Goal: Information Seeking & Learning: Learn about a topic

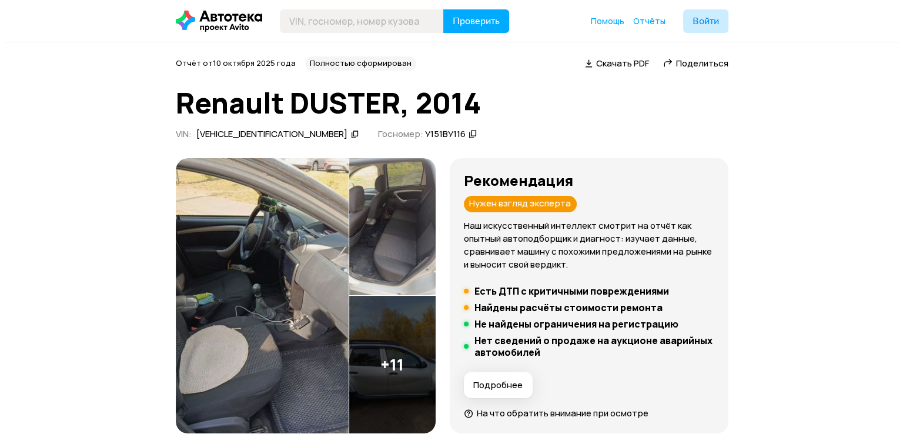
scroll to position [2, 0]
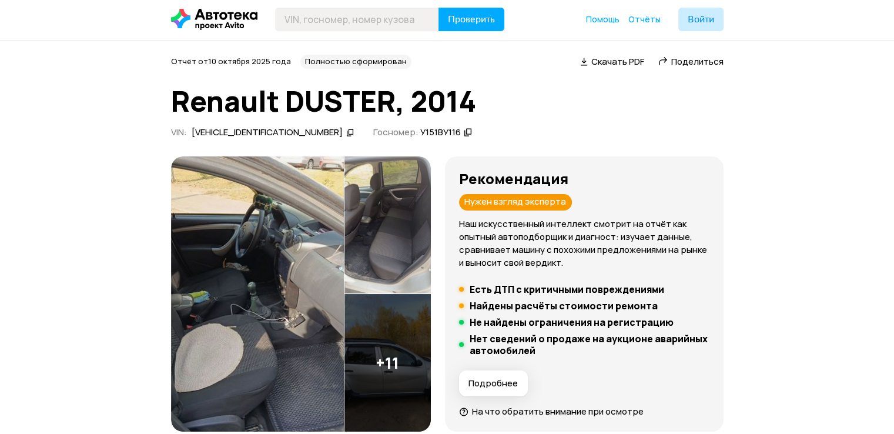
click at [299, 277] on img at bounding box center [257, 294] width 173 height 276
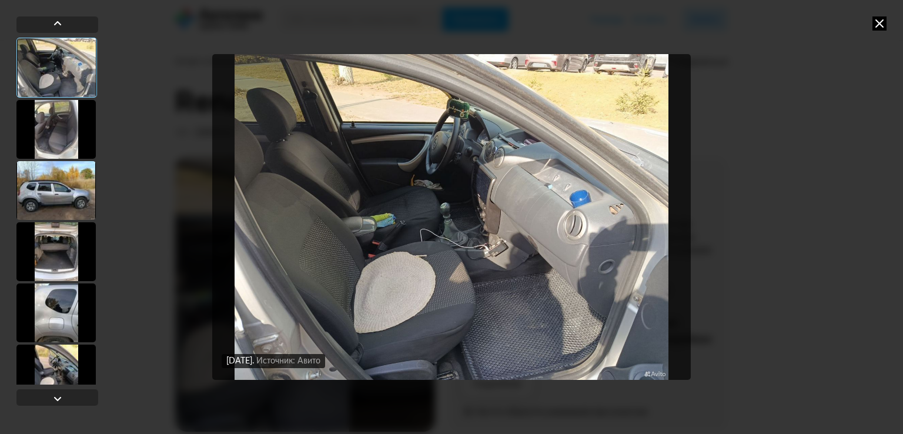
click at [529, 233] on img "Go to Slide 1" at bounding box center [451, 217] width 478 height 326
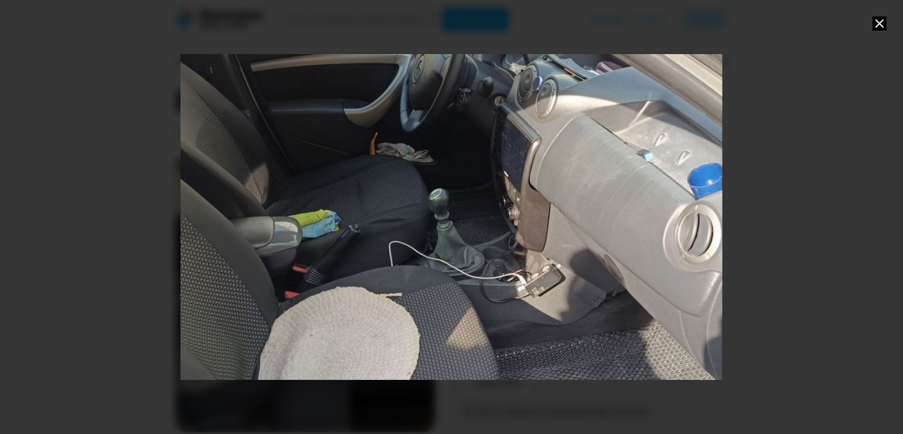
click at [539, 236] on div "Go to Slide 1" at bounding box center [451, 217] width 1083 height 651
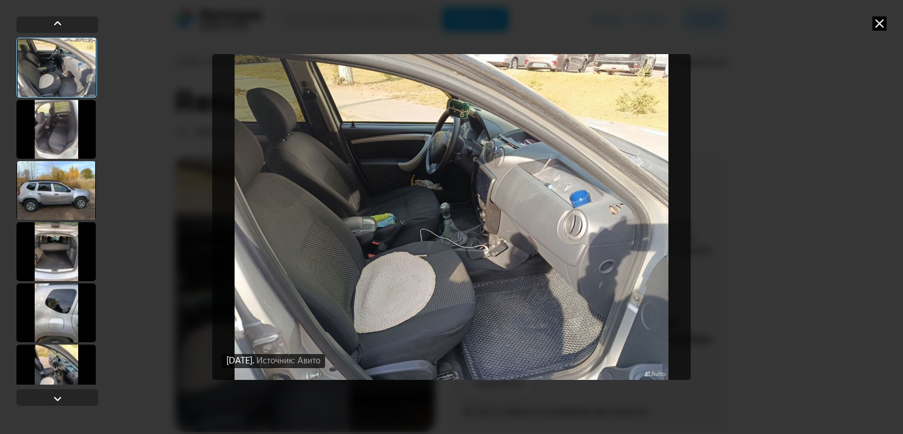
click at [56, 134] on div at bounding box center [55, 129] width 79 height 59
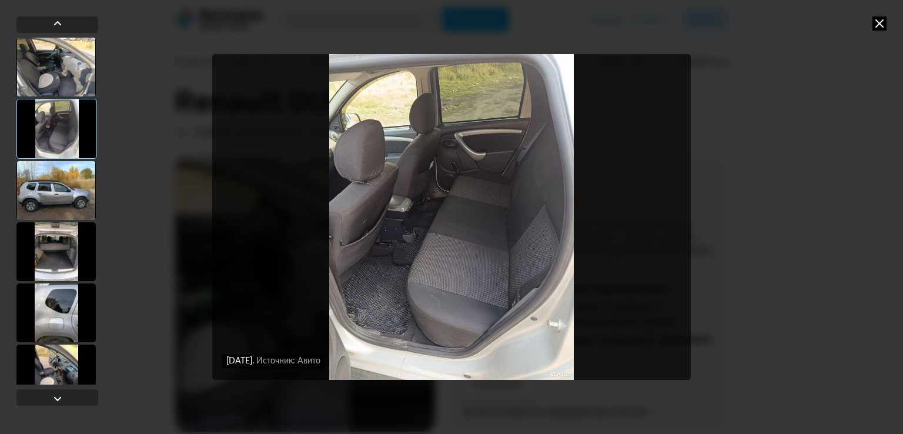
click at [69, 167] on div at bounding box center [55, 190] width 79 height 59
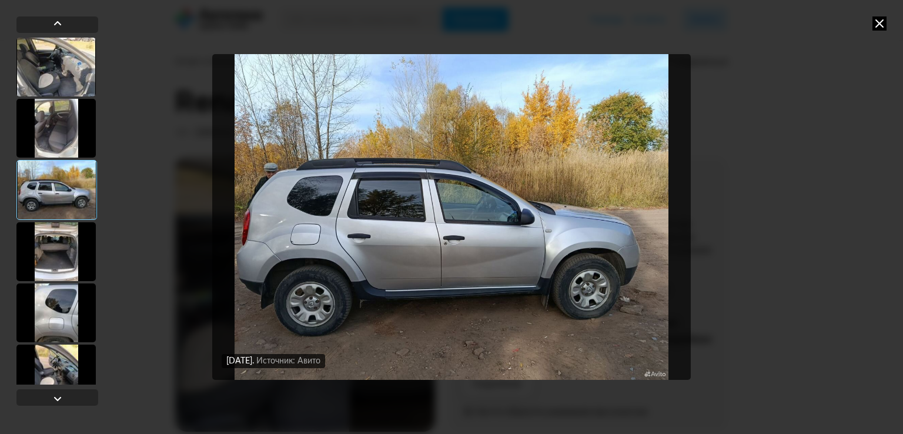
click at [69, 233] on div at bounding box center [55, 251] width 79 height 59
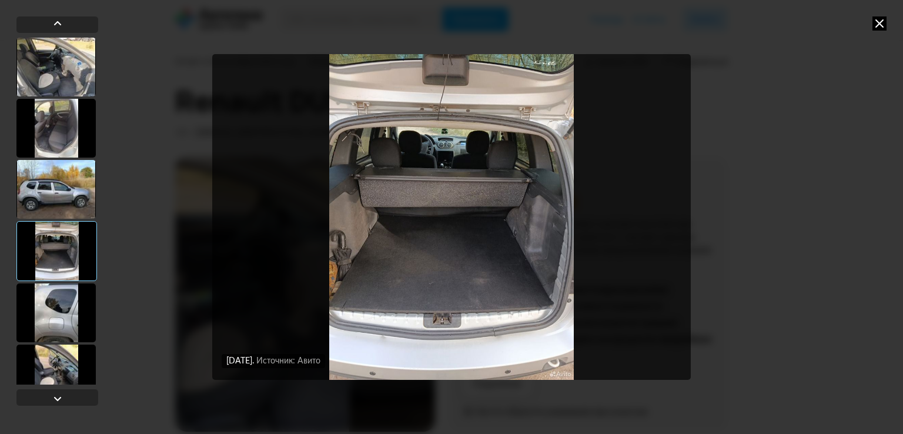
click at [69, 303] on div at bounding box center [55, 312] width 79 height 59
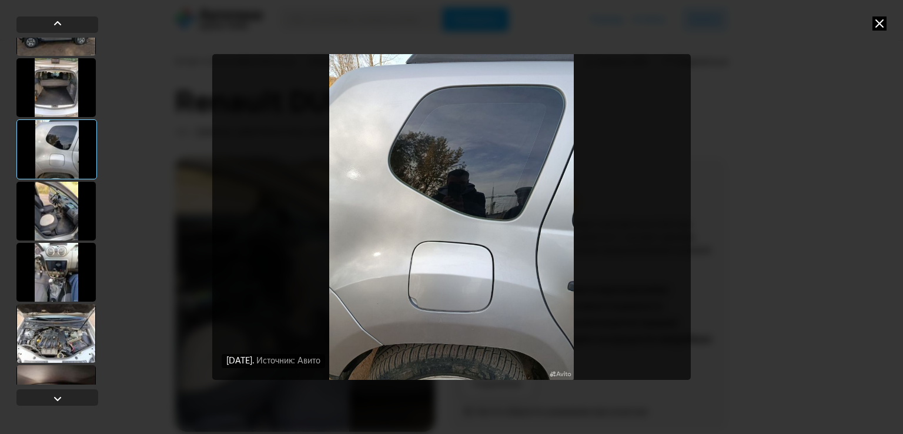
scroll to position [176, 0]
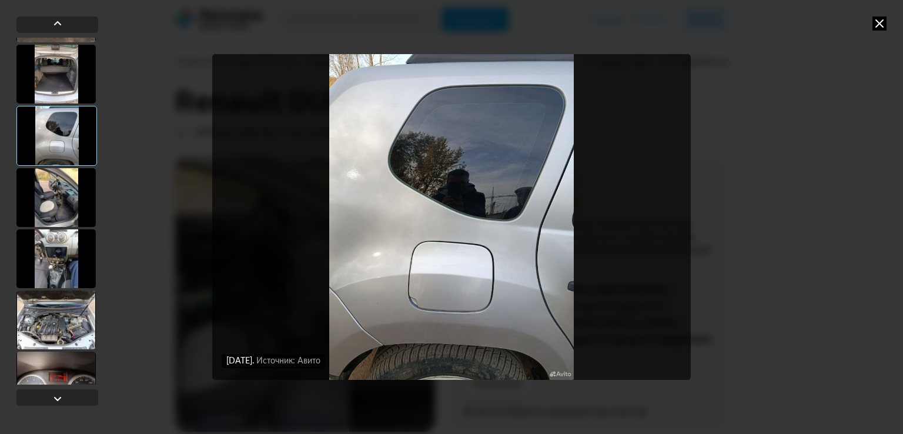
click at [62, 206] on div at bounding box center [55, 197] width 79 height 59
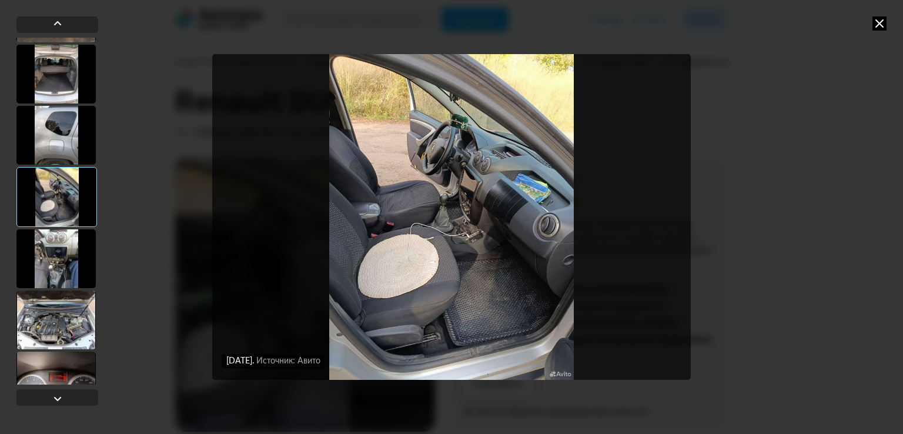
click at [57, 232] on div at bounding box center [55, 258] width 79 height 59
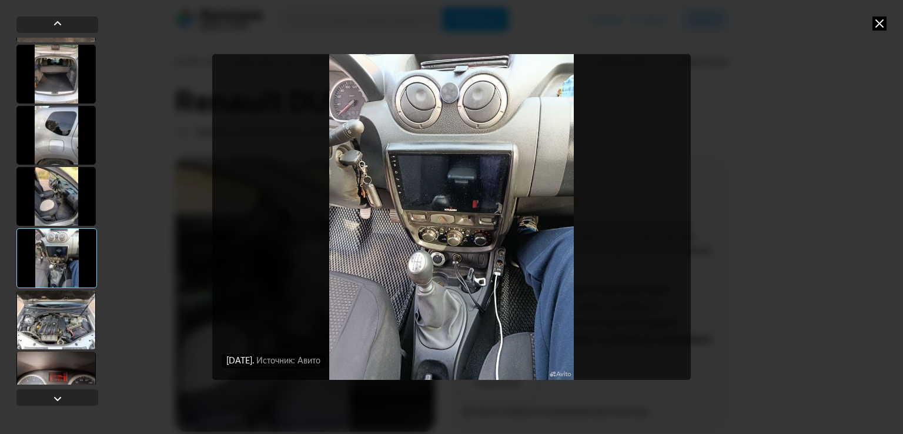
click at [413, 226] on img "Go to Slide 7" at bounding box center [451, 217] width 478 height 326
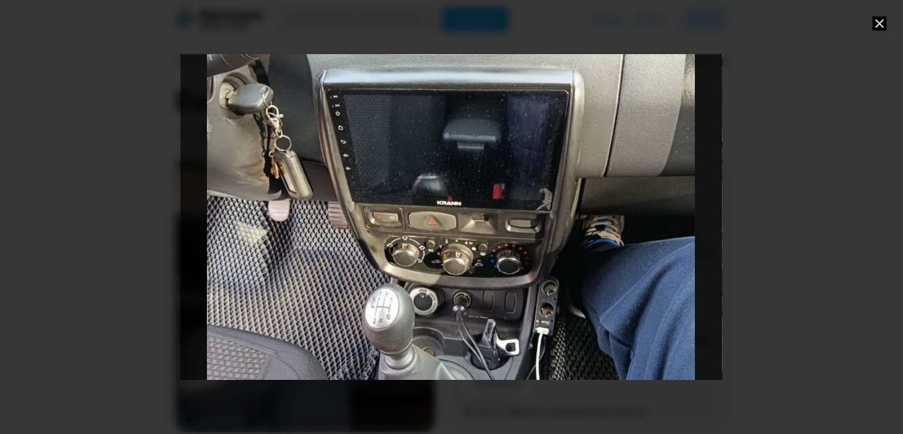
click at [397, 227] on div "Go to Slide 7" at bounding box center [451, 217] width 1083 height 651
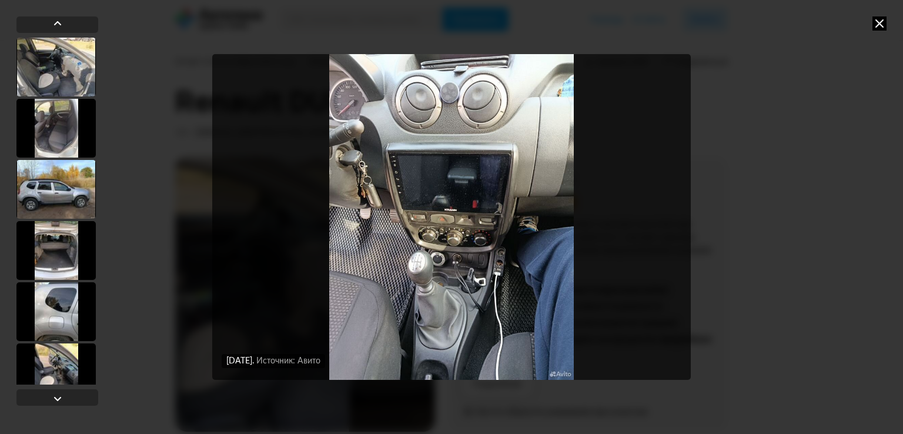
click at [404, 173] on img "Go to Slide 7" at bounding box center [451, 217] width 478 height 326
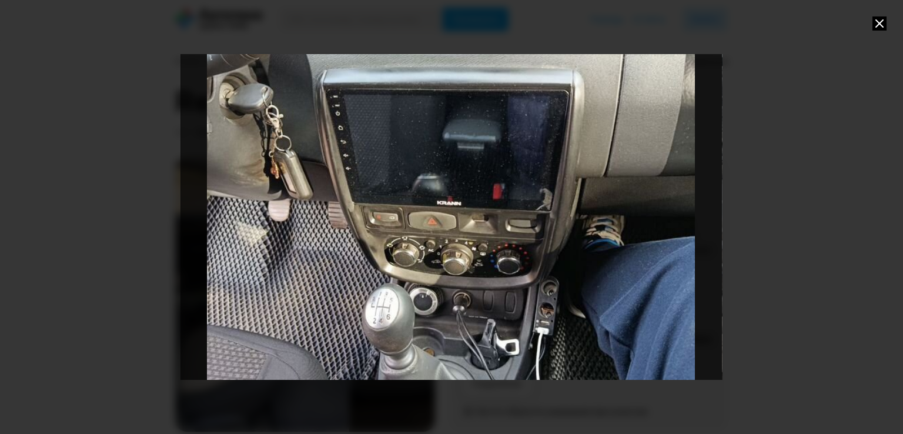
click at [468, 278] on div "Go to Slide 7" at bounding box center [451, 217] width 1083 height 651
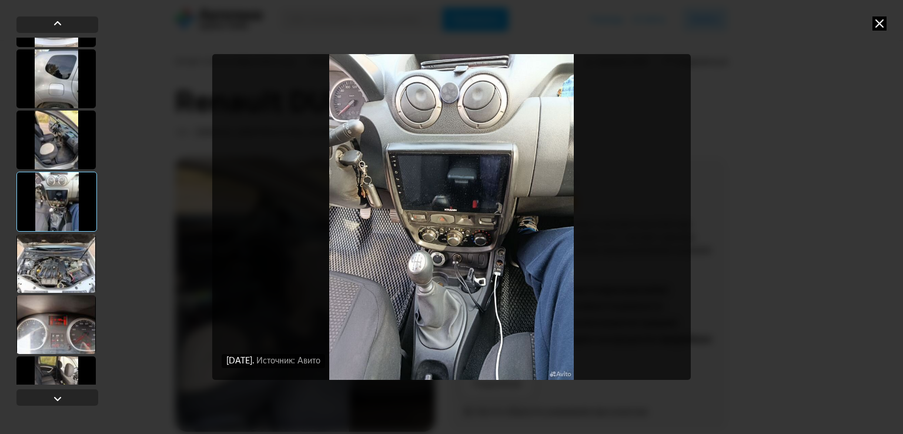
scroll to position [235, 0]
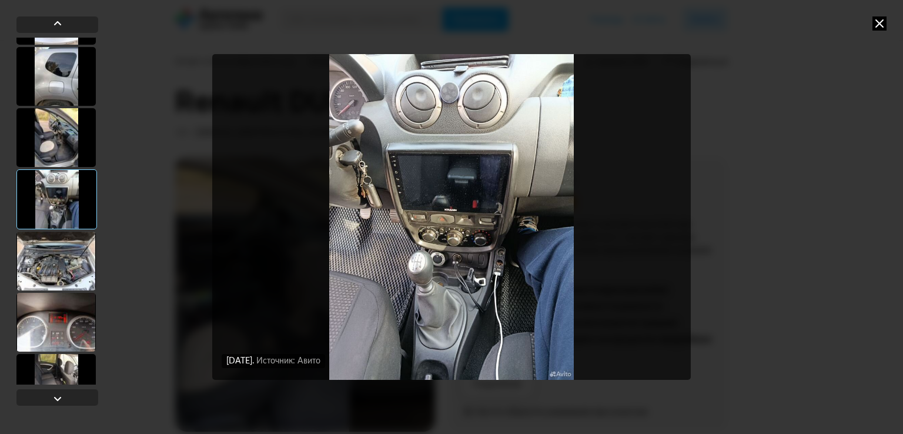
click at [61, 259] on div at bounding box center [55, 261] width 79 height 59
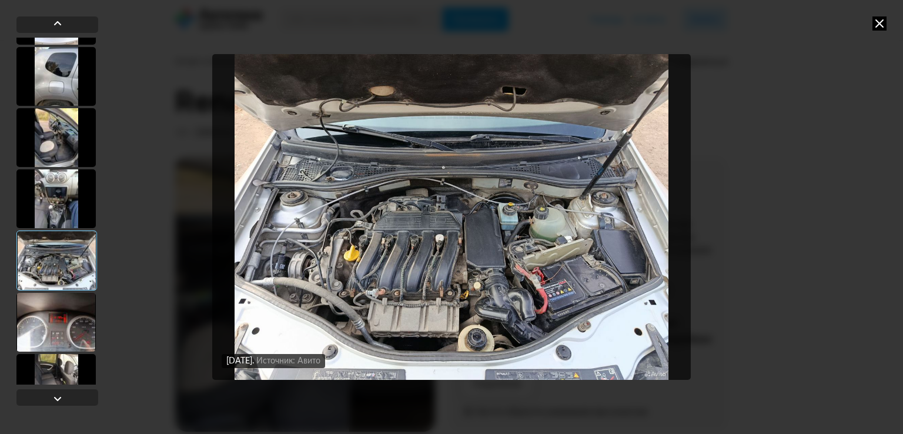
click at [58, 320] on div at bounding box center [55, 322] width 79 height 59
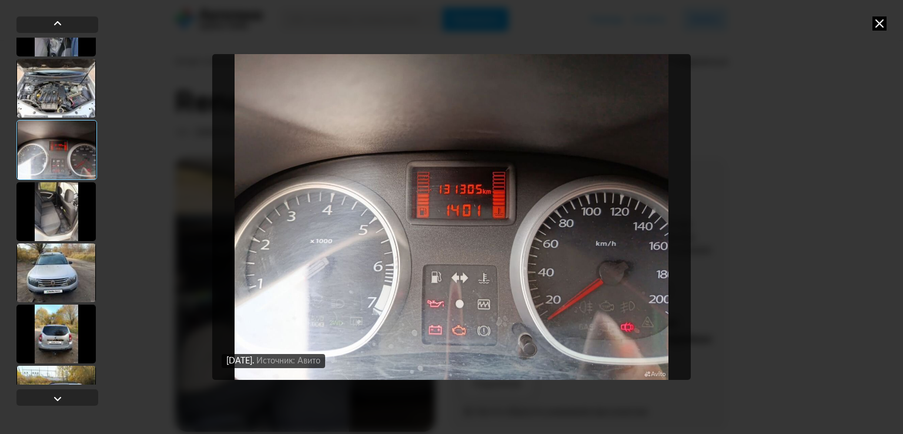
scroll to position [411, 0]
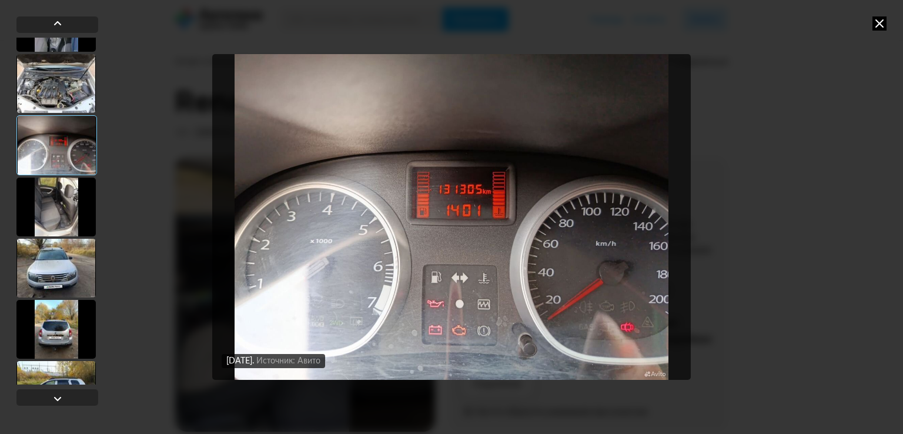
click at [41, 227] on div at bounding box center [55, 206] width 79 height 59
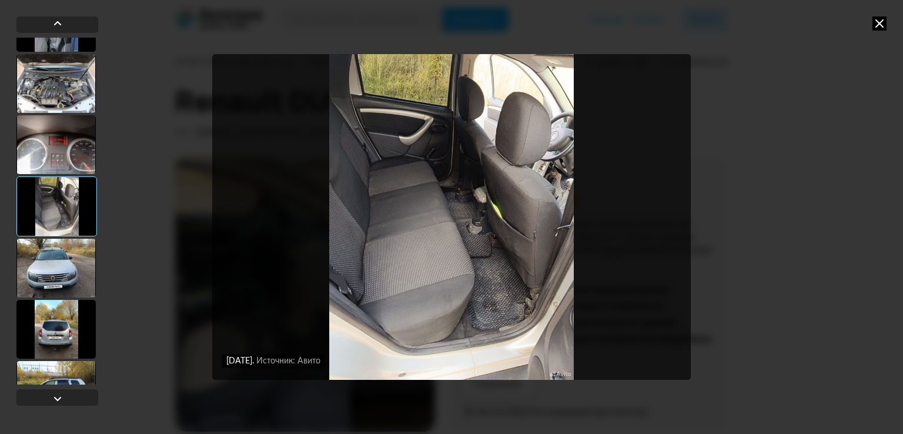
click at [64, 256] on div at bounding box center [55, 268] width 79 height 59
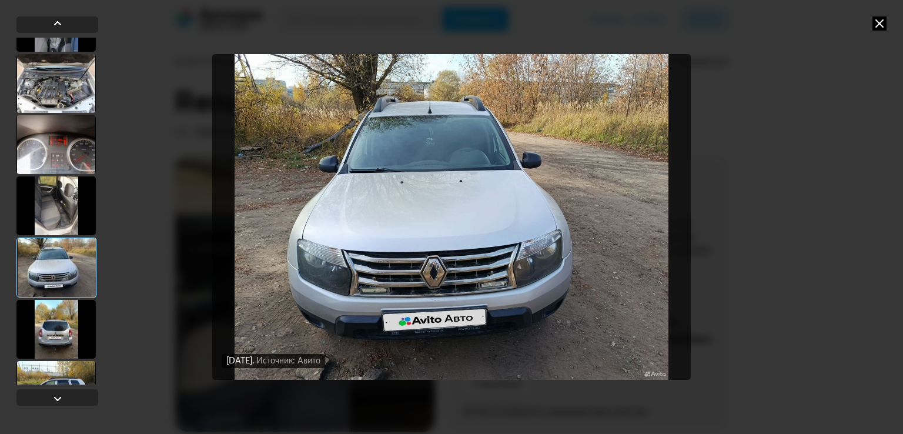
click at [61, 294] on div at bounding box center [56, 267] width 81 height 60
click at [66, 310] on div at bounding box center [55, 329] width 79 height 59
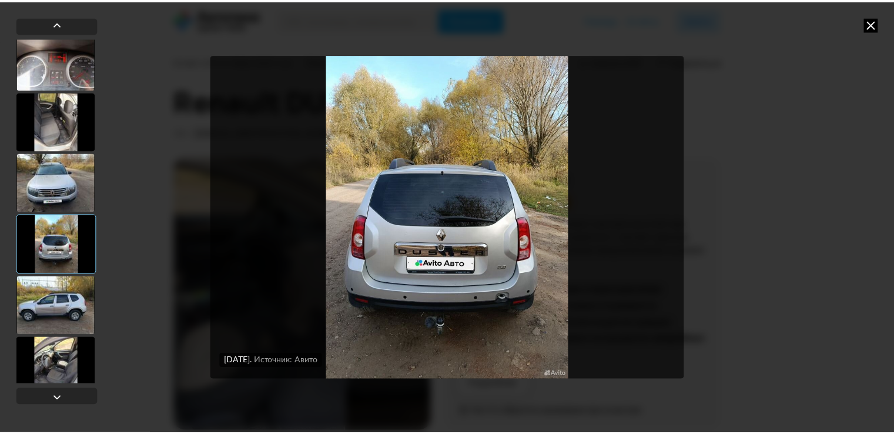
scroll to position [509, 0]
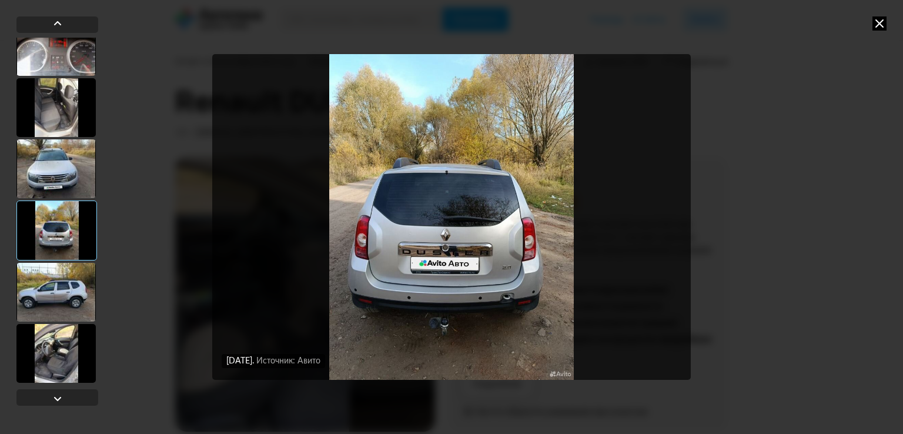
click at [68, 291] on div at bounding box center [55, 292] width 79 height 59
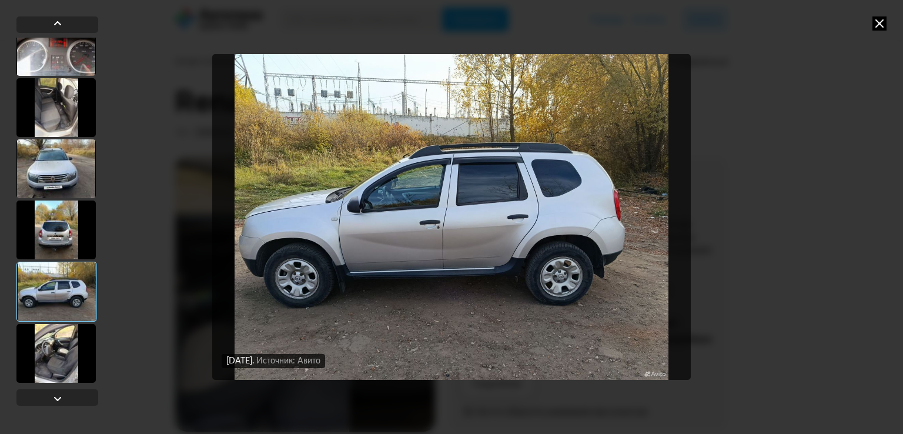
click at [48, 351] on div at bounding box center [55, 353] width 79 height 59
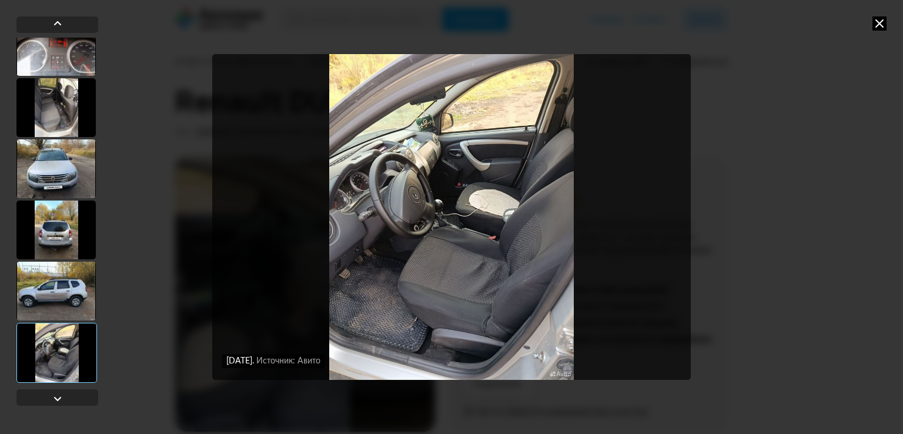
click at [874, 26] on icon at bounding box center [879, 23] width 14 height 14
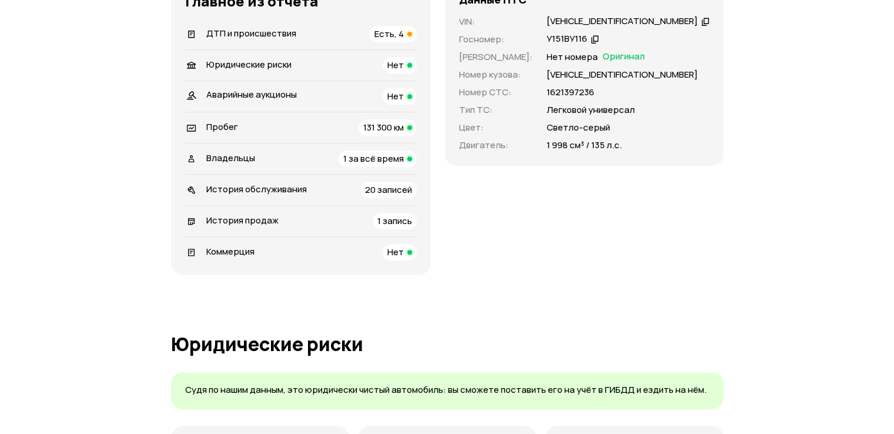
scroll to position [472, 0]
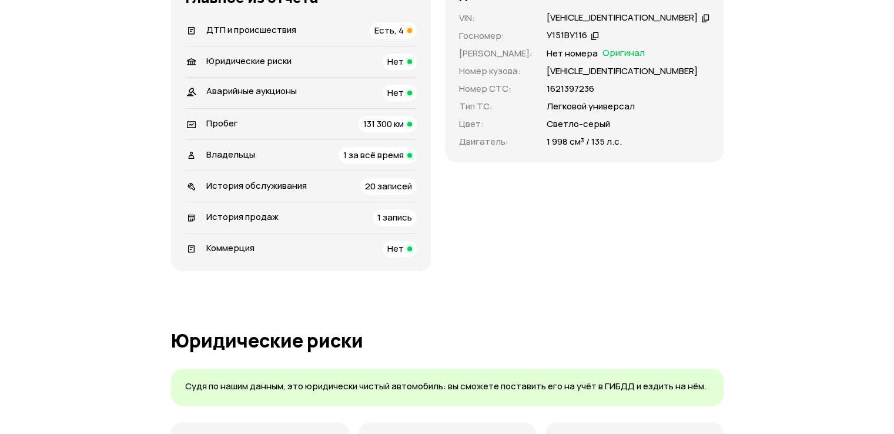
click at [405, 178] on div "20 записей" at bounding box center [388, 186] width 56 height 16
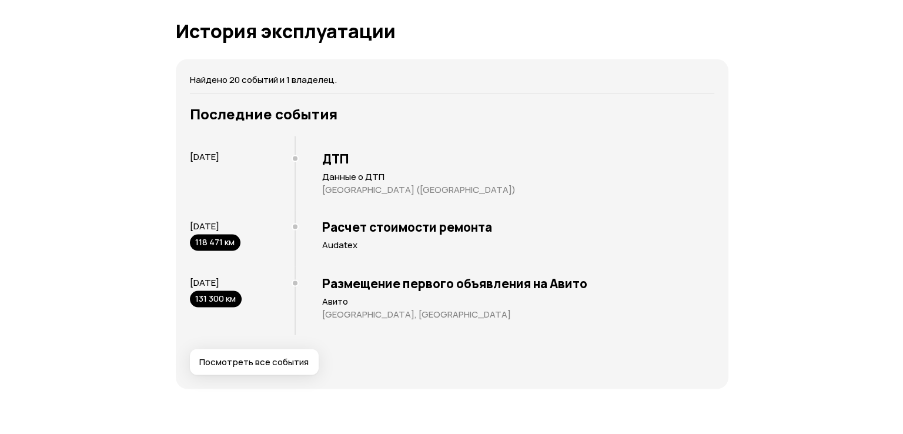
scroll to position [2368, 0]
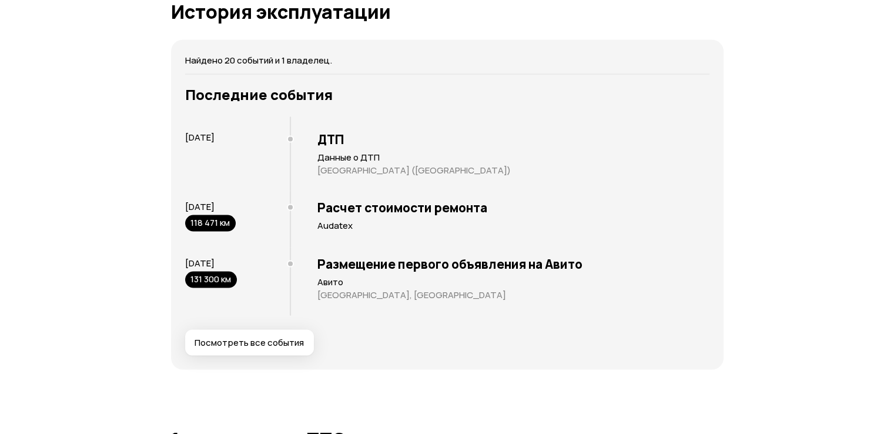
click at [262, 333] on button "Посмотреть все события" at bounding box center [249, 343] width 129 height 26
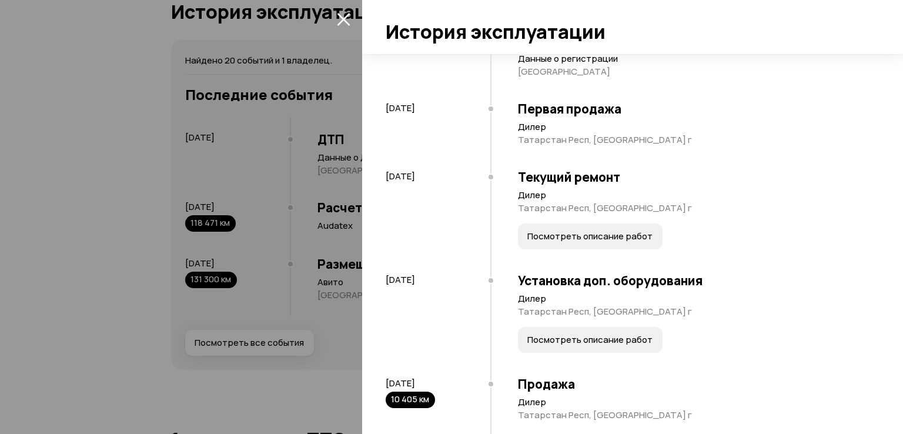
scroll to position [118, 0]
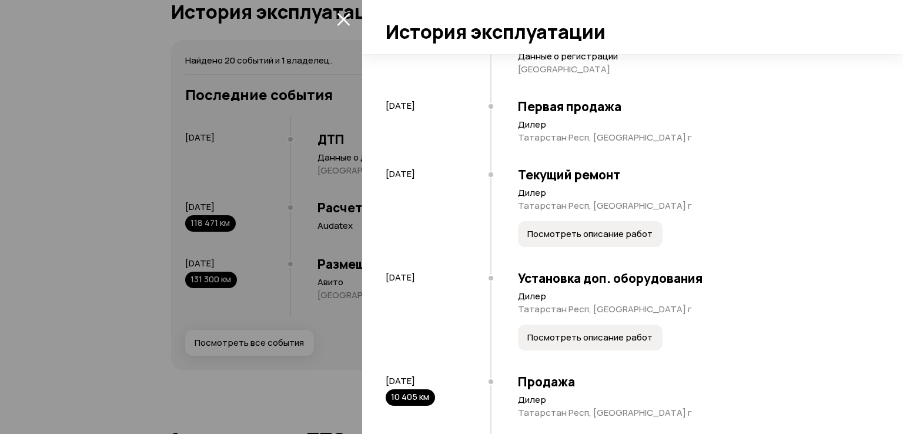
click at [566, 240] on span "Посмотреть описание работ" at bounding box center [589, 234] width 125 height 12
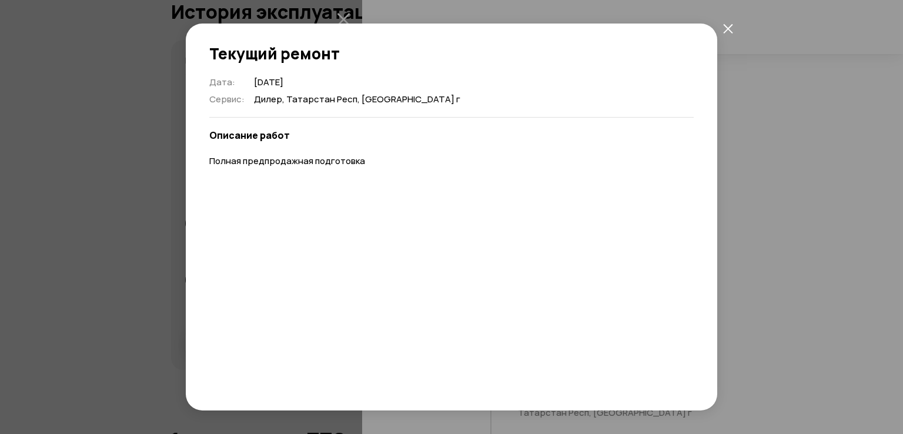
click at [777, 115] on div "Текущий ремонт Дата : 25 июня 2014 Сервис : Дилер, Татарстан Респ, Казань г Опи…" at bounding box center [451, 217] width 903 height 434
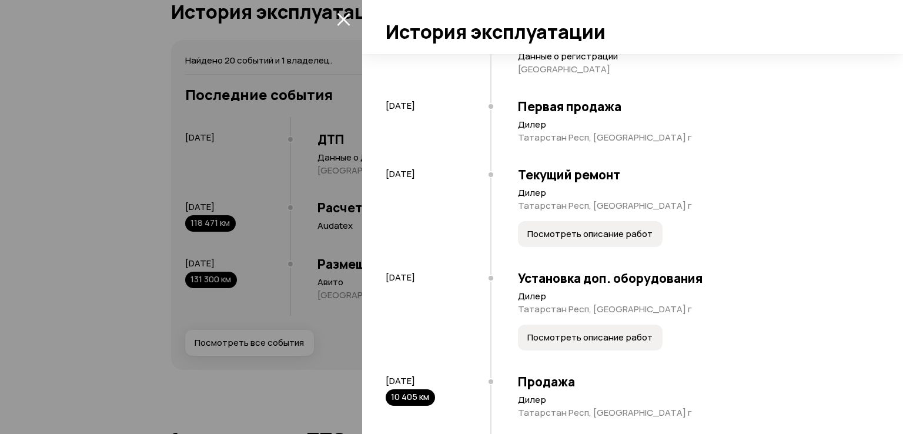
click at [602, 240] on span "Посмотреть описание работ" at bounding box center [589, 234] width 125 height 12
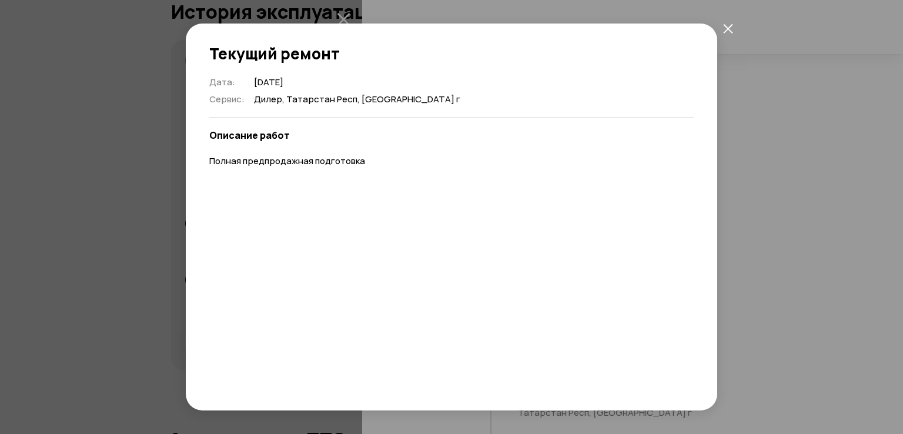
click at [820, 116] on div "Текущий ремонт Дата : 25 июня 2014 Сервис : Дилер, Татарстан Респ, Казань г Опи…" at bounding box center [451, 217] width 903 height 434
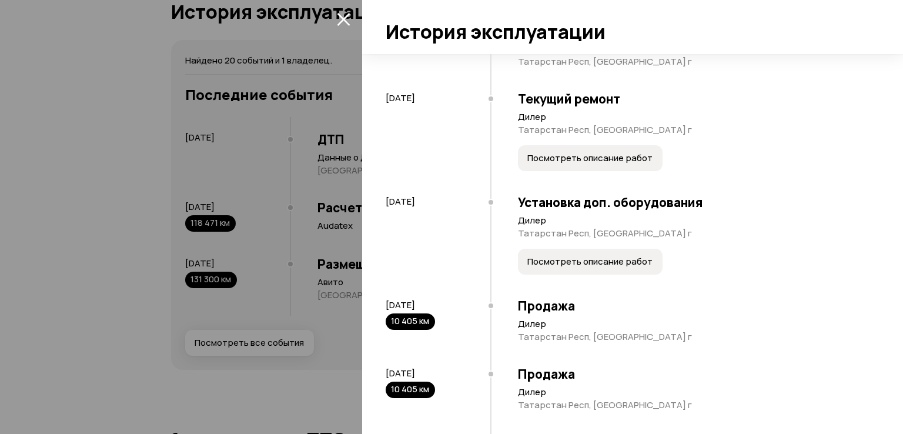
scroll to position [235, 0]
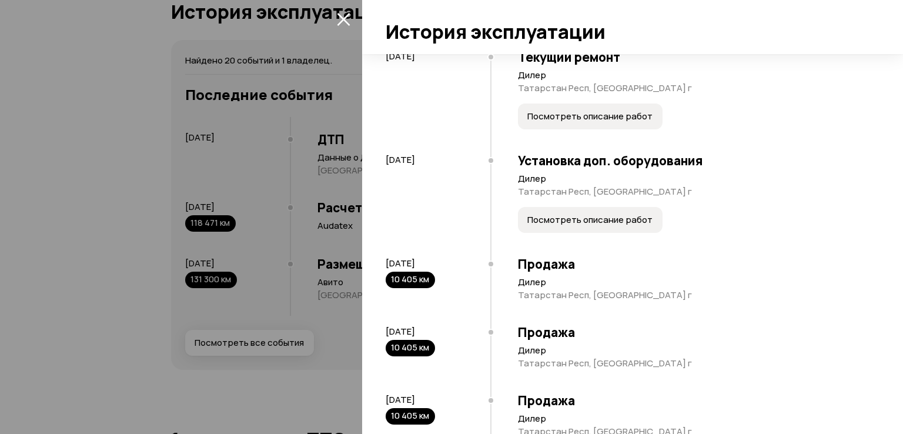
click at [578, 226] on span "Посмотреть описание работ" at bounding box center [589, 220] width 125 height 12
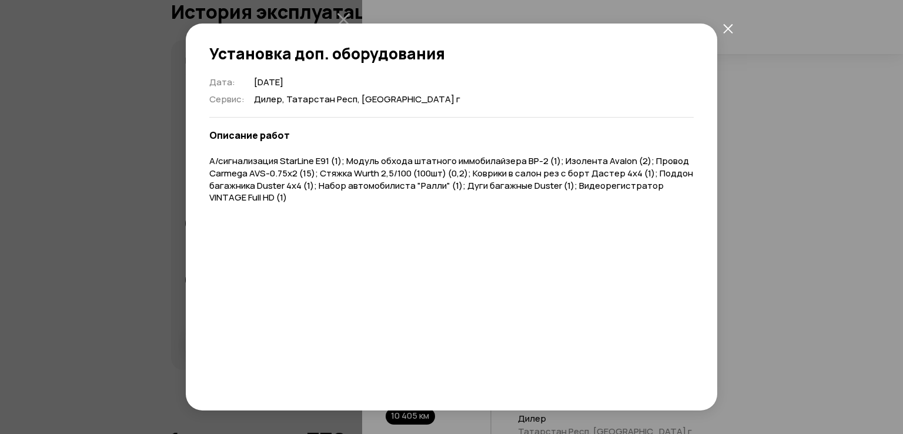
click at [747, 194] on div "Установка доп. оборудования Дата : 25 июня 2014 Сервис : Дилер, Татарстан Респ,…" at bounding box center [451, 217] width 903 height 434
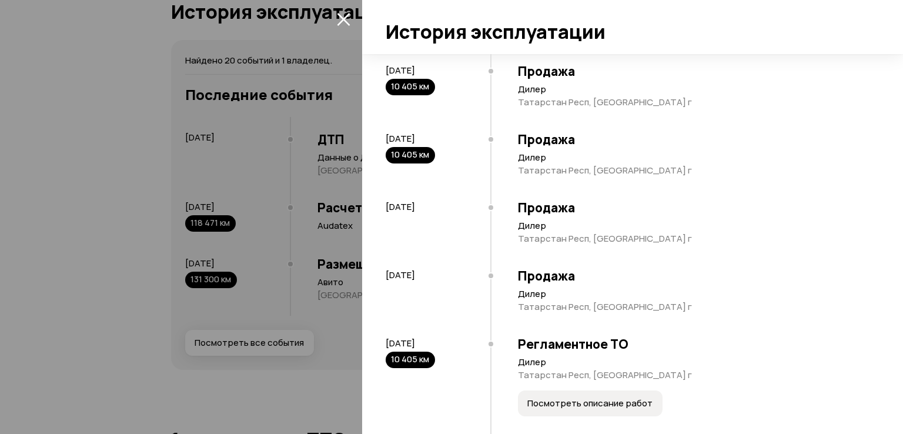
scroll to position [646, 0]
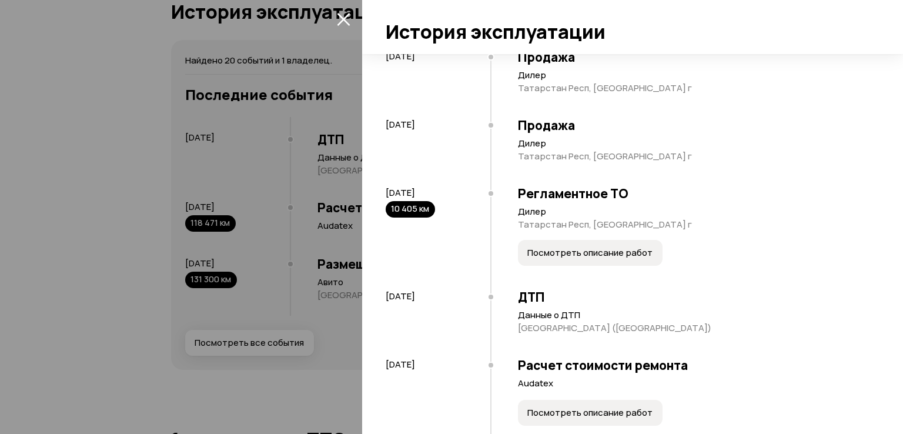
click at [578, 259] on span "Посмотреть описание работ" at bounding box center [589, 253] width 125 height 12
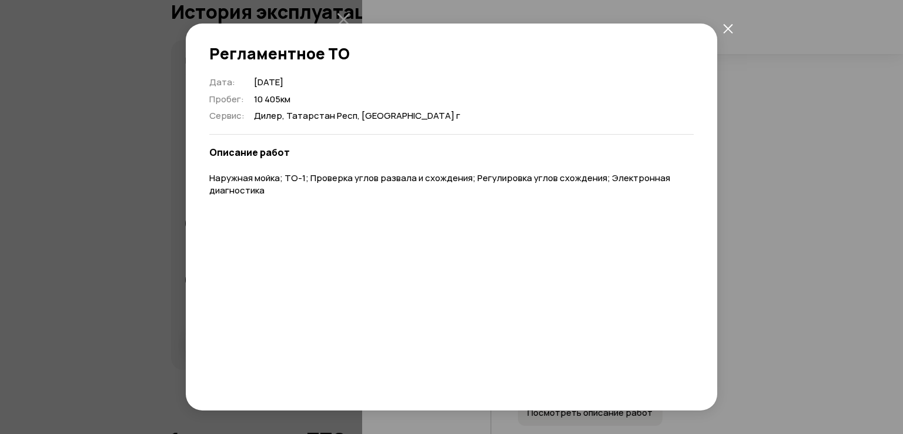
click at [726, 28] on icon "закрыть" at bounding box center [727, 28] width 9 height 9
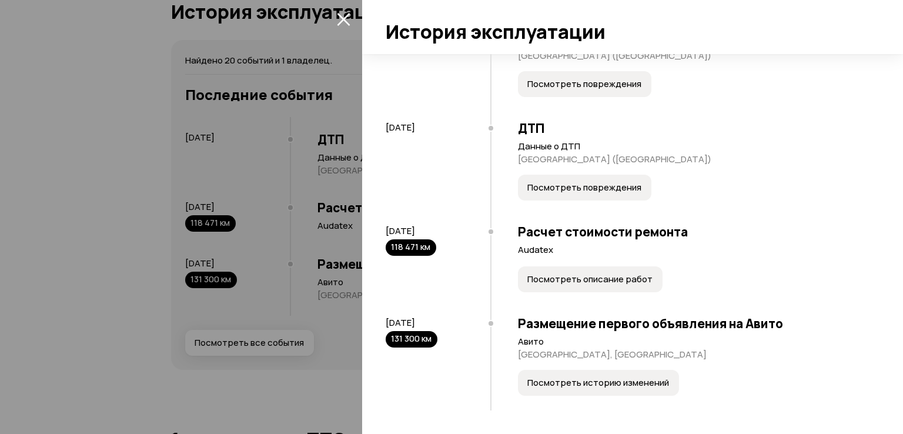
scroll to position [1504, 0]
click at [566, 277] on span "Посмотреть описание работ" at bounding box center [589, 279] width 125 height 12
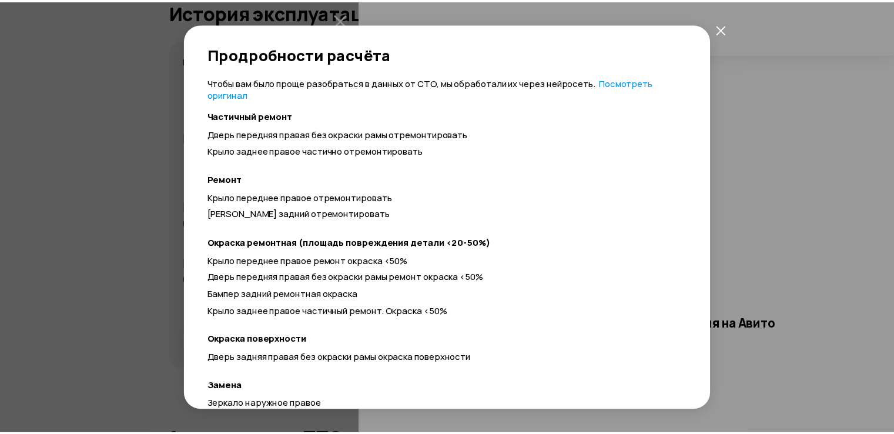
scroll to position [294, 0]
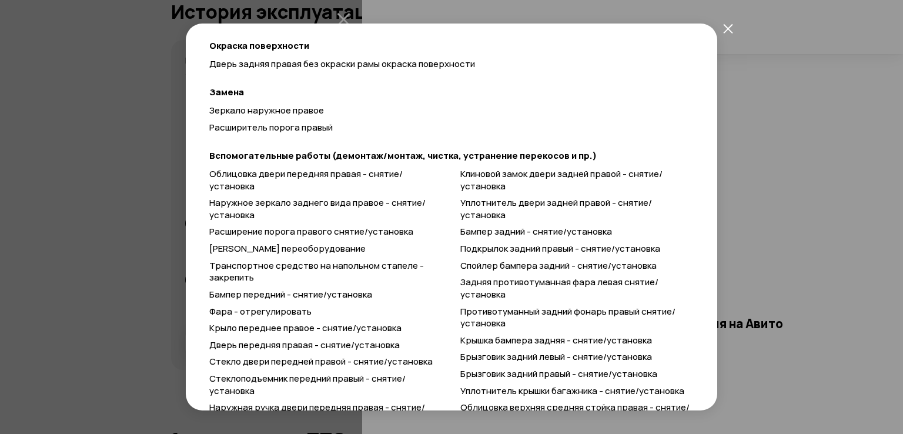
click at [820, 173] on div "Продробности расчёта Чтобы вам было проще разобраться в данных от СТО, мы обраб…" at bounding box center [451, 217] width 903 height 434
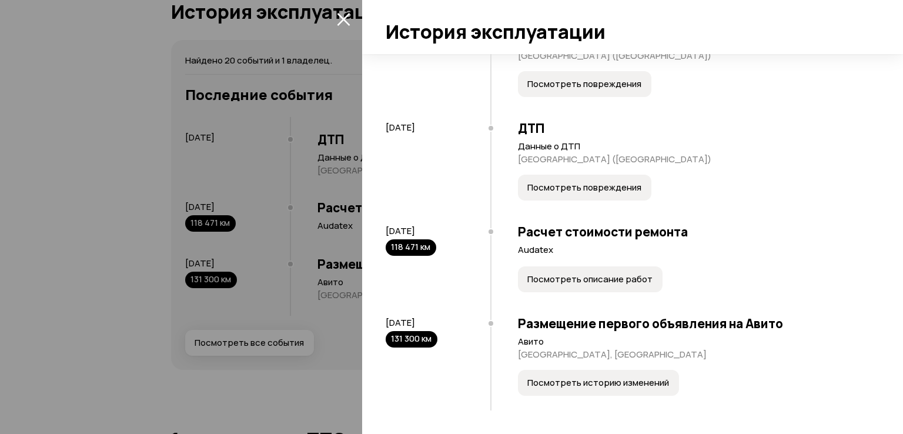
click at [290, 151] on div at bounding box center [451, 217] width 903 height 434
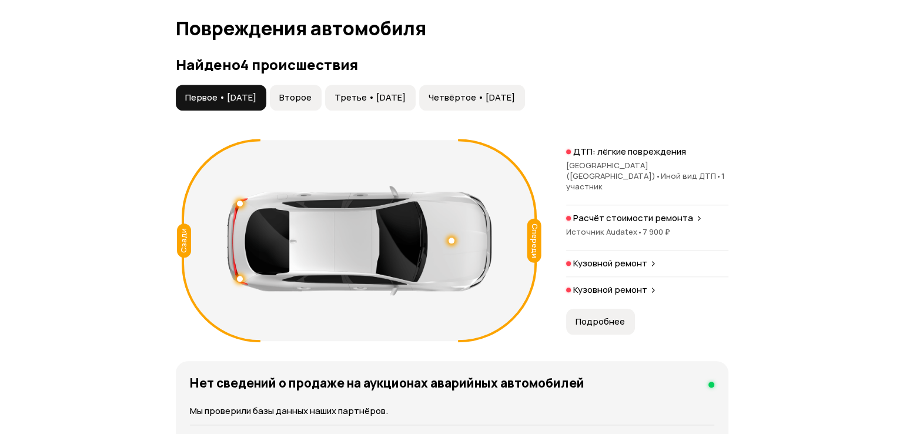
scroll to position [1310, 0]
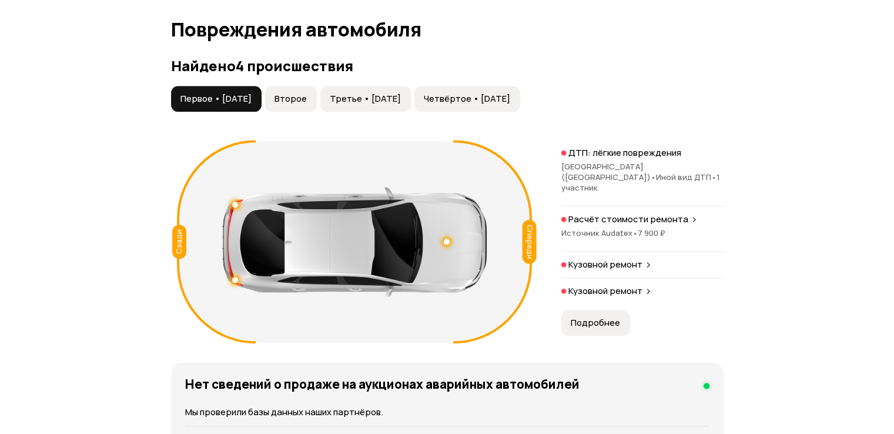
click at [235, 102] on span "Первое • [DATE]" at bounding box center [215, 99] width 71 height 12
click at [307, 93] on span "Второе" at bounding box center [290, 99] width 32 height 12
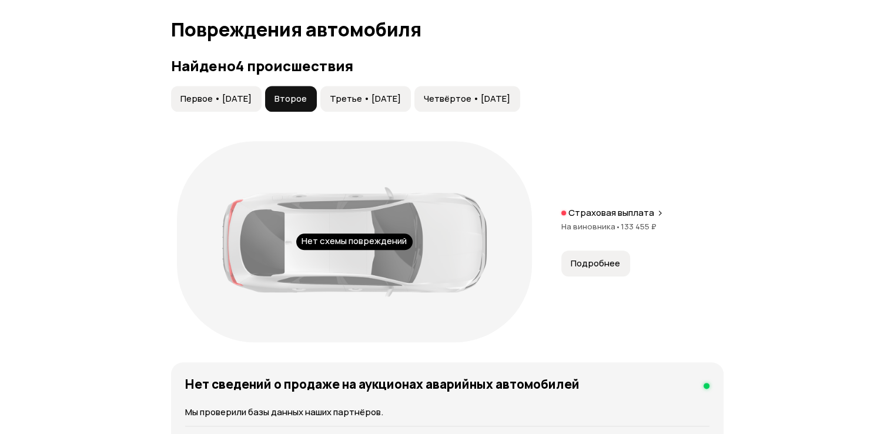
click at [397, 102] on span "Третье • [DATE]" at bounding box center [365, 99] width 71 height 12
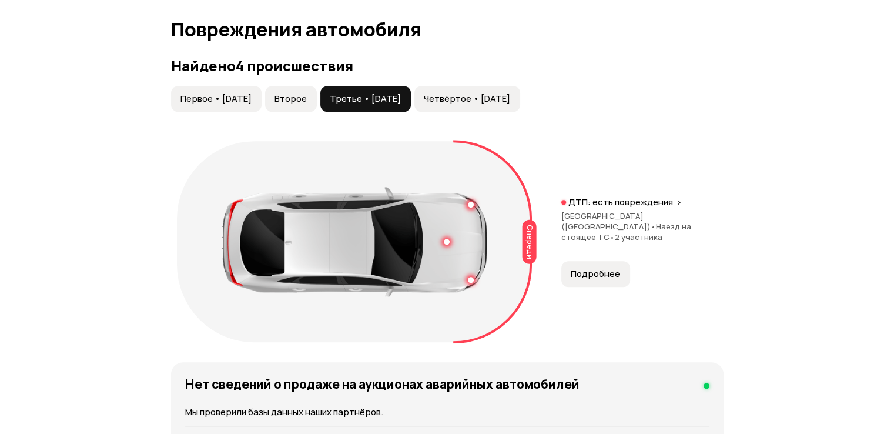
click at [581, 269] on span "Подробнее" at bounding box center [595, 274] width 49 height 12
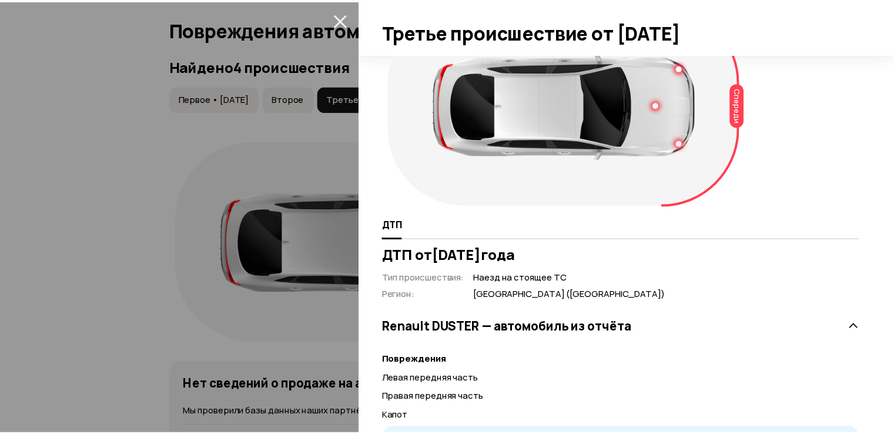
scroll to position [59, 0]
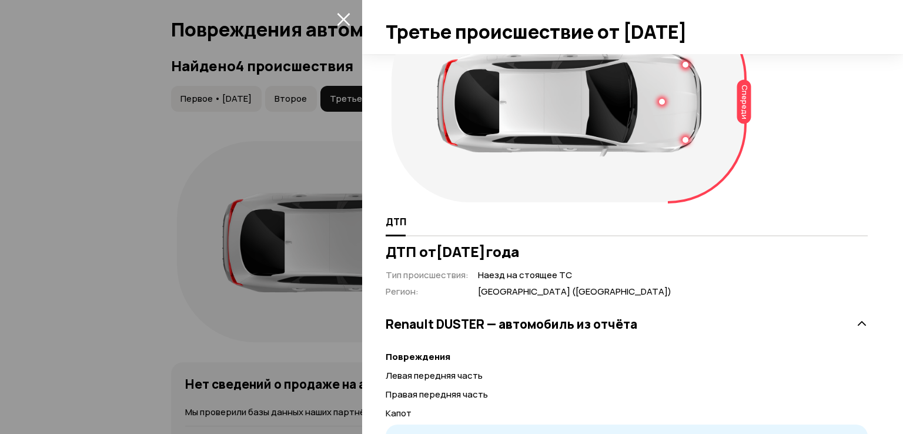
click at [401, 243] on h3 "ДТП от 11 июня 2022 года" at bounding box center [626, 251] width 482 height 16
click at [347, 21] on icon "закрыть" at bounding box center [344, 19] width 14 height 14
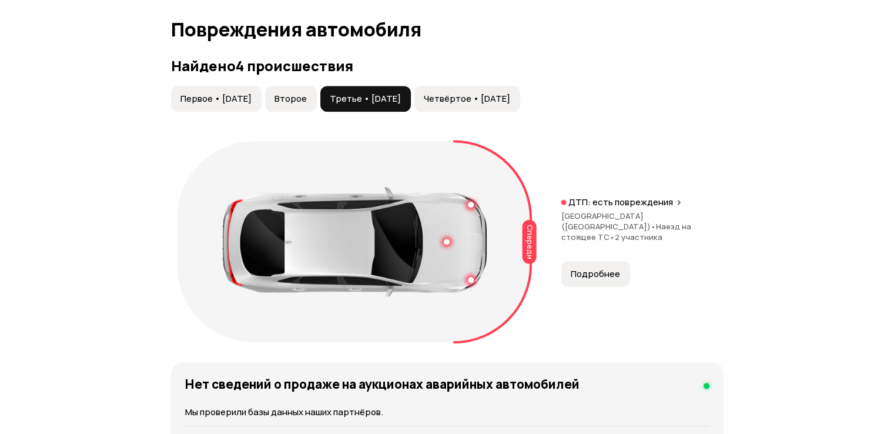
click at [510, 95] on span "Четвёртое • [DATE]" at bounding box center [467, 99] width 86 height 12
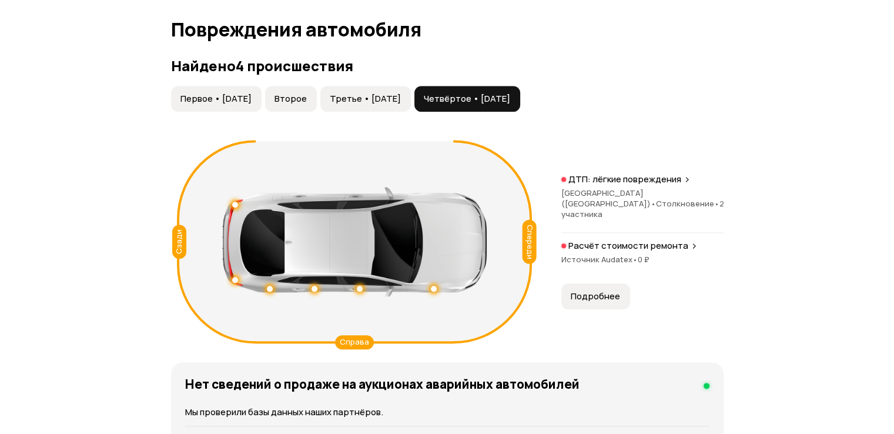
click at [435, 290] on div at bounding box center [354, 241] width 264 height 109
click at [432, 288] on div at bounding box center [434, 289] width 6 height 6
click at [252, 104] on button "Первое • [DATE]" at bounding box center [216, 99] width 90 height 26
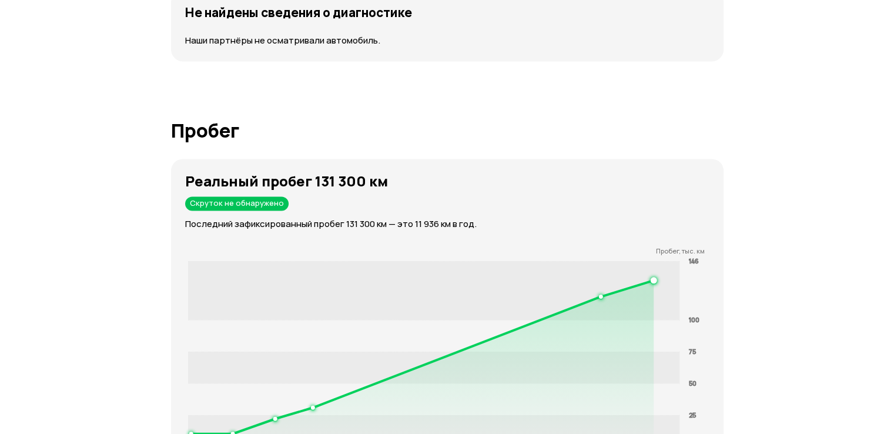
scroll to position [1662, 0]
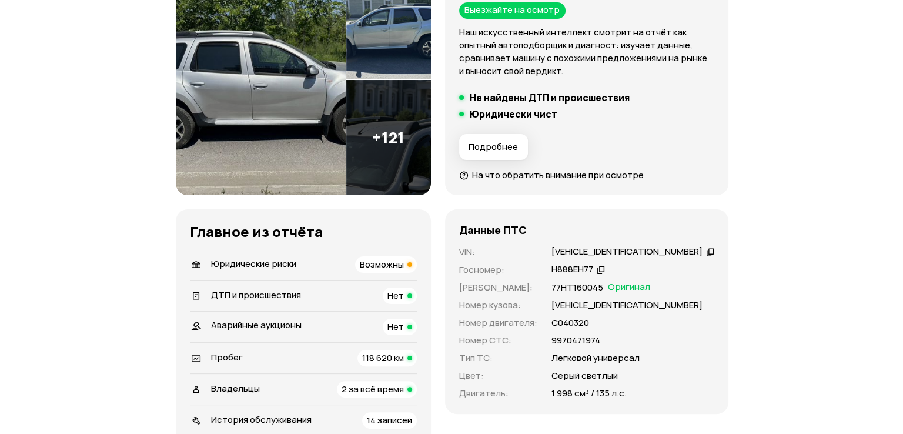
scroll to position [118, 0]
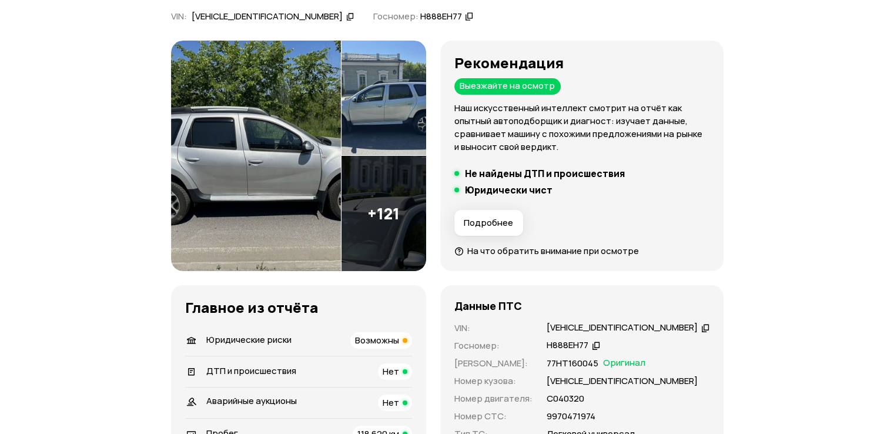
click at [299, 219] on img at bounding box center [256, 156] width 170 height 231
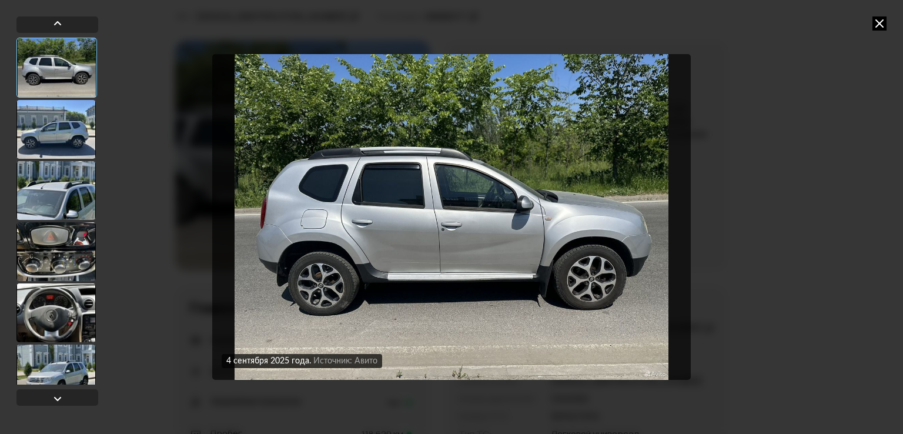
click at [51, 135] on div at bounding box center [55, 129] width 79 height 59
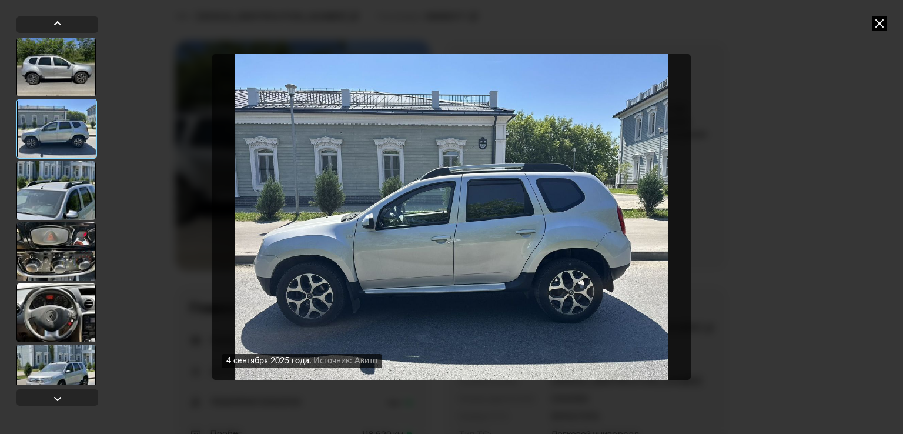
click at [41, 179] on div at bounding box center [55, 190] width 79 height 59
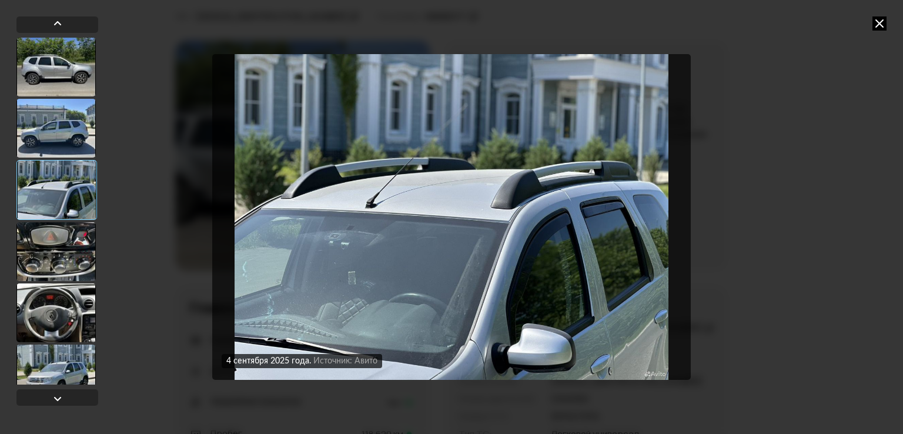
click at [55, 243] on div at bounding box center [55, 251] width 79 height 59
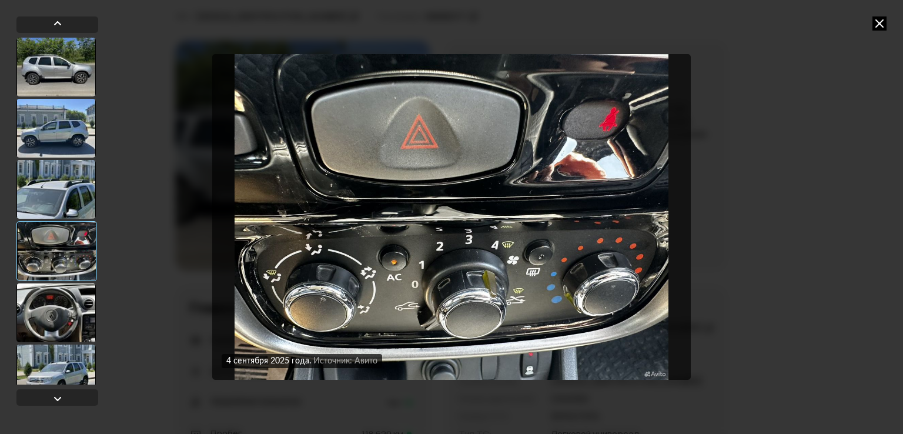
click at [51, 304] on div at bounding box center [55, 312] width 79 height 59
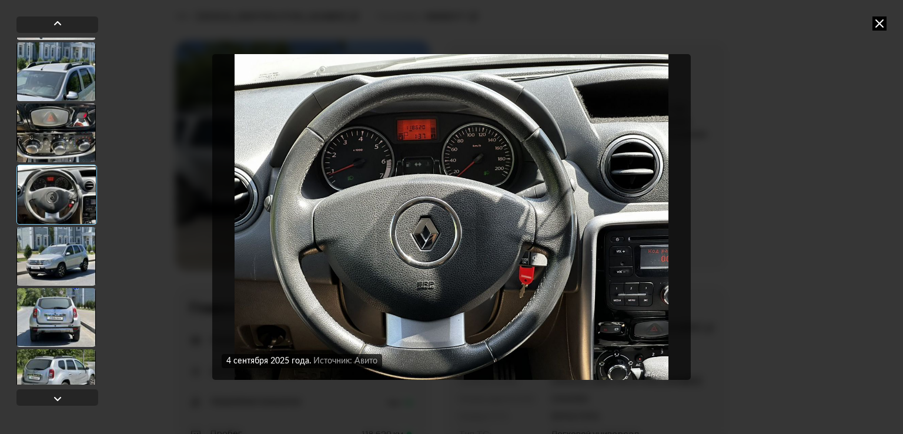
click at [70, 266] on div at bounding box center [55, 256] width 79 height 59
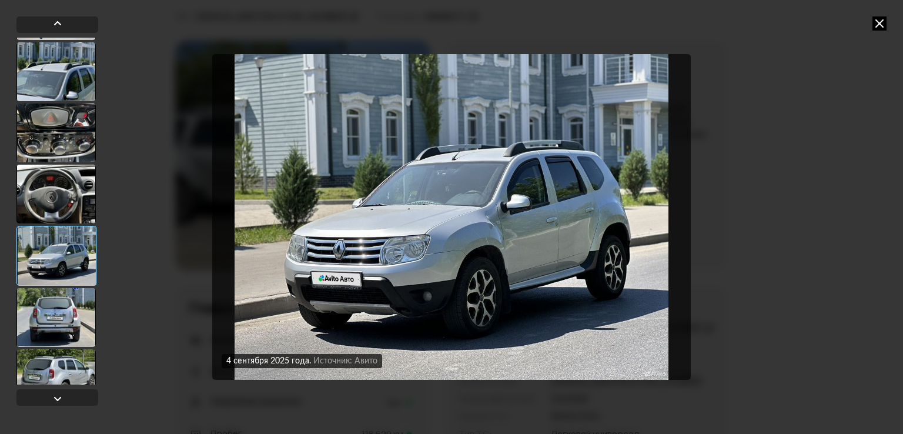
click at [63, 299] on div at bounding box center [55, 317] width 79 height 59
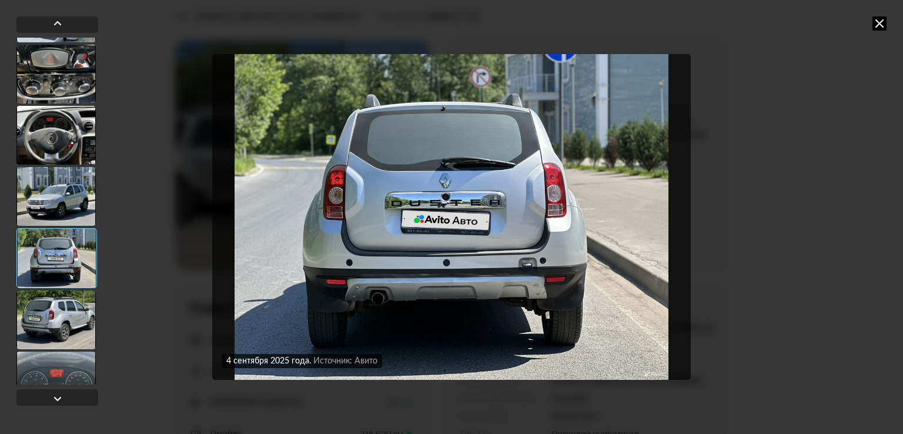
click at [65, 316] on div at bounding box center [55, 319] width 79 height 59
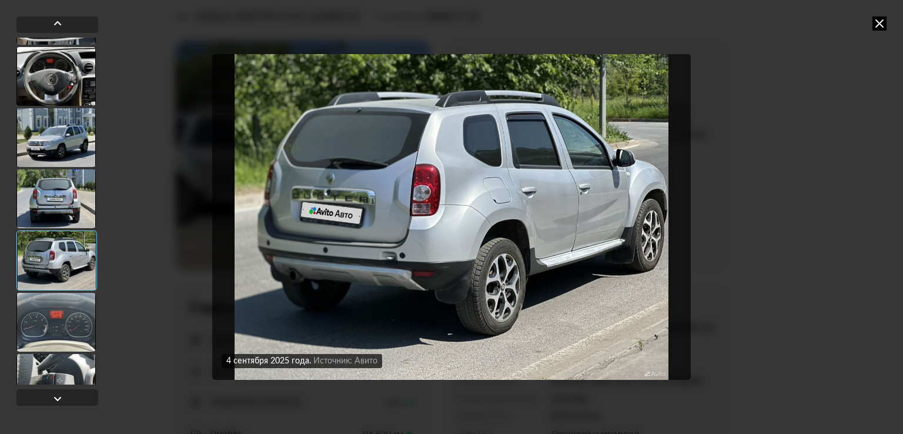
click at [63, 303] on div at bounding box center [55, 322] width 79 height 59
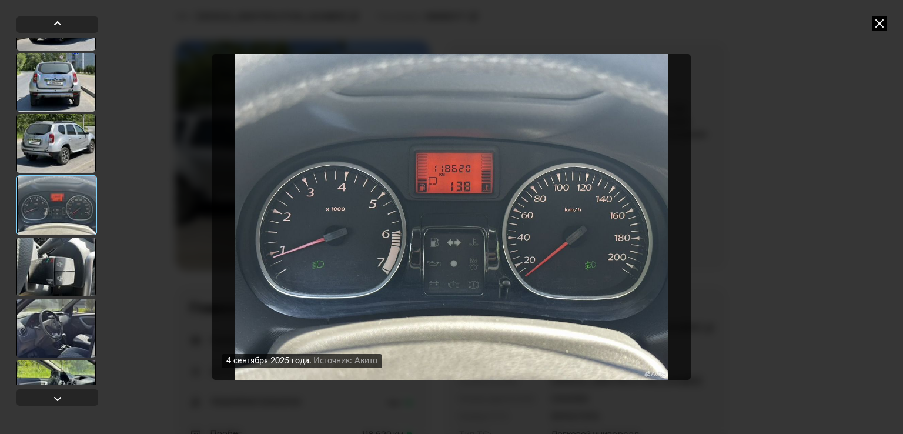
scroll to position [353, 0]
click at [63, 287] on div at bounding box center [55, 265] width 79 height 59
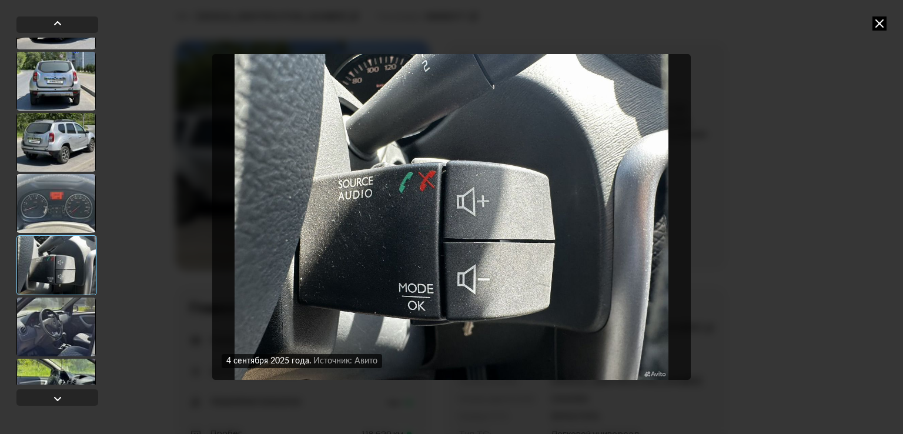
click at [65, 313] on div at bounding box center [55, 326] width 79 height 59
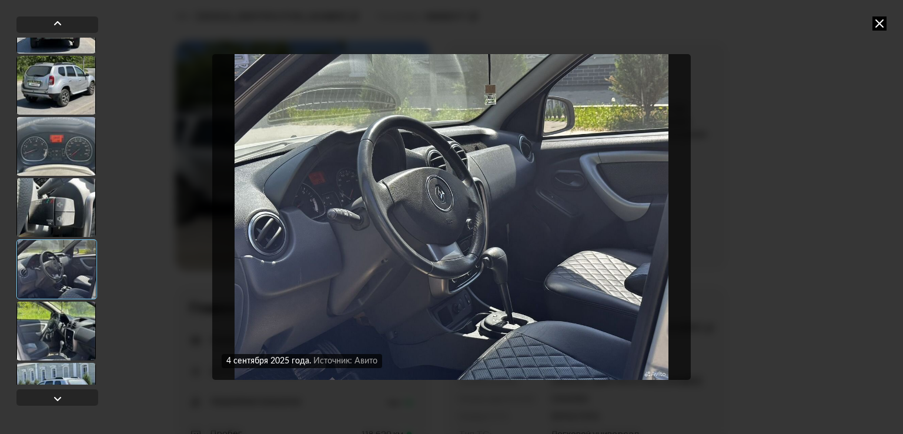
scroll to position [411, 0]
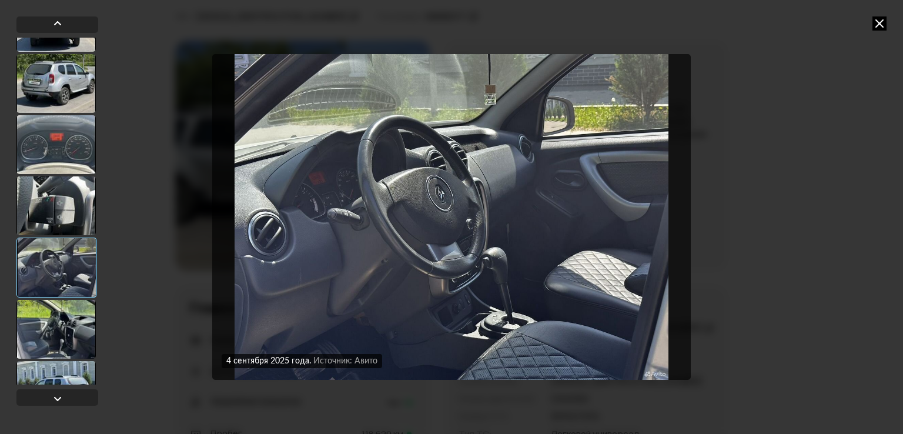
click at [51, 335] on div at bounding box center [55, 329] width 79 height 59
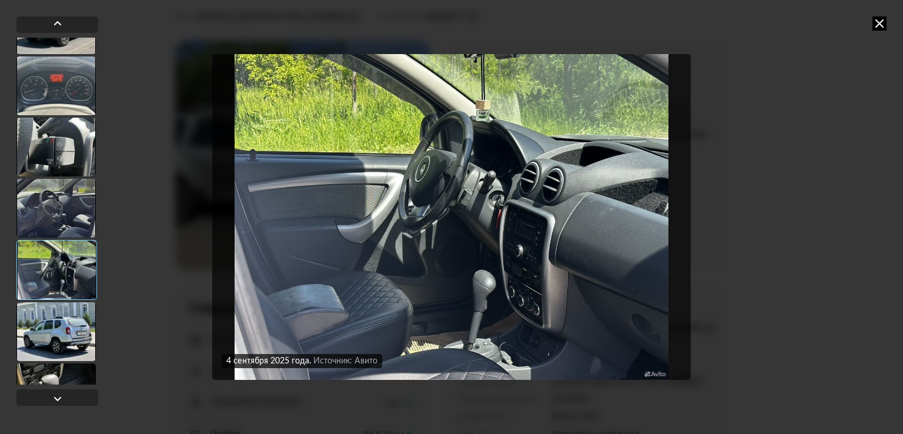
click at [52, 332] on div at bounding box center [55, 331] width 79 height 59
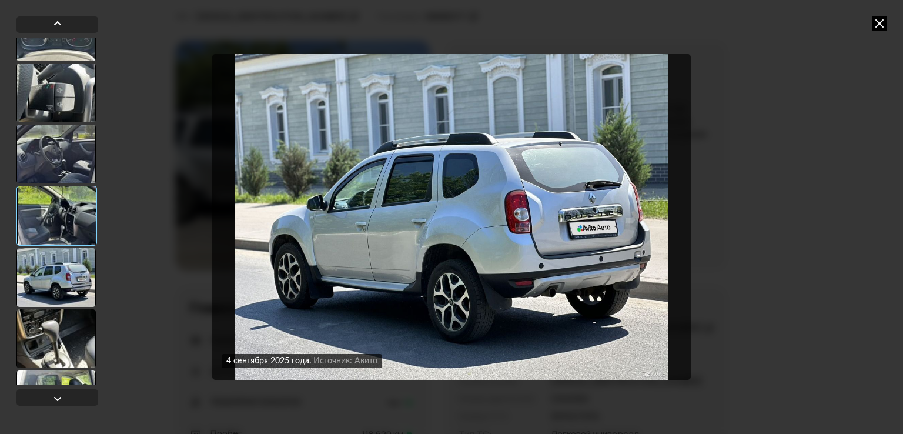
scroll to position [529, 0]
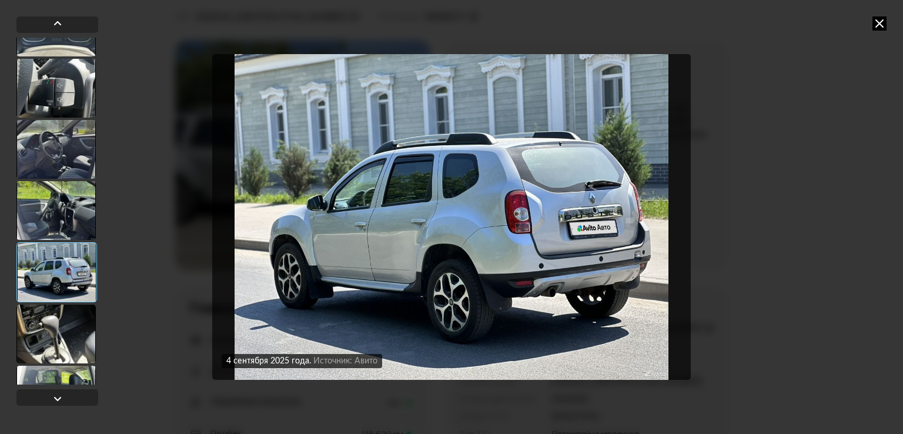
click at [71, 309] on div at bounding box center [55, 333] width 79 height 59
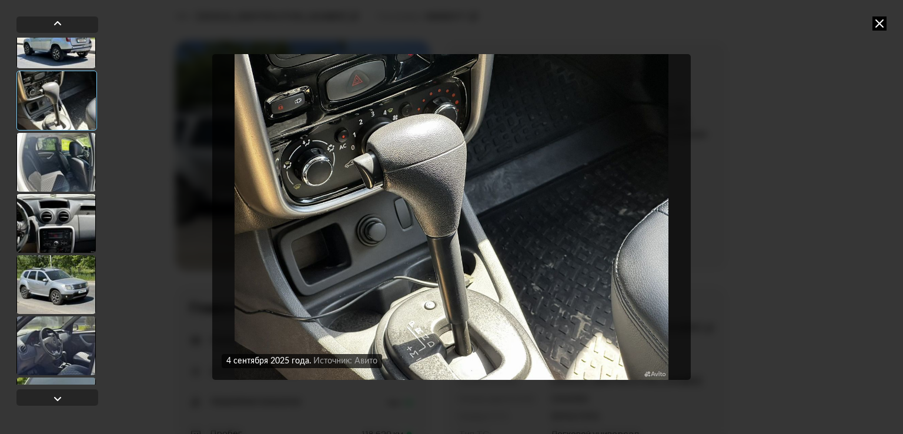
scroll to position [764, 0]
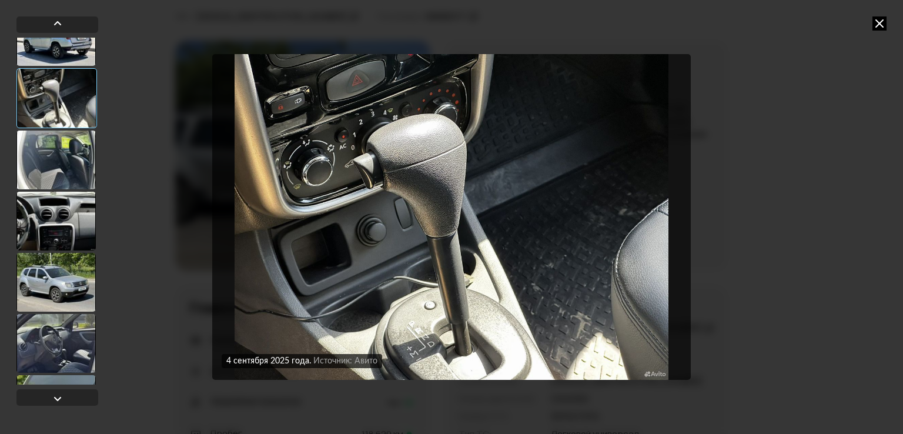
click at [56, 183] on div at bounding box center [55, 159] width 79 height 59
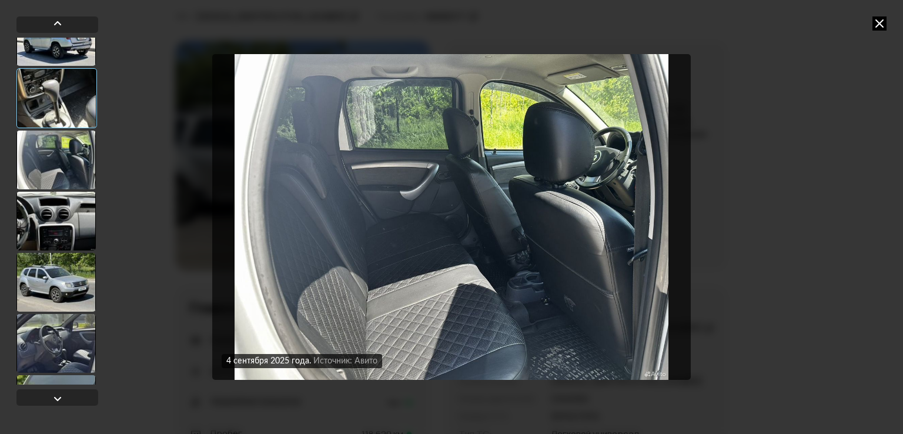
click at [61, 212] on div at bounding box center [55, 221] width 79 height 59
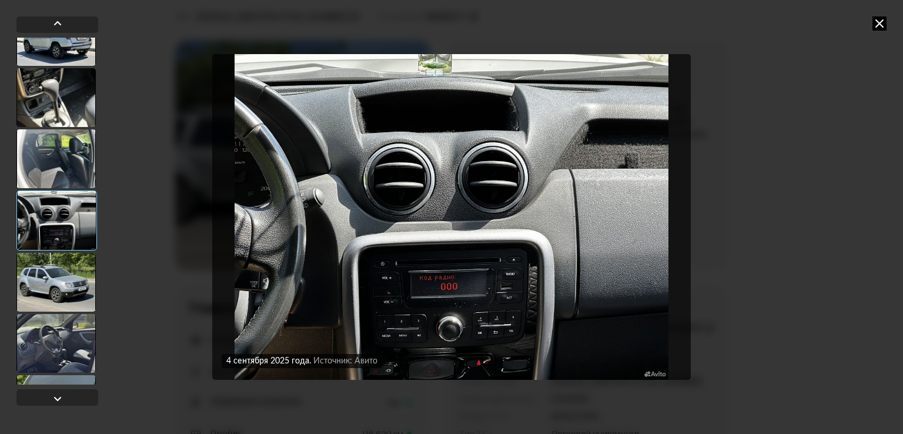
click at [62, 257] on div at bounding box center [55, 282] width 79 height 59
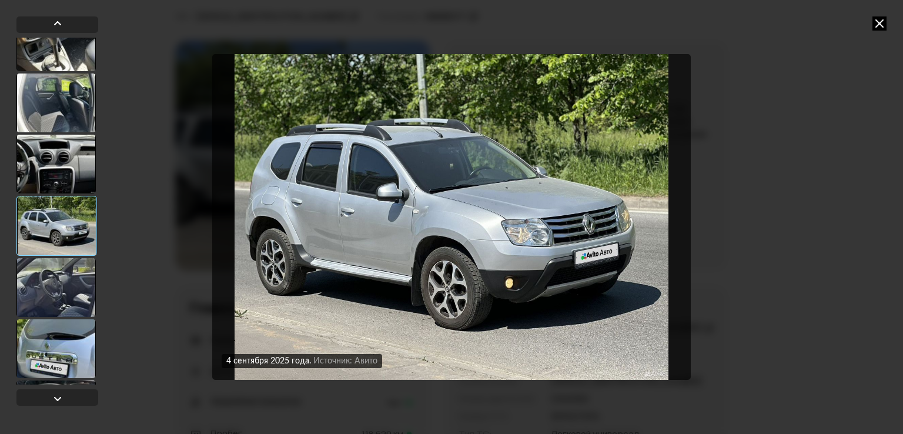
scroll to position [823, 0]
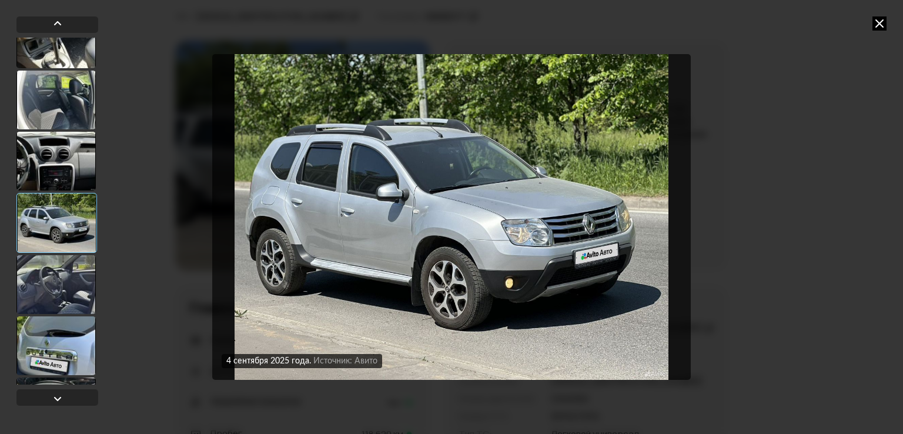
click at [75, 280] on div at bounding box center [55, 284] width 79 height 59
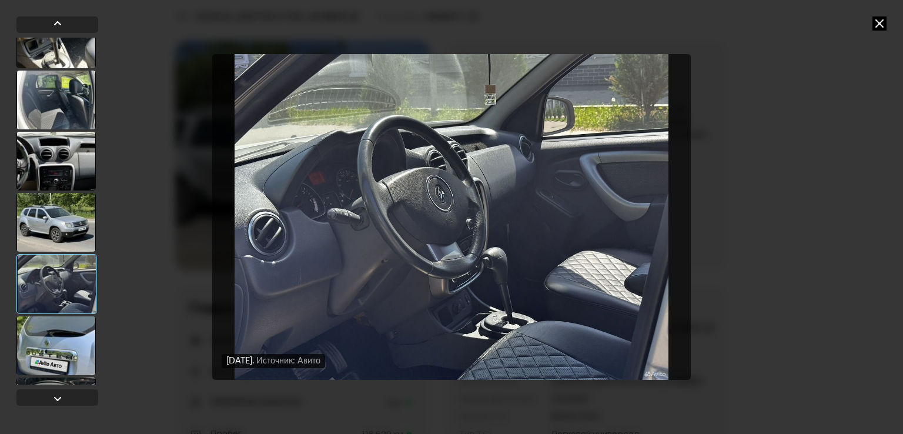
click at [70, 341] on div at bounding box center [55, 345] width 79 height 59
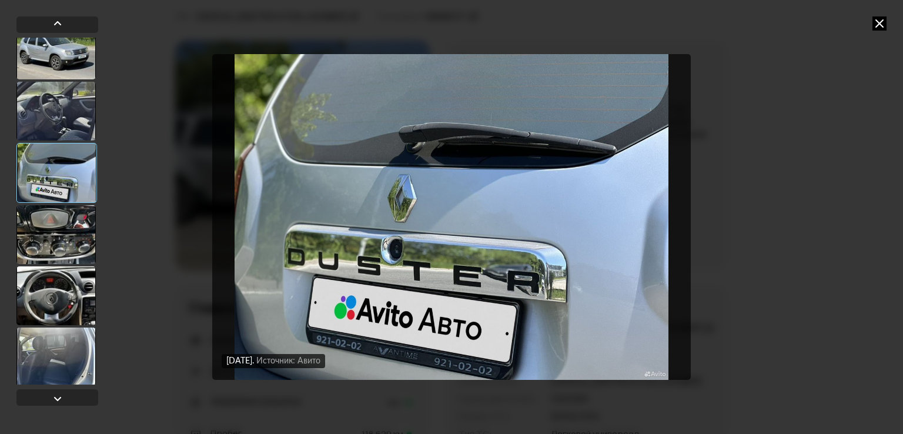
scroll to position [1058, 0]
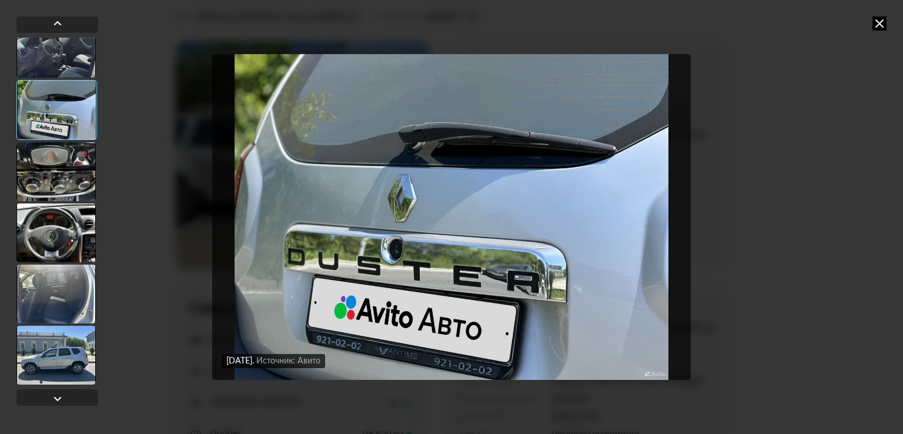
click at [67, 183] on div at bounding box center [55, 171] width 79 height 59
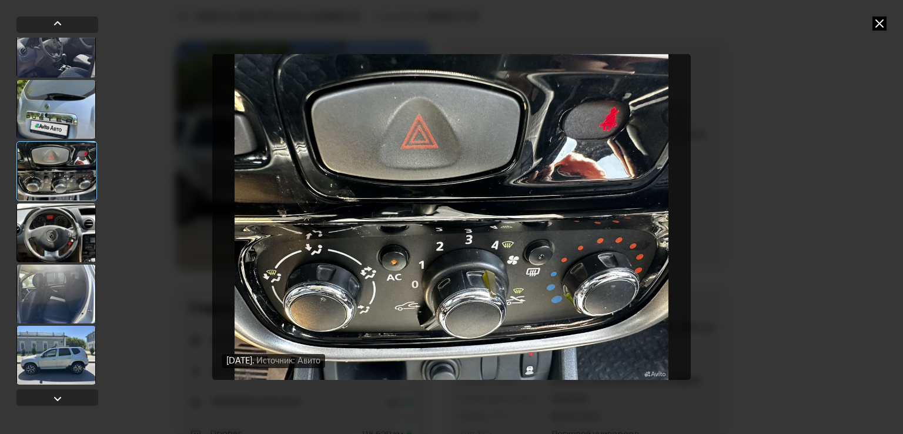
click at [73, 232] on div at bounding box center [55, 232] width 79 height 59
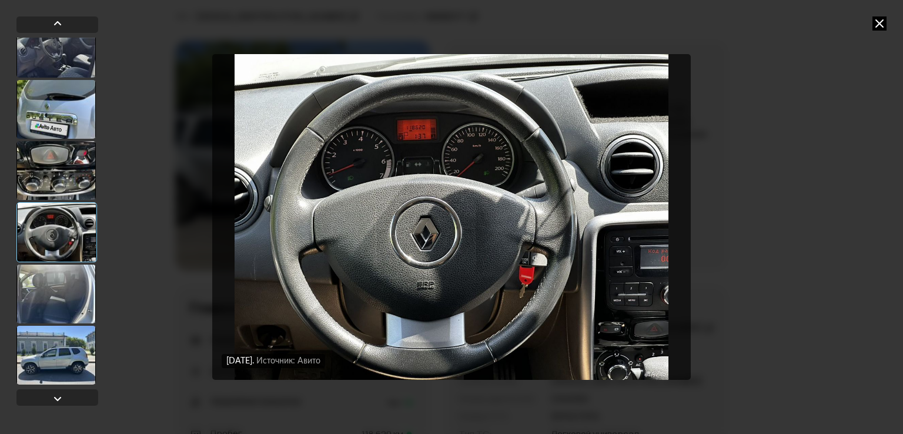
click at [71, 290] on div at bounding box center [55, 293] width 79 height 59
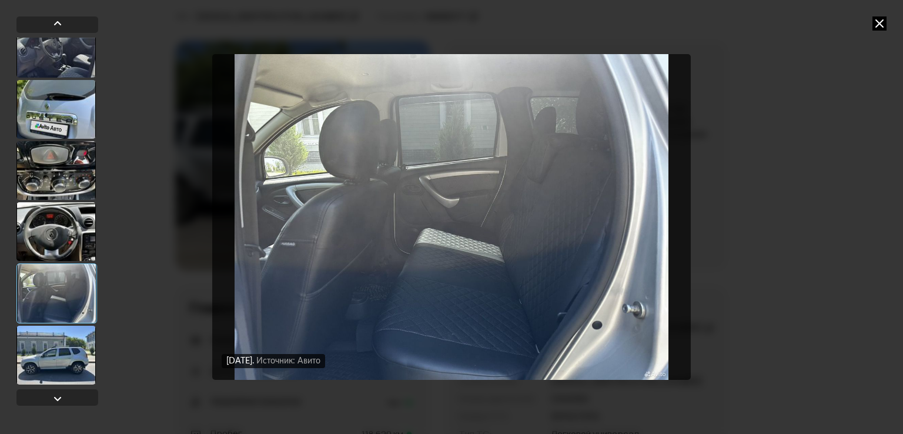
click at [66, 328] on div at bounding box center [55, 355] width 79 height 59
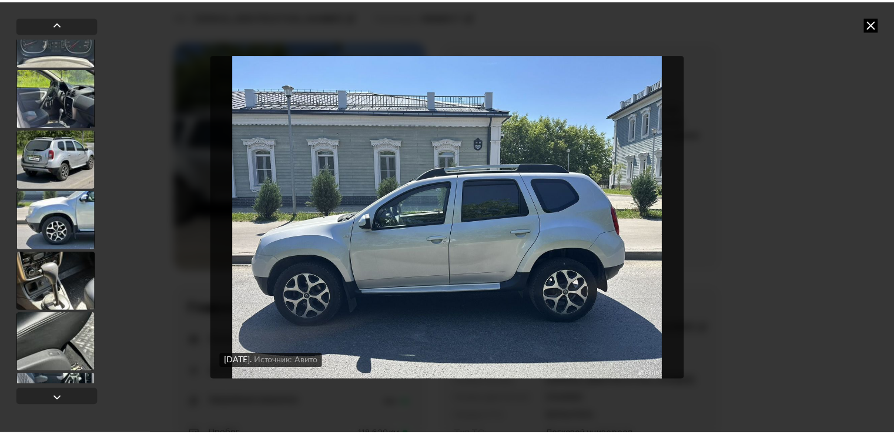
scroll to position [1587, 0]
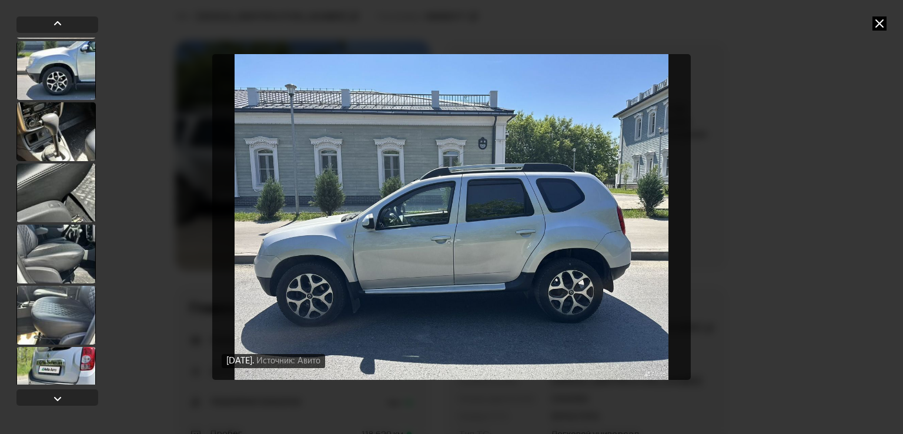
click at [879, 19] on icon at bounding box center [879, 23] width 14 height 14
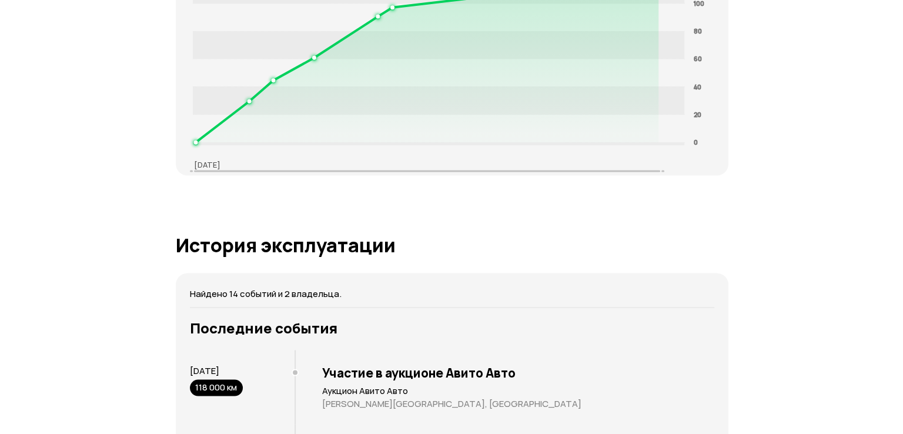
scroll to position [2233, 0]
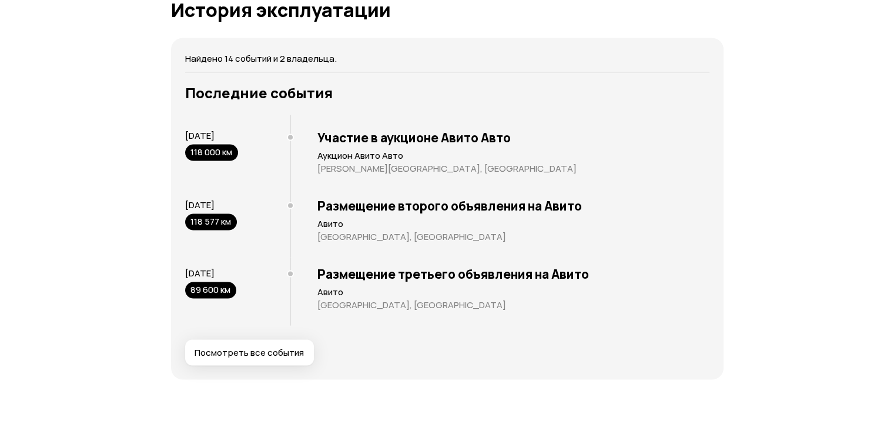
click at [281, 341] on button "Посмотреть все события" at bounding box center [249, 352] width 129 height 26
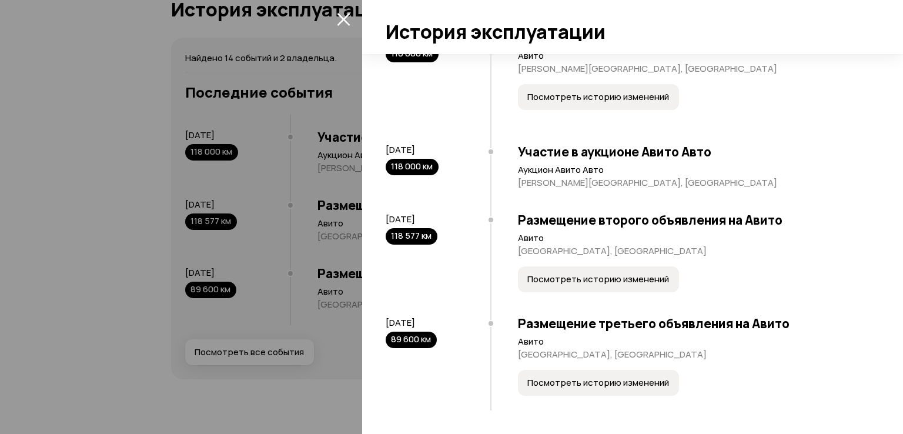
scroll to position [937, 0]
click at [594, 388] on span "Посмотреть историю изменений" at bounding box center [598, 383] width 142 height 12
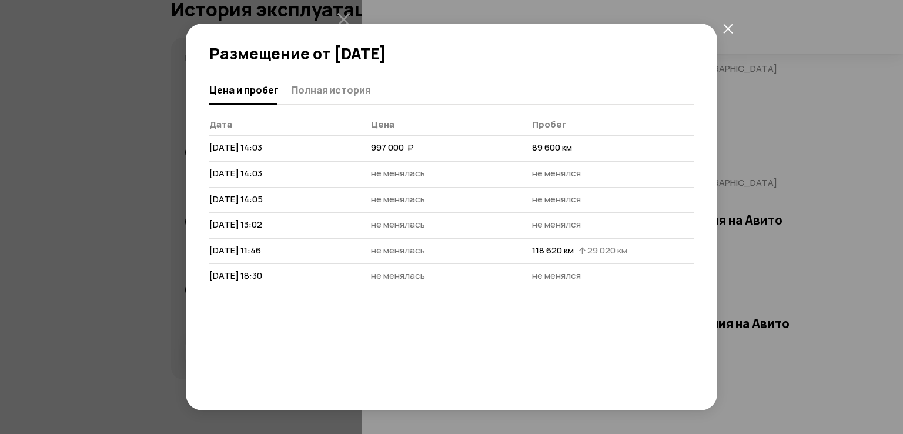
click at [729, 25] on icon "закрыть" at bounding box center [728, 29] width 10 height 10
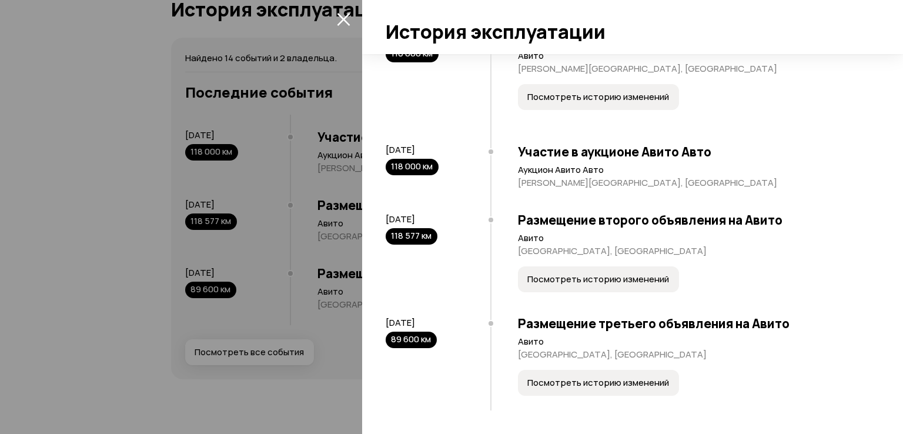
click at [327, 304] on div at bounding box center [451, 217] width 903 height 434
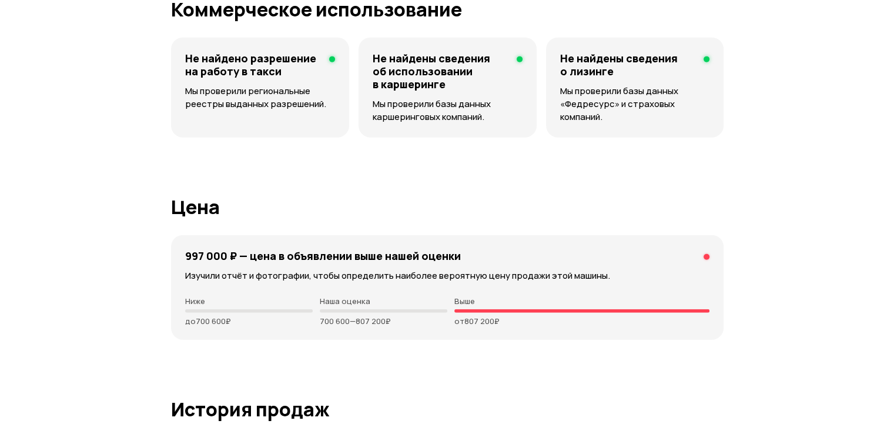
scroll to position [2644, 0]
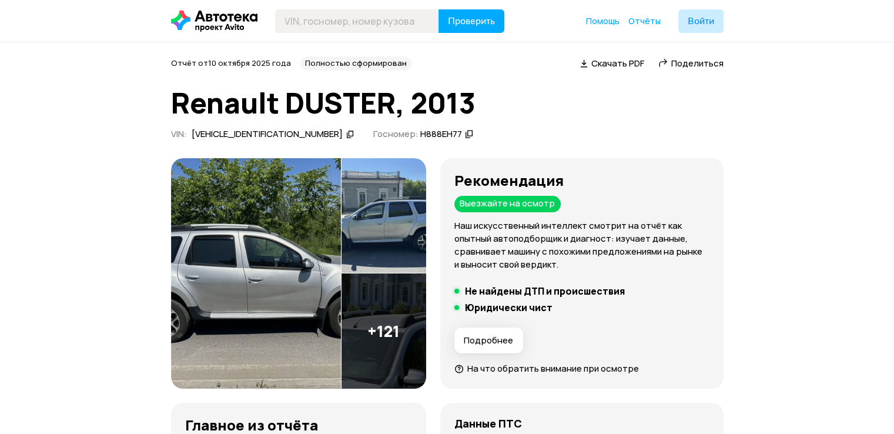
click at [317, 294] on img at bounding box center [256, 273] width 170 height 231
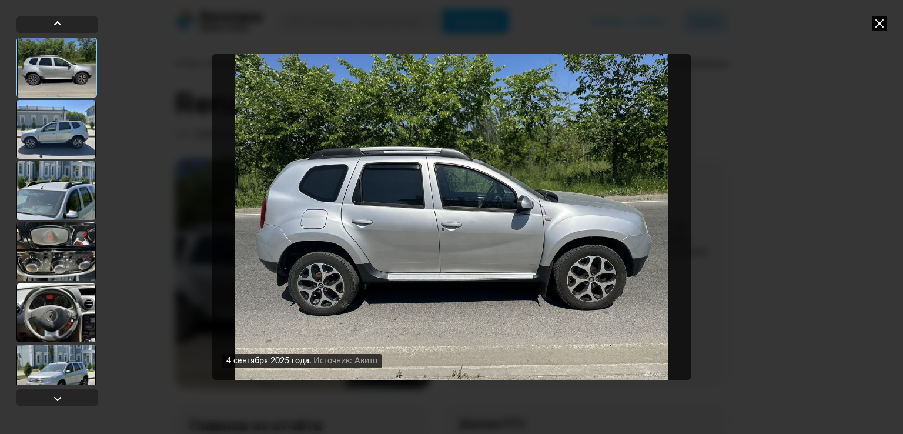
click at [752, 42] on div "4 сентября 2025 года Источник: Авито 4 сентября 2025 года Источник: Авито" at bounding box center [451, 217] width 903 height 434
click at [866, 19] on div "4 сентября 2025 года Источник: Авито 4 сентября 2025 года Источник: Авито" at bounding box center [451, 217] width 903 height 434
click at [872, 21] on icon at bounding box center [879, 23] width 14 height 14
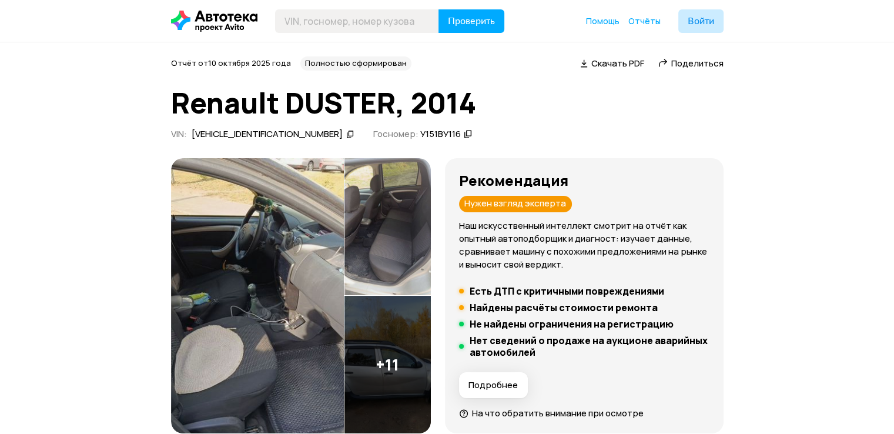
click at [291, 254] on img at bounding box center [257, 296] width 173 height 276
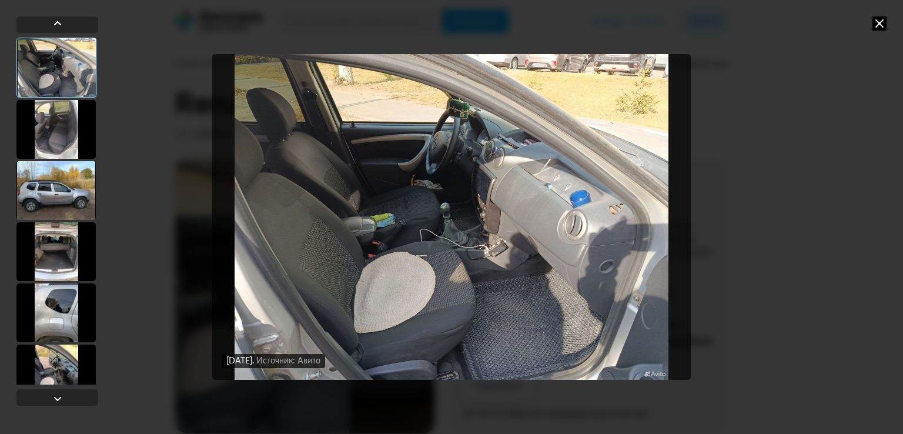
click at [881, 19] on icon at bounding box center [879, 23] width 14 height 14
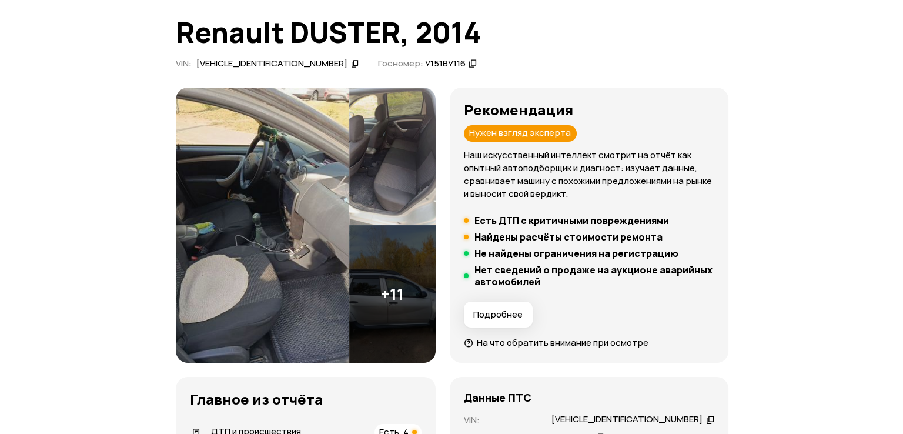
scroll to position [59, 0]
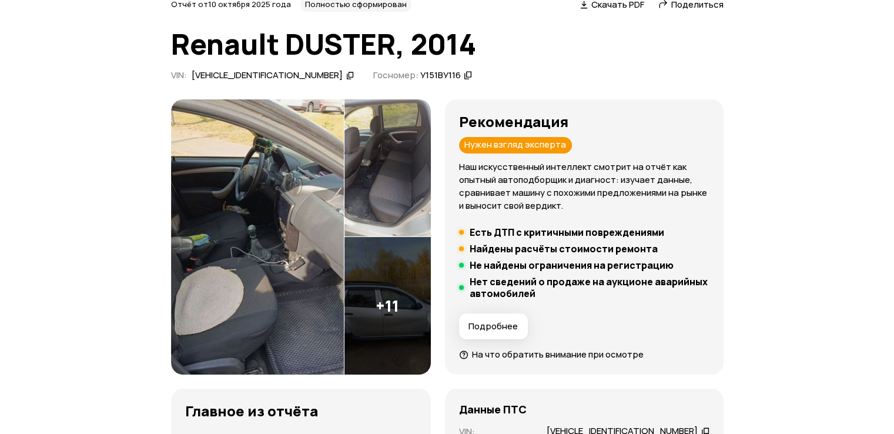
click at [318, 222] on img at bounding box center [257, 237] width 173 height 276
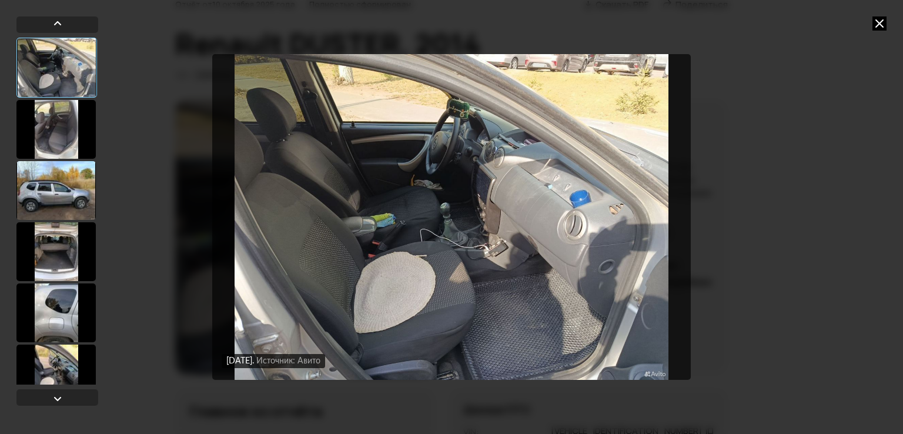
click at [401, 306] on img "Go to Slide 1" at bounding box center [451, 217] width 478 height 326
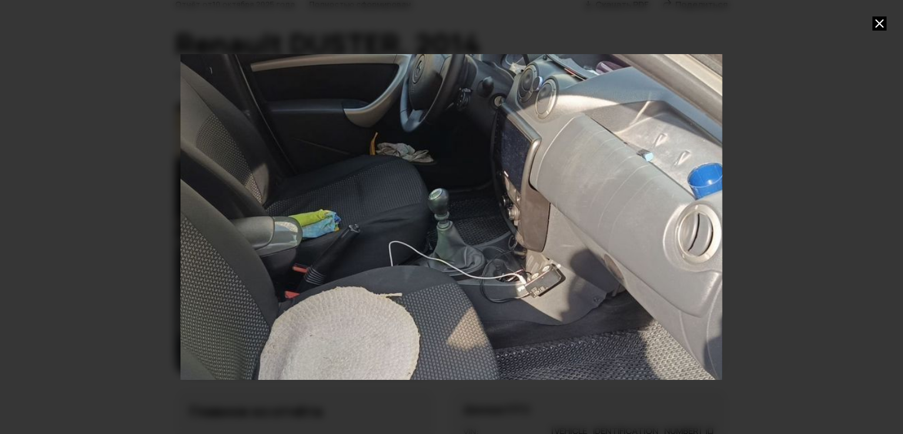
click at [401, 306] on div "Go to Slide 1" at bounding box center [451, 217] width 1083 height 651
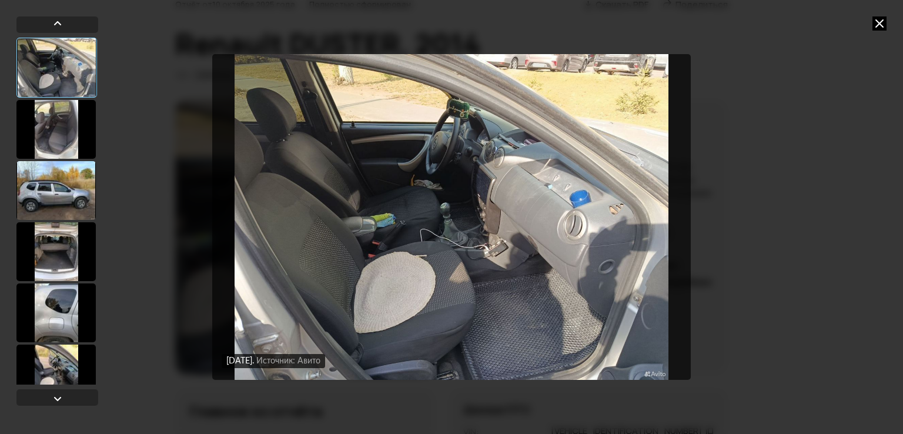
click at [401, 306] on img "Go to Slide 1" at bounding box center [451, 217] width 478 height 326
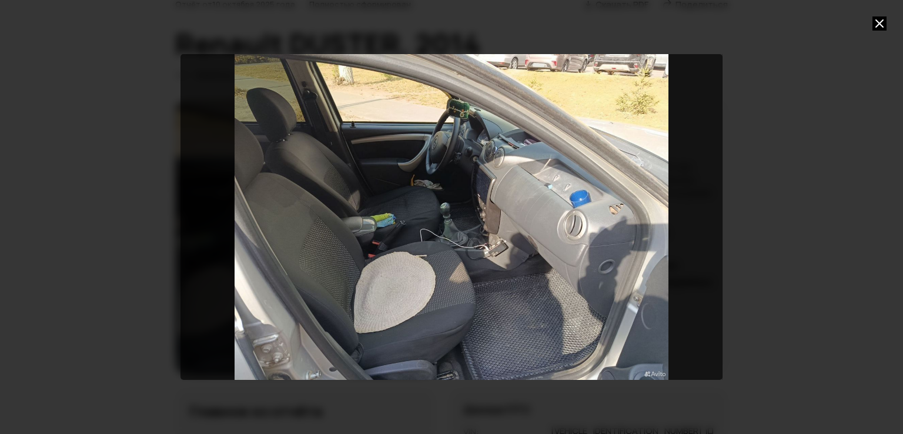
click at [694, 207] on div "Go to Slide 1" at bounding box center [451, 217] width 542 height 326
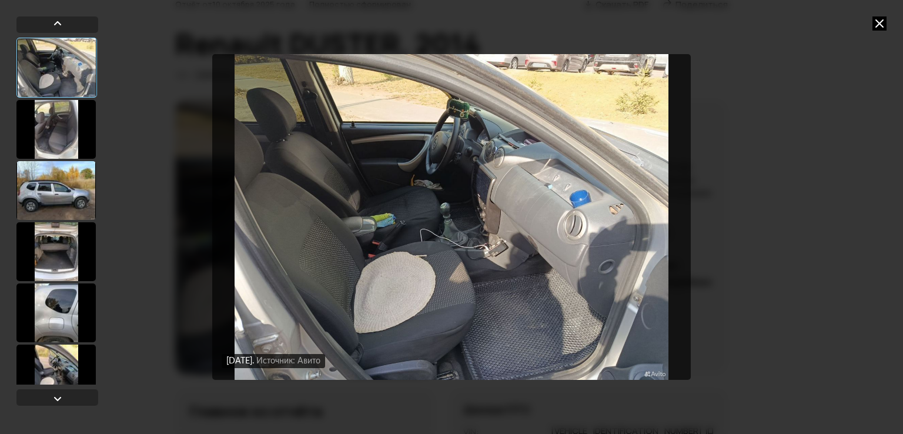
click at [53, 128] on div at bounding box center [55, 129] width 79 height 59
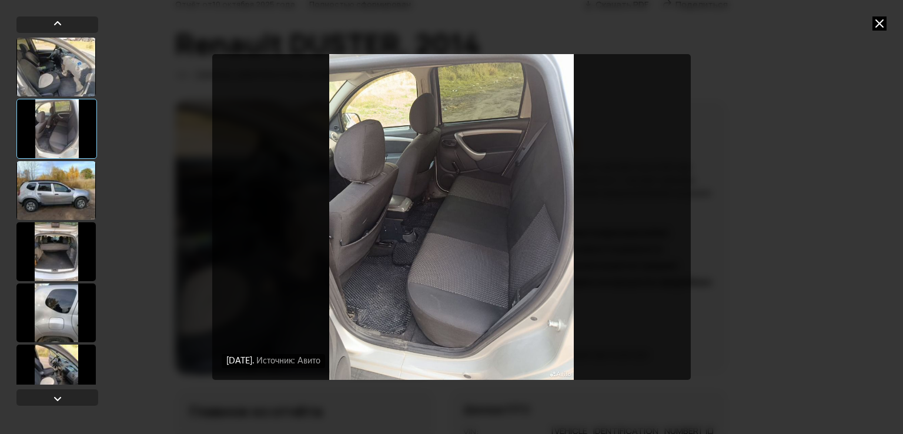
click at [51, 129] on div at bounding box center [56, 129] width 81 height 60
click at [51, 174] on div at bounding box center [55, 190] width 79 height 59
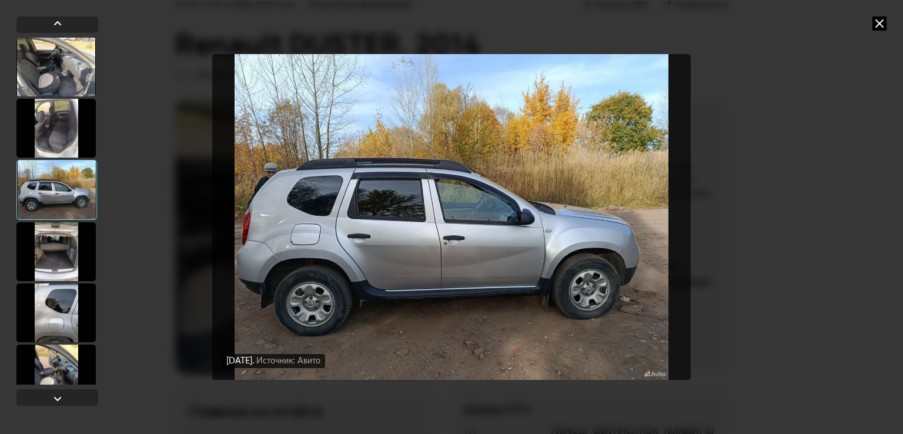
click at [59, 227] on div at bounding box center [55, 251] width 79 height 59
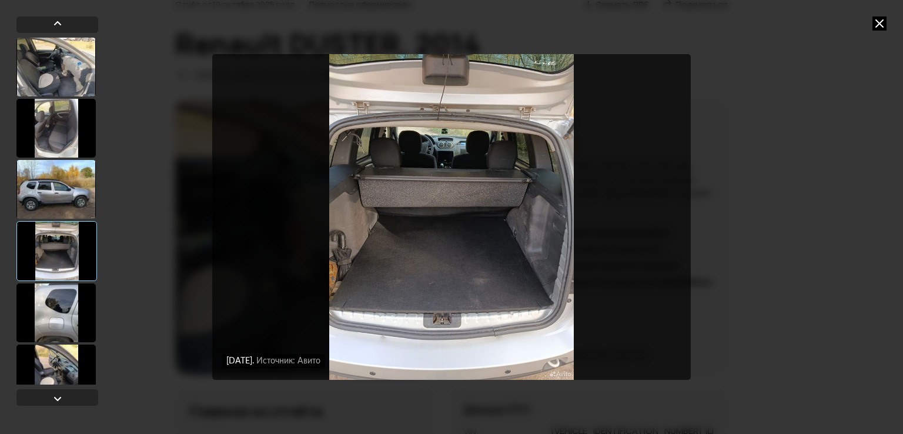
click at [58, 293] on div at bounding box center [55, 312] width 79 height 59
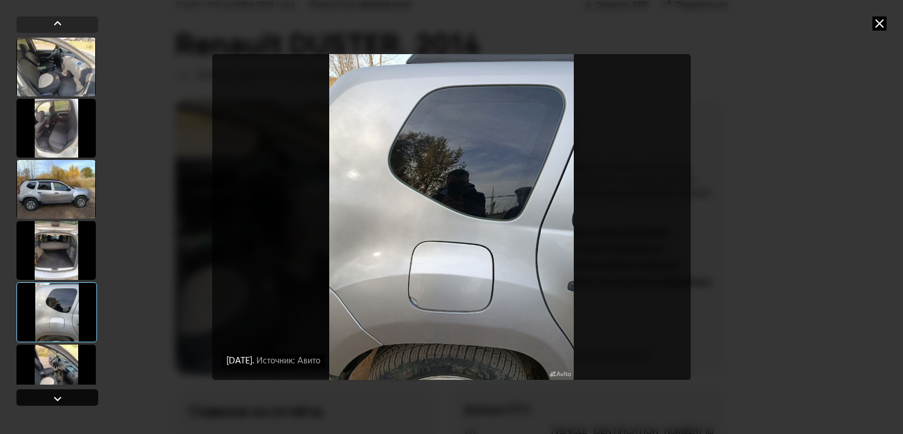
click at [48, 400] on div at bounding box center [57, 397] width 82 height 16
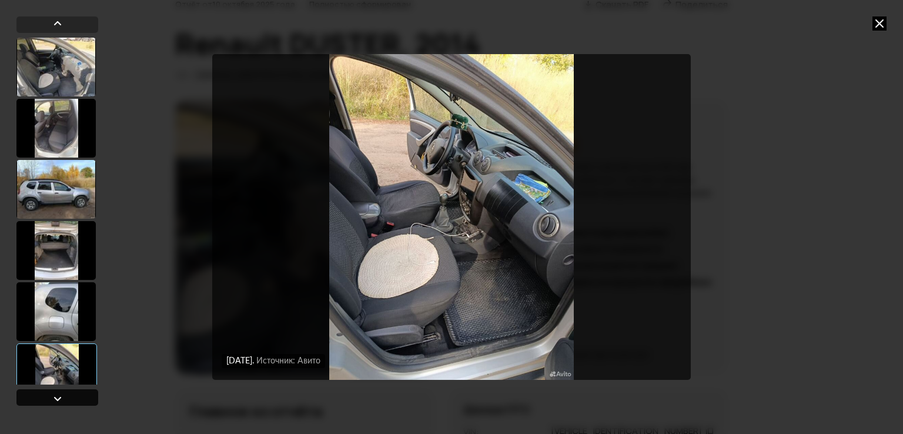
click at [48, 400] on div at bounding box center [57, 397] width 82 height 16
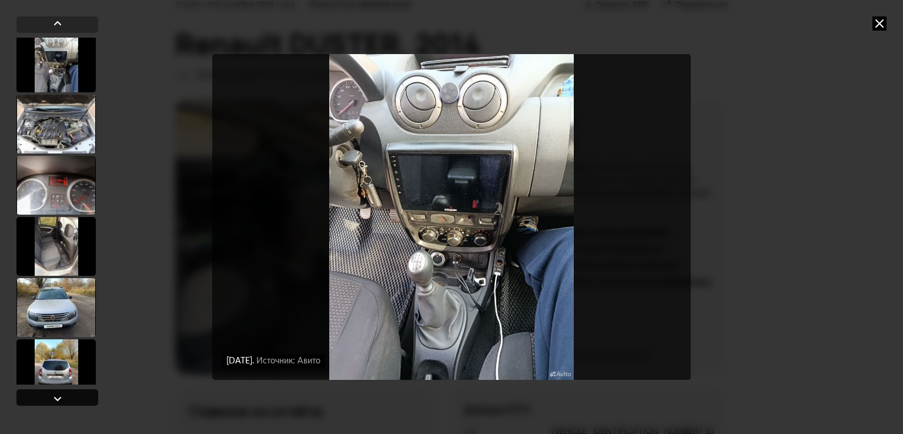
scroll to position [371, 0]
click at [48, 400] on div at bounding box center [57, 397] width 82 height 16
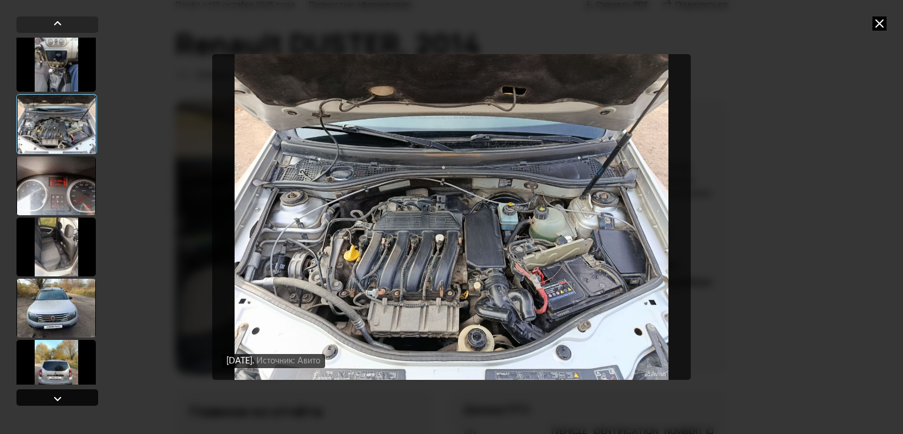
click at [47, 400] on div at bounding box center [57, 397] width 82 height 16
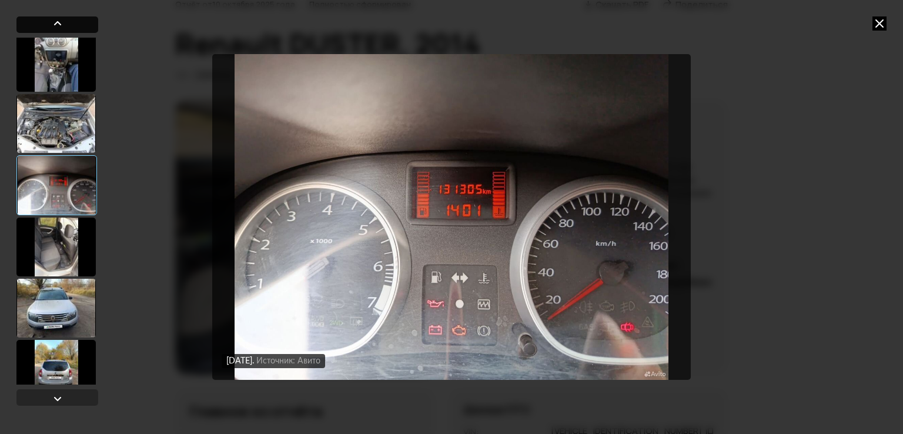
click at [59, 23] on div at bounding box center [58, 23] width 14 height 14
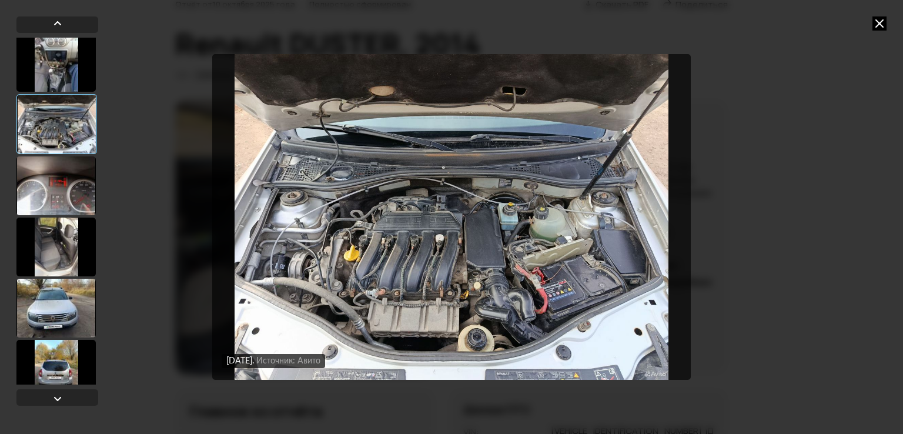
click at [320, 184] on img "Go to Slide 8" at bounding box center [451, 217] width 478 height 326
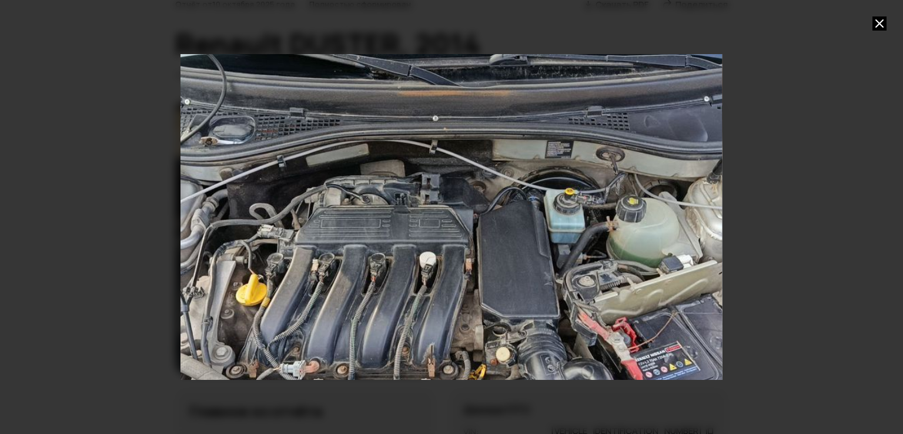
click at [289, 207] on div "Go to Slide 8" at bounding box center [451, 217] width 1083 height 651
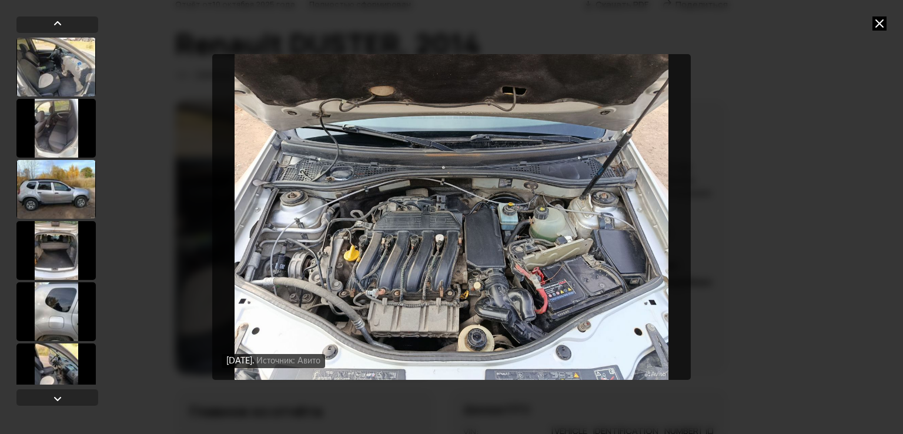
click at [289, 206] on img "Go to Slide 8" at bounding box center [451, 217] width 478 height 326
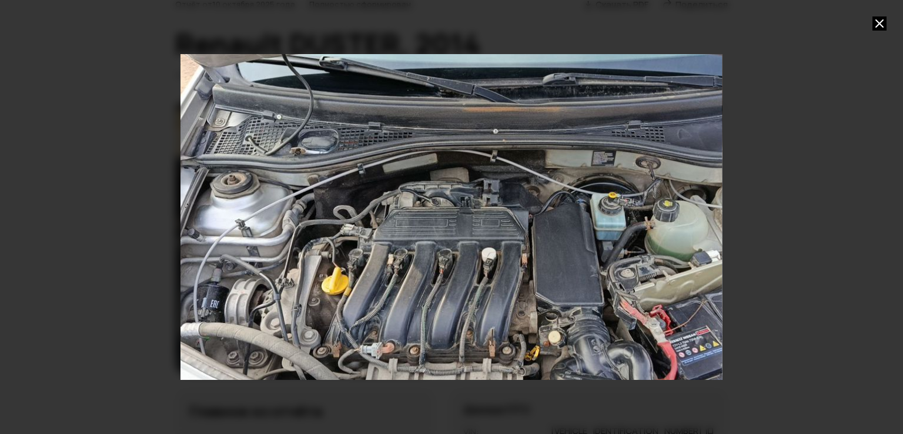
drag, startPoint x: 242, startPoint y: 182, endPoint x: 301, endPoint y: 182, distance: 59.4
click at [301, 182] on div "Go to Slide 8" at bounding box center [509, 217] width 944 height 567
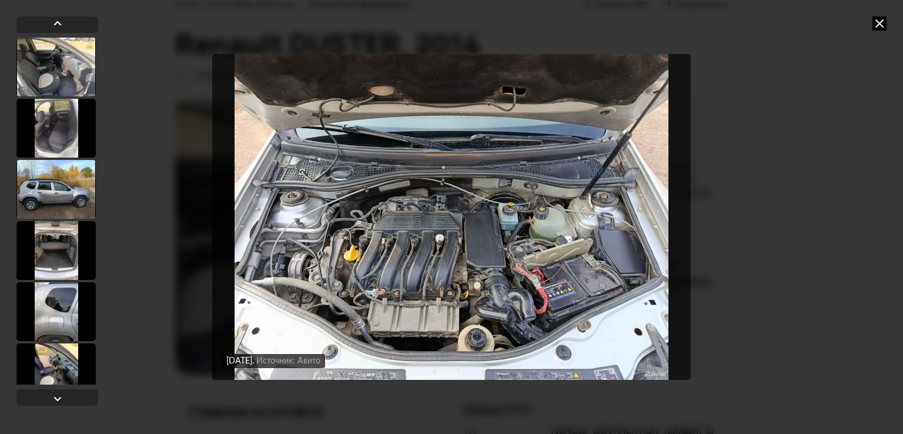
click at [590, 221] on img "Go to Slide 8" at bounding box center [451, 217] width 478 height 326
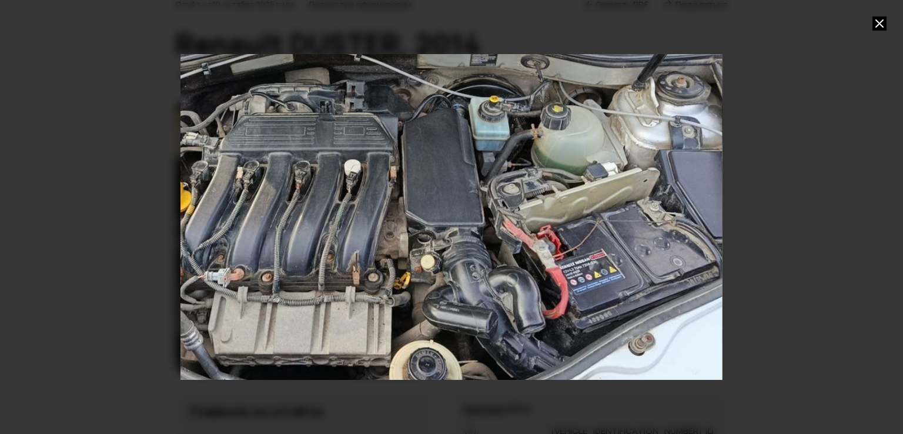
drag, startPoint x: 611, startPoint y: 222, endPoint x: 535, endPoint y: 130, distance: 119.0
click at [535, 130] on div "Go to Slide 8" at bounding box center [375, 125] width 1083 height 651
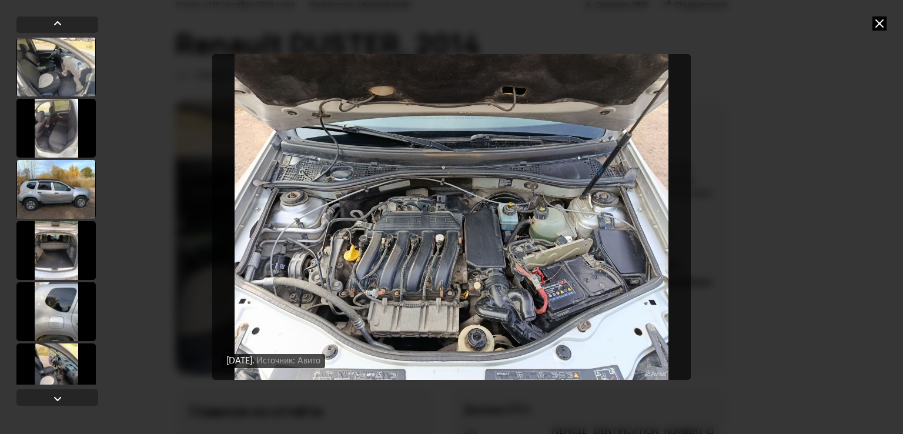
click at [557, 109] on img "Go to Slide 8" at bounding box center [451, 217] width 478 height 326
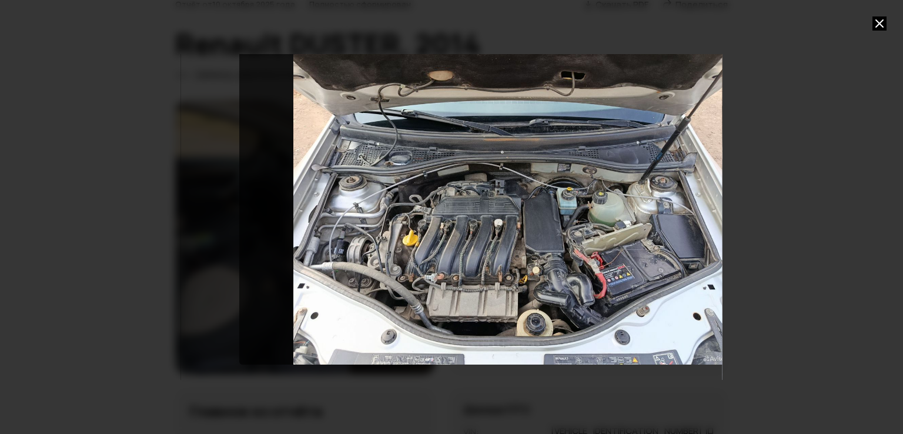
drag, startPoint x: 233, startPoint y: 234, endPoint x: 300, endPoint y: 218, distance: 69.4
click at [300, 218] on div "Go to Slide 8" at bounding box center [510, 202] width 542 height 326
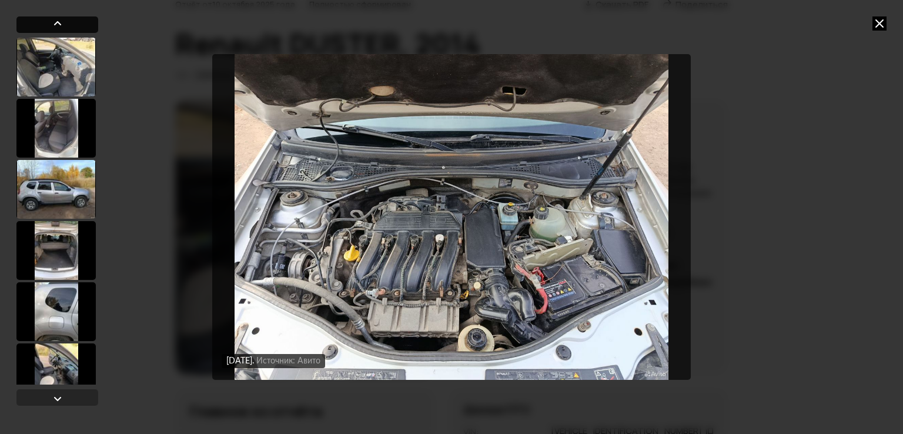
click at [65, 26] on div at bounding box center [57, 24] width 82 height 16
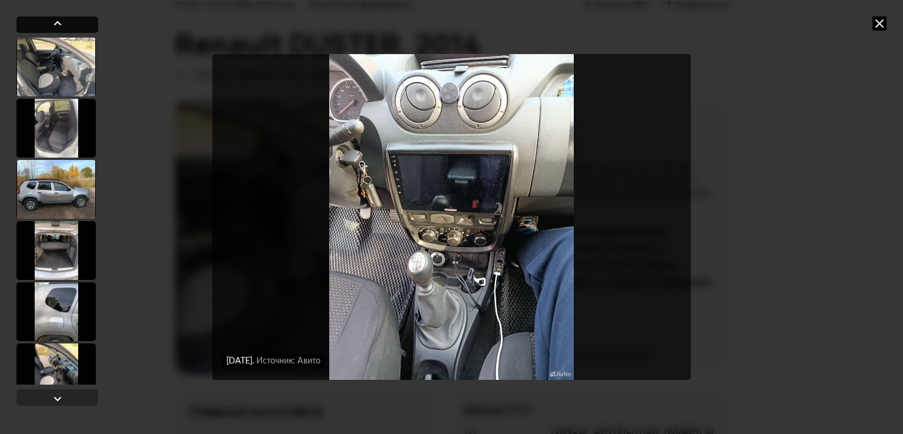
scroll to position [372, 0]
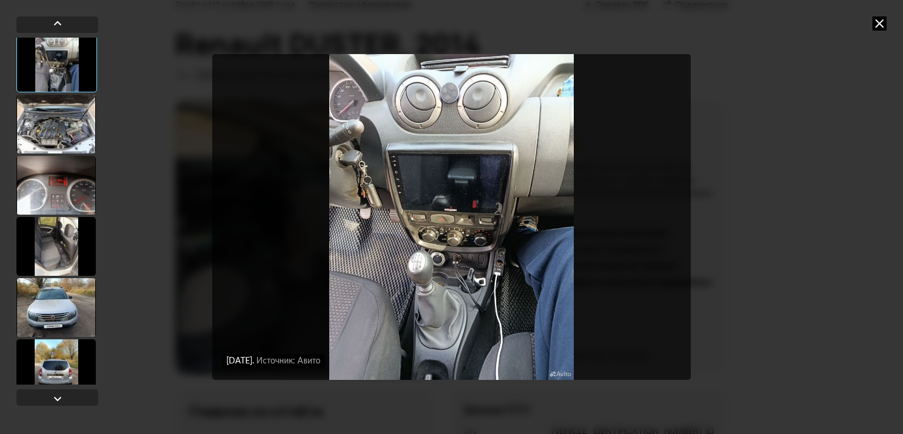
click at [378, 140] on img "Go to Slide 7" at bounding box center [451, 217] width 478 height 326
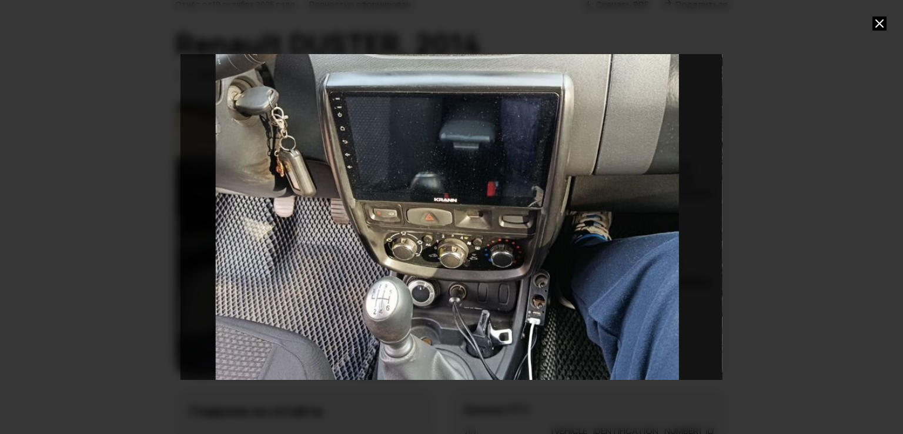
click at [143, 90] on div at bounding box center [451, 217] width 903 height 434
click at [140, 91] on div at bounding box center [451, 217] width 903 height 434
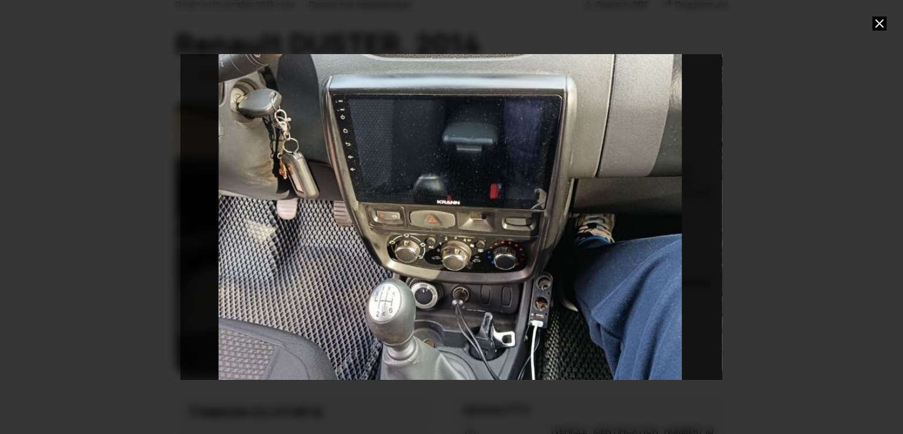
click at [275, 139] on div "Go to Slide 7" at bounding box center [450, 216] width 1028 height 618
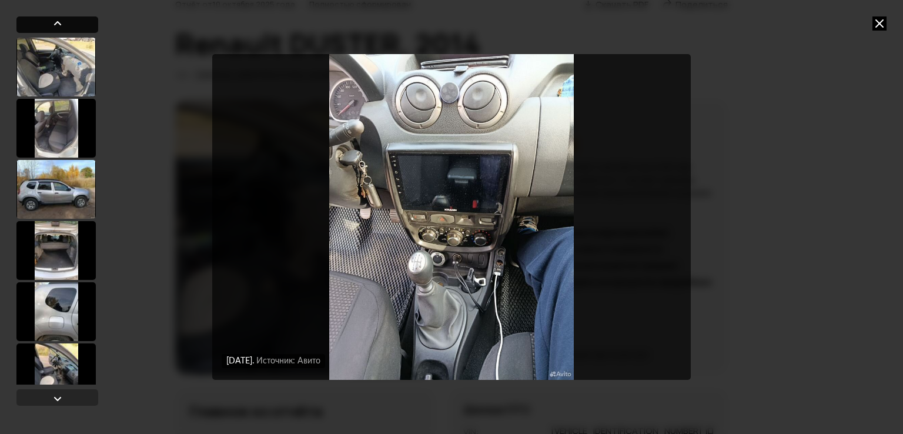
click at [55, 31] on div at bounding box center [57, 24] width 82 height 16
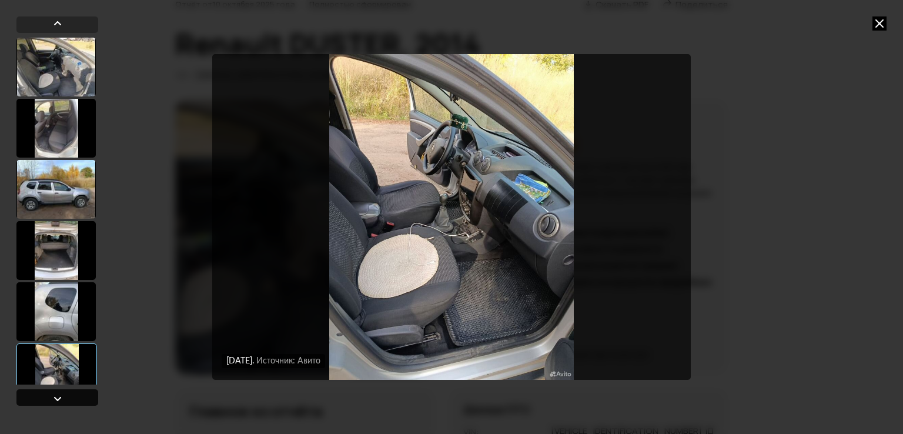
click at [55, 401] on div at bounding box center [58, 398] width 14 height 14
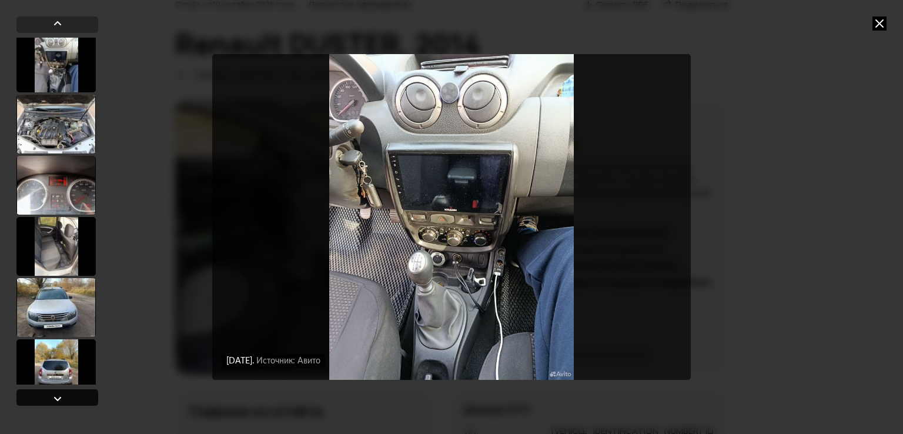
scroll to position [371, 0]
click at [51, 393] on div at bounding box center [58, 398] width 14 height 14
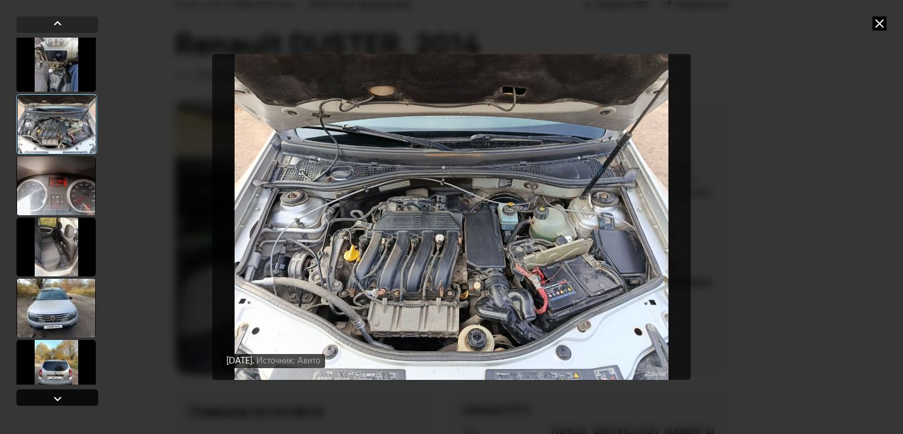
click at [51, 393] on div at bounding box center [58, 398] width 14 height 14
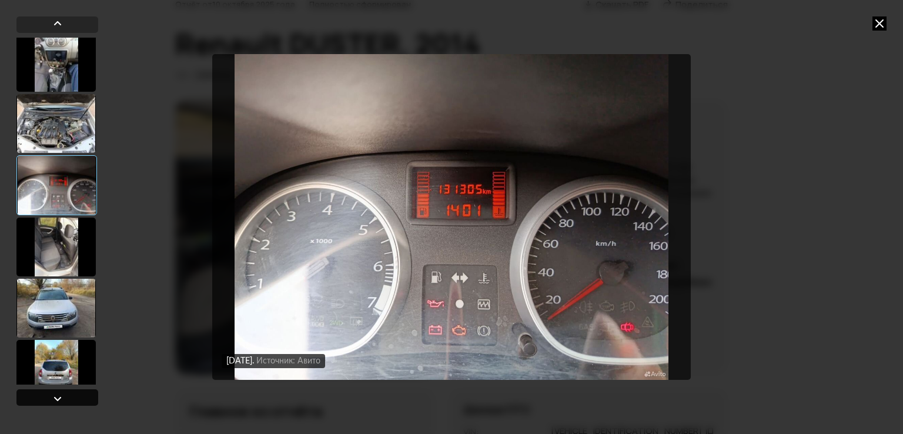
click at [51, 393] on div at bounding box center [58, 398] width 14 height 14
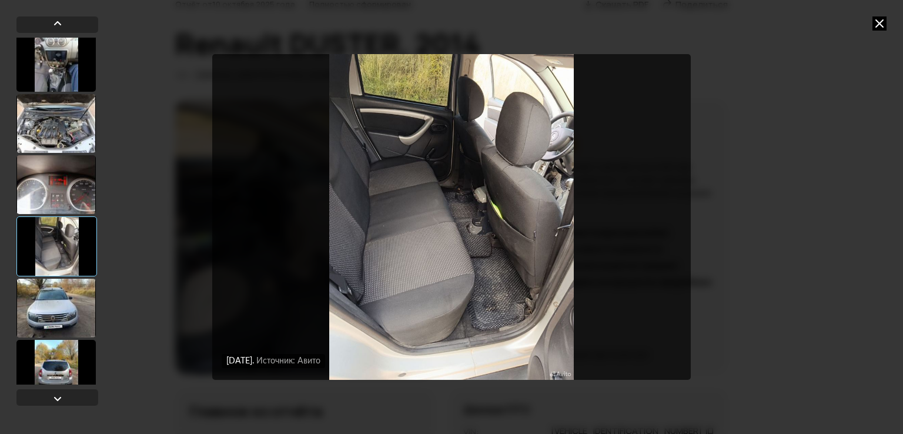
click at [333, 297] on img "Go to Slide 10" at bounding box center [451, 217] width 478 height 326
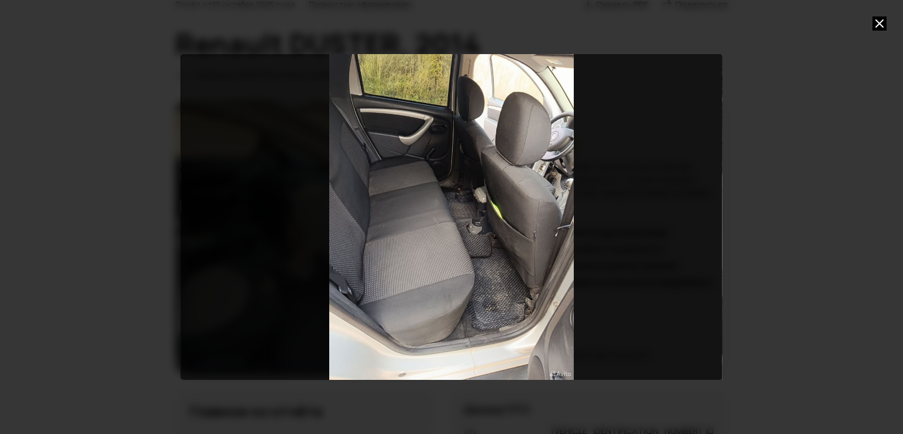
click at [441, 330] on div "Go to Slide 10" at bounding box center [451, 217] width 542 height 326
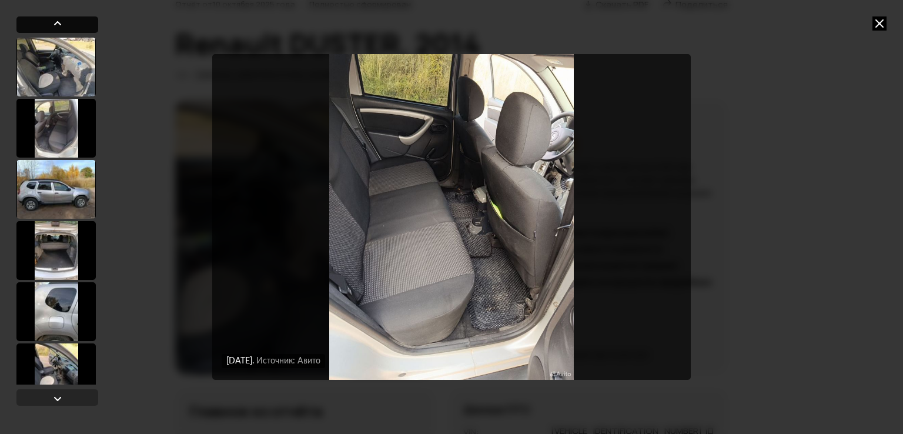
click at [61, 29] on div at bounding box center [58, 23] width 14 height 14
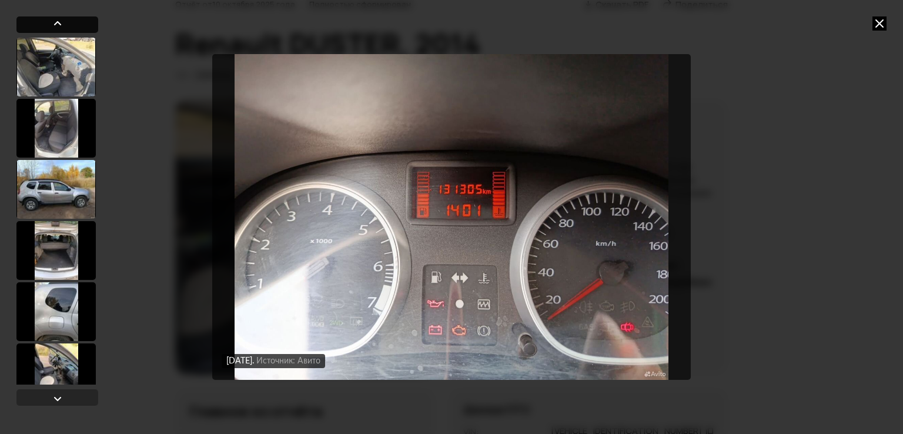
scroll to position [489, 0]
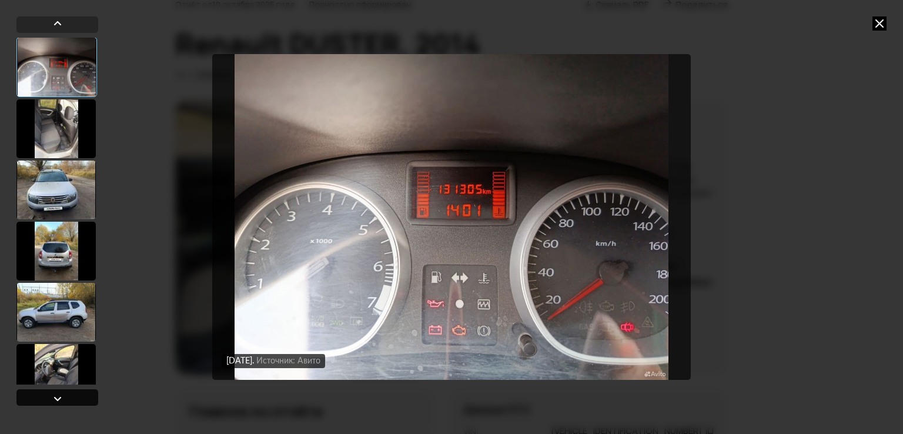
click at [56, 394] on div at bounding box center [58, 398] width 14 height 14
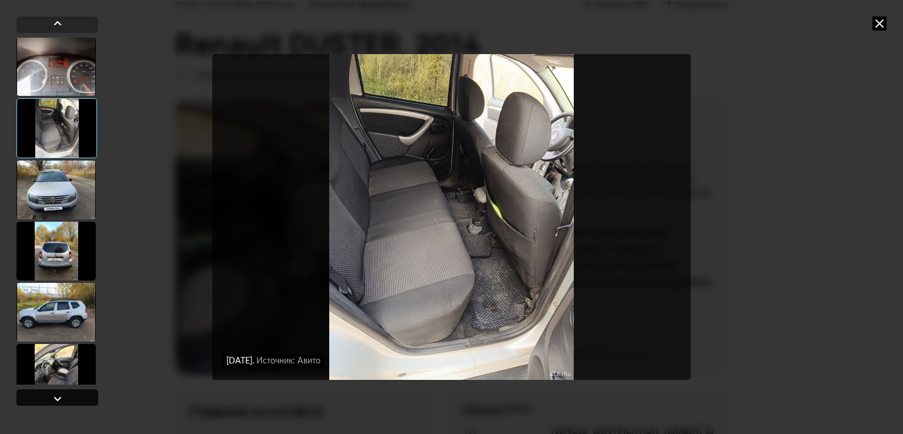
click at [56, 394] on div at bounding box center [58, 398] width 14 height 14
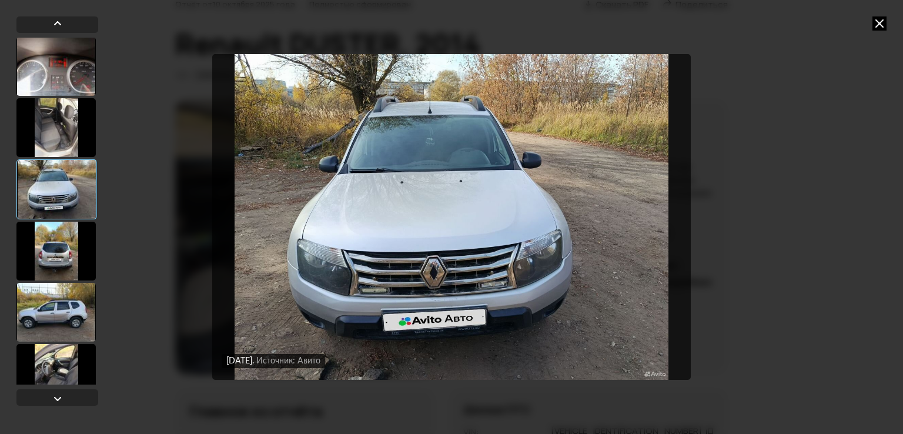
click at [321, 311] on img "Go to Slide 11" at bounding box center [451, 217] width 478 height 326
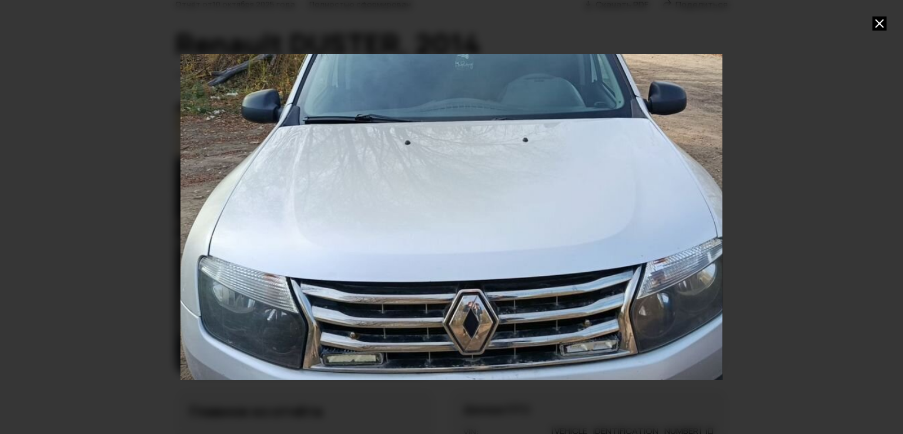
drag, startPoint x: 385, startPoint y: 316, endPoint x: 441, endPoint y: 311, distance: 55.5
click at [441, 311] on div "Go to Slide 11" at bounding box center [506, 212] width 1083 height 651
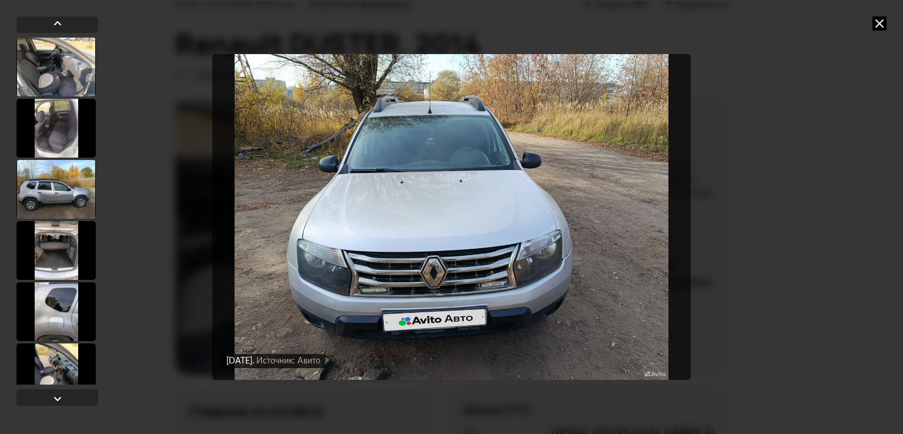
click at [441, 311] on img "Go to Slide 11" at bounding box center [451, 217] width 478 height 326
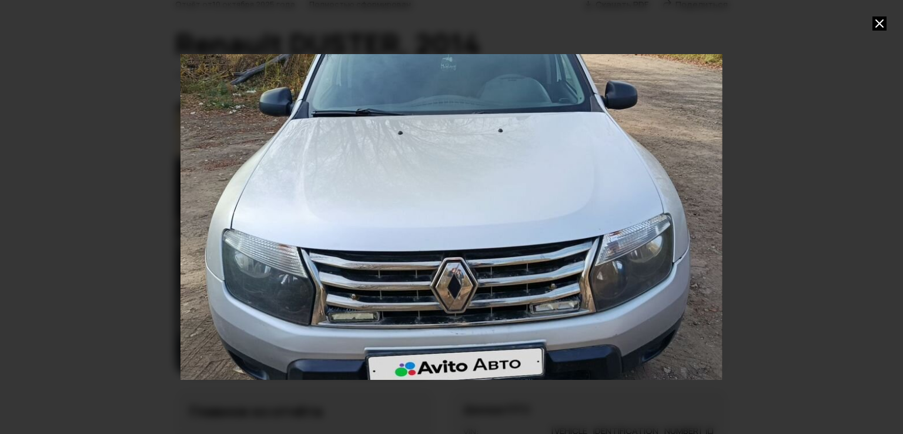
click at [107, 298] on div at bounding box center [451, 217] width 903 height 434
click at [65, 283] on div at bounding box center [451, 217] width 903 height 434
click at [63, 276] on div at bounding box center [451, 217] width 903 height 434
click at [85, 206] on div at bounding box center [451, 217] width 903 height 434
click at [243, 218] on div "Go to Slide 11" at bounding box center [484, 191] width 921 height 553
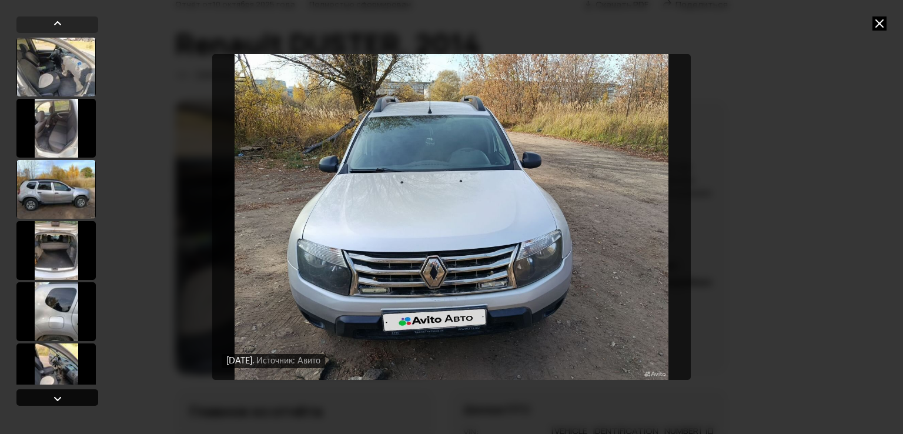
click at [59, 395] on div at bounding box center [58, 398] width 14 height 14
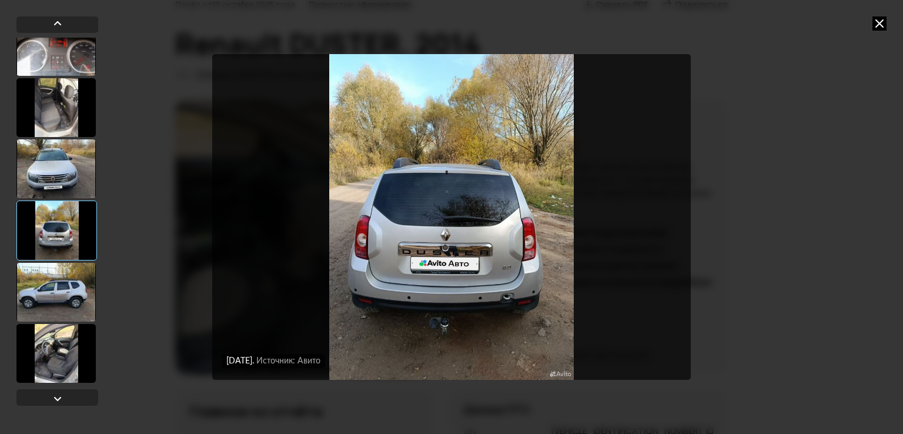
click at [350, 278] on img "Go to Slide 12" at bounding box center [451, 217] width 478 height 326
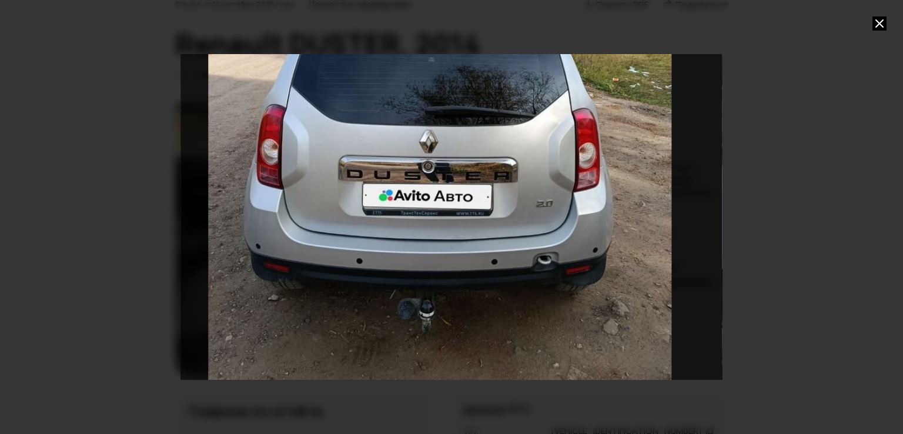
drag, startPoint x: 280, startPoint y: 334, endPoint x: 280, endPoint y: 223, distance: 111.7
click at [280, 223] on div "Go to Slide 12" at bounding box center [440, 108] width 1028 height 618
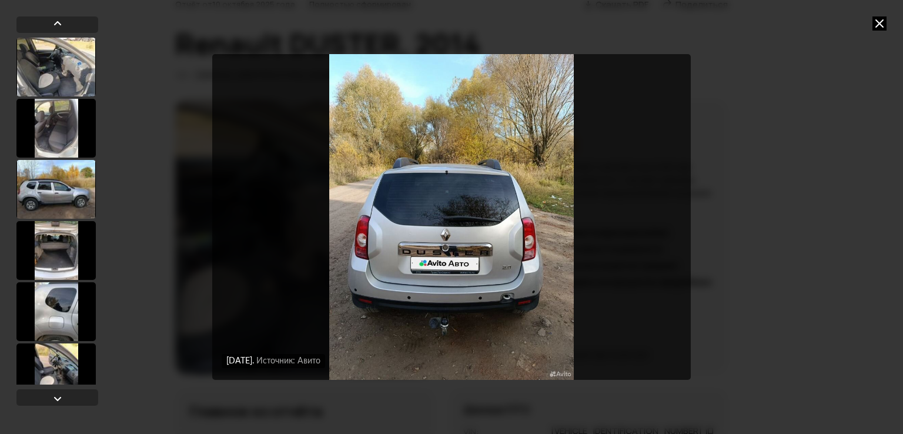
click at [341, 233] on img "Go to Slide 12" at bounding box center [451, 217] width 478 height 326
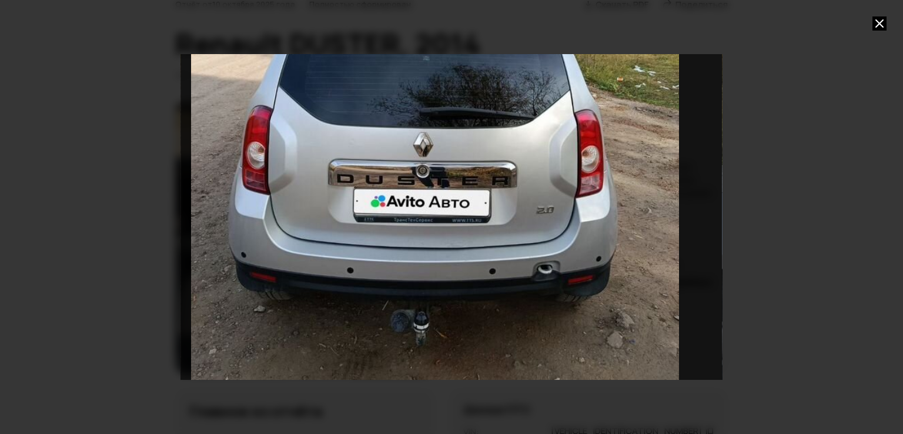
drag, startPoint x: 277, startPoint y: 259, endPoint x: 261, endPoint y: 151, distance: 109.3
click at [261, 151] on div "Go to Slide 12" at bounding box center [435, 109] width 1083 height 651
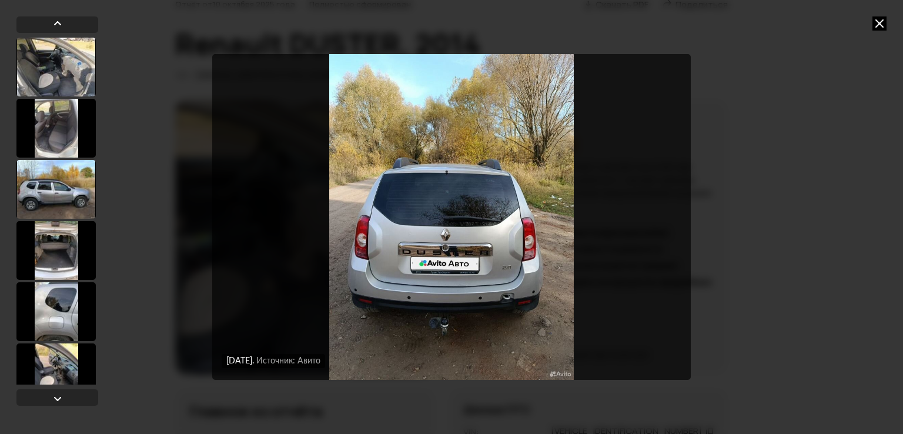
click at [276, 196] on img "Go to Slide 12" at bounding box center [451, 217] width 478 height 326
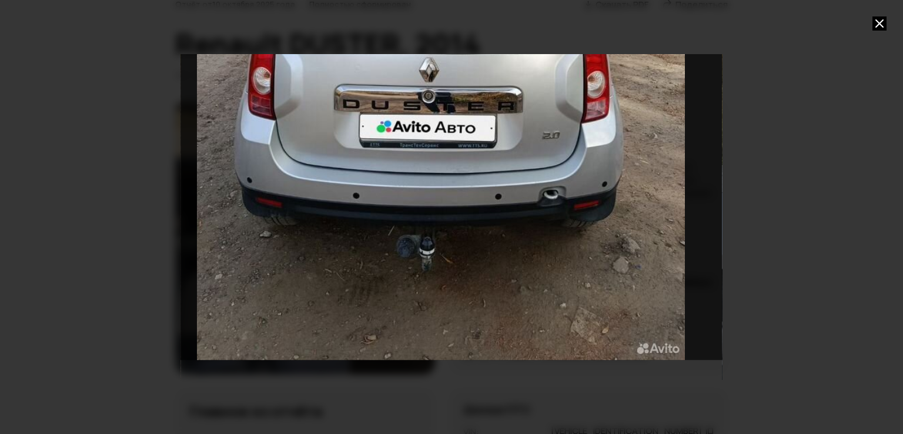
drag, startPoint x: 284, startPoint y: 233, endPoint x: 274, endPoint y: 51, distance: 183.0
click at [274, 51] on div "Go to Slide 12" at bounding box center [451, 217] width 542 height 348
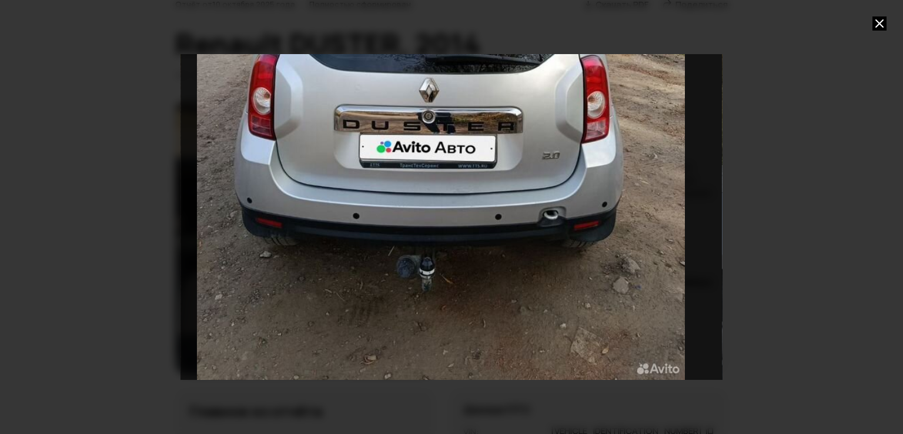
click at [259, 53] on div "Go to Slide 12" at bounding box center [451, 217] width 542 height 348
click at [219, 132] on div "Go to Slide 12" at bounding box center [441, 54] width 1083 height 651
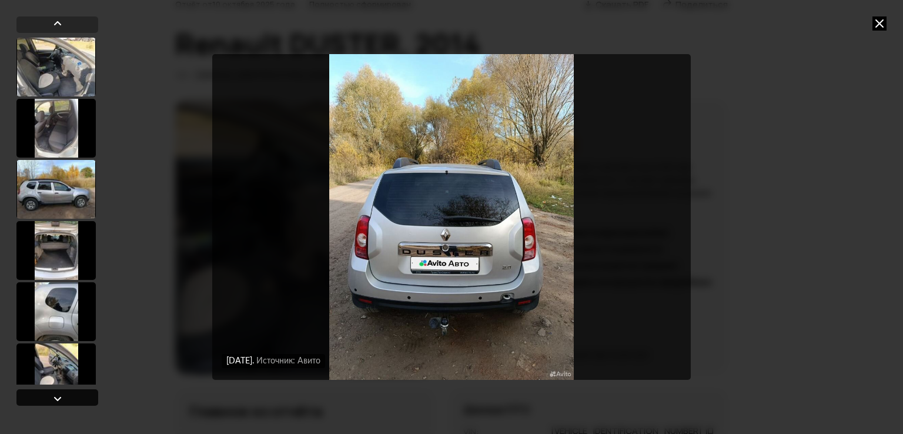
click at [51, 395] on div at bounding box center [58, 398] width 14 height 14
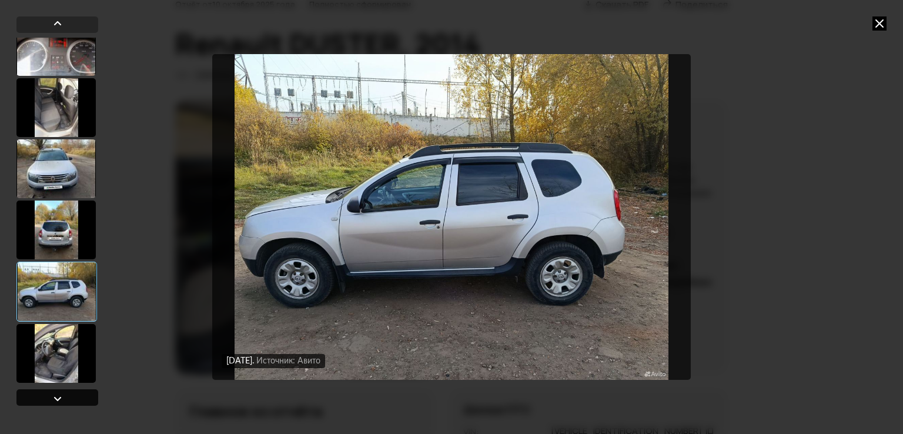
click at [87, 397] on div at bounding box center [57, 397] width 82 height 16
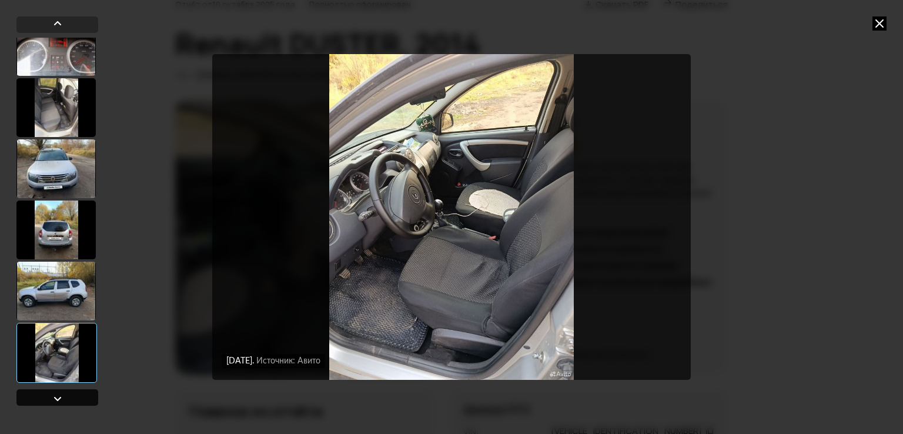
click at [87, 397] on div at bounding box center [57, 397] width 82 height 16
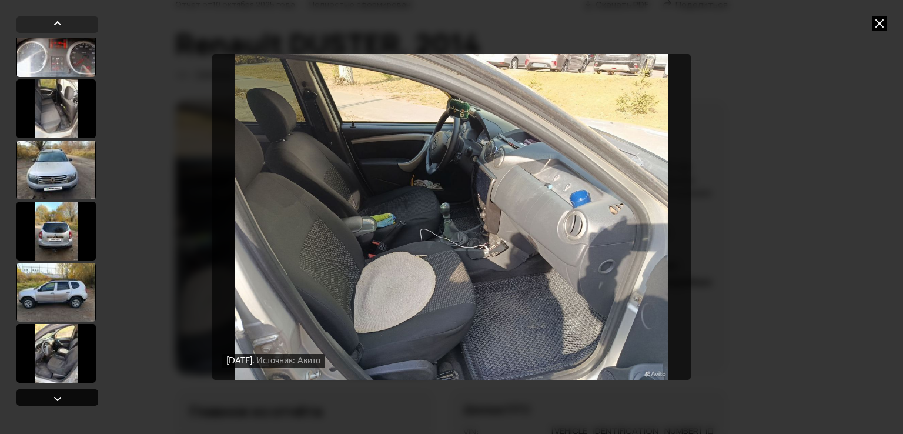
click at [87, 397] on div at bounding box center [57, 397] width 82 height 16
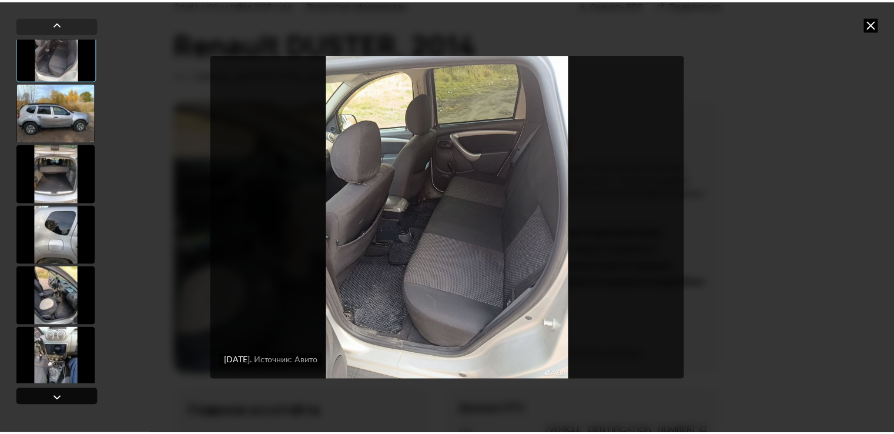
scroll to position [78, 0]
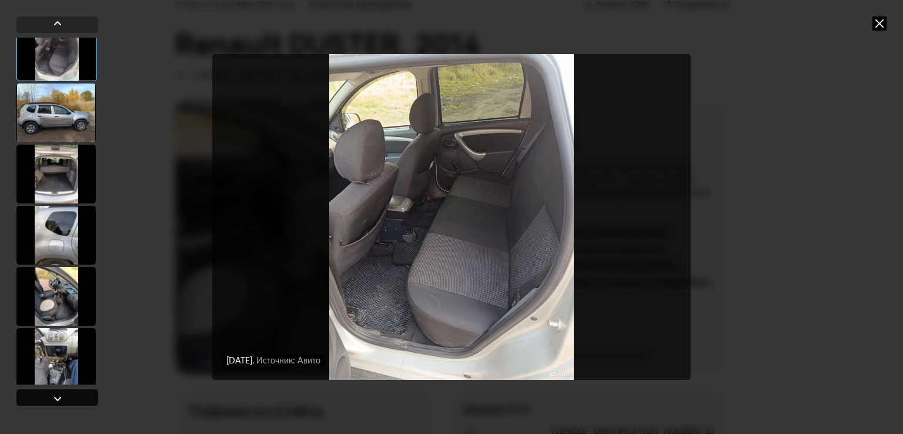
click at [87, 397] on div at bounding box center [57, 397] width 82 height 16
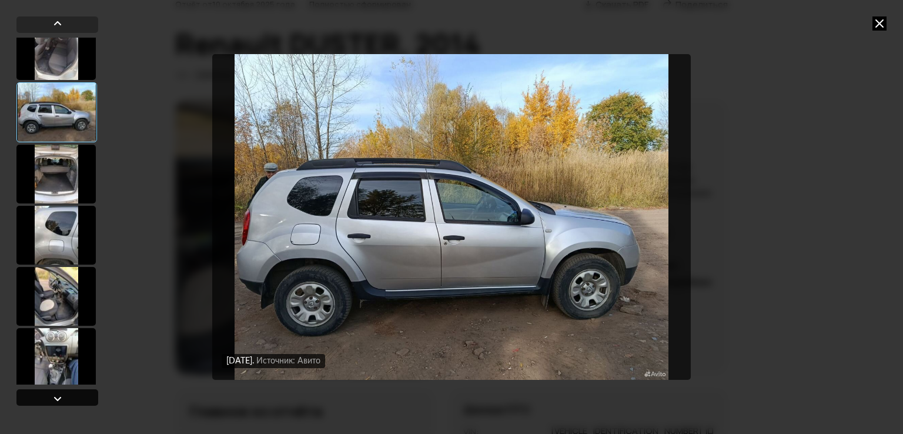
click at [65, 400] on div at bounding box center [57, 397] width 82 height 16
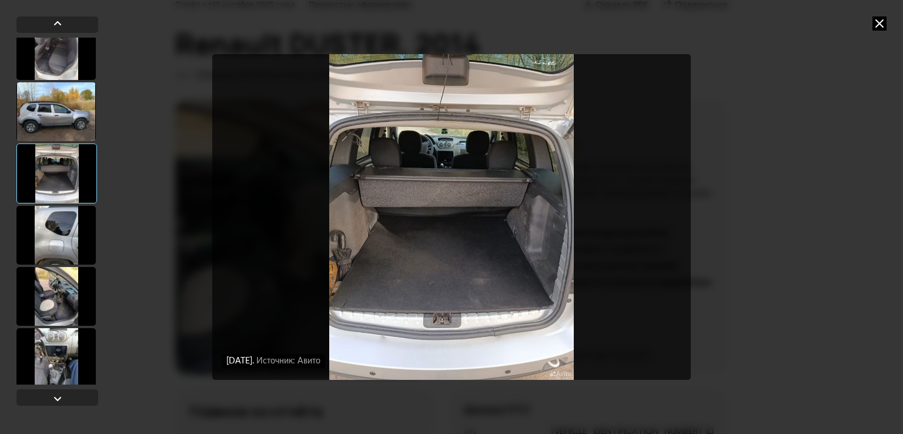
click at [358, 316] on img "Go to Slide 4" at bounding box center [451, 217] width 478 height 326
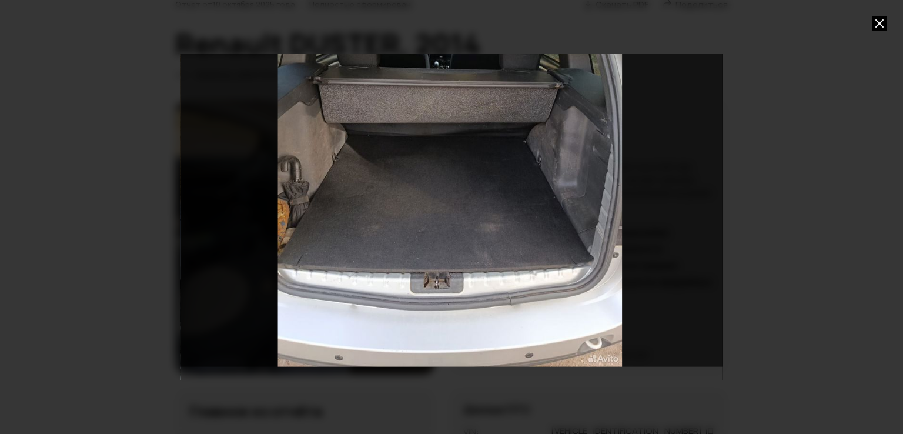
drag, startPoint x: 354, startPoint y: 332, endPoint x: 381, endPoint y: 218, distance: 117.3
click at [381, 218] on div "Go to Slide 4" at bounding box center [450, 136] width 764 height 459
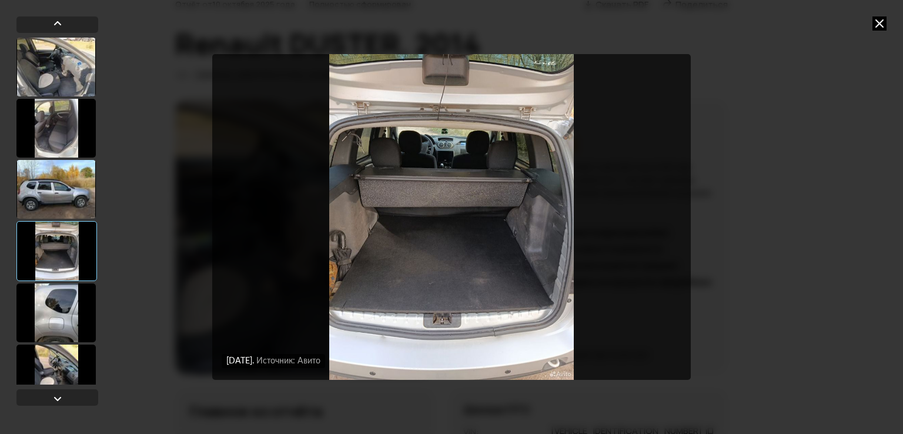
click at [381, 218] on img "Go to Slide 4" at bounding box center [451, 217] width 478 height 326
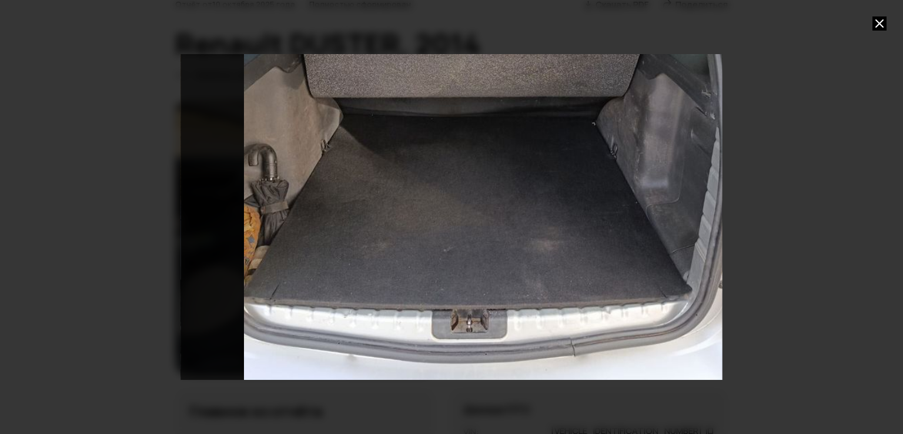
drag, startPoint x: 381, startPoint y: 219, endPoint x: 418, endPoint y: 119, distance: 106.5
click at [418, 119] on div "Go to Slide 4" at bounding box center [488, 117] width 1083 height 651
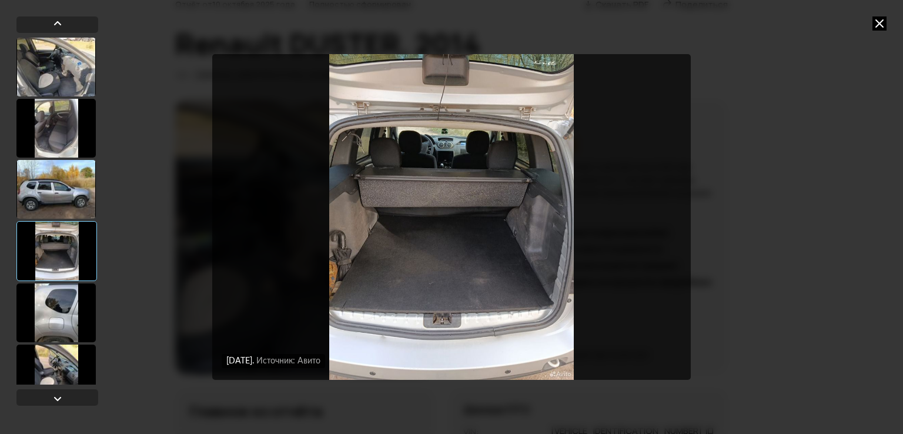
click at [879, 26] on icon at bounding box center [879, 23] width 14 height 14
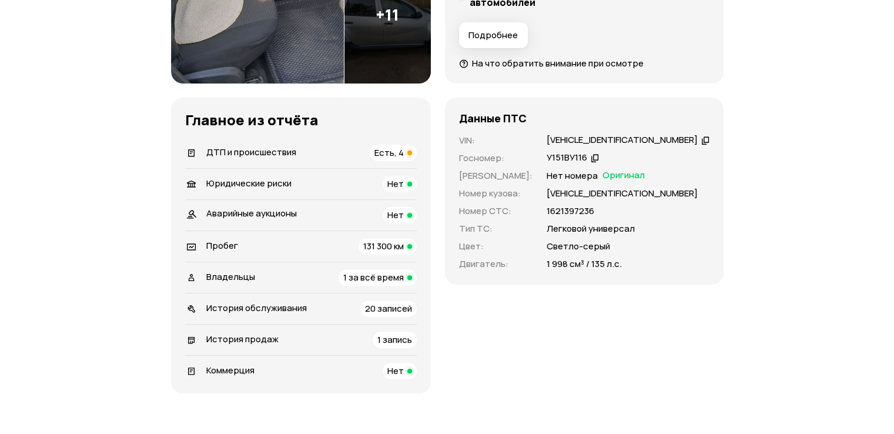
scroll to position [353, 0]
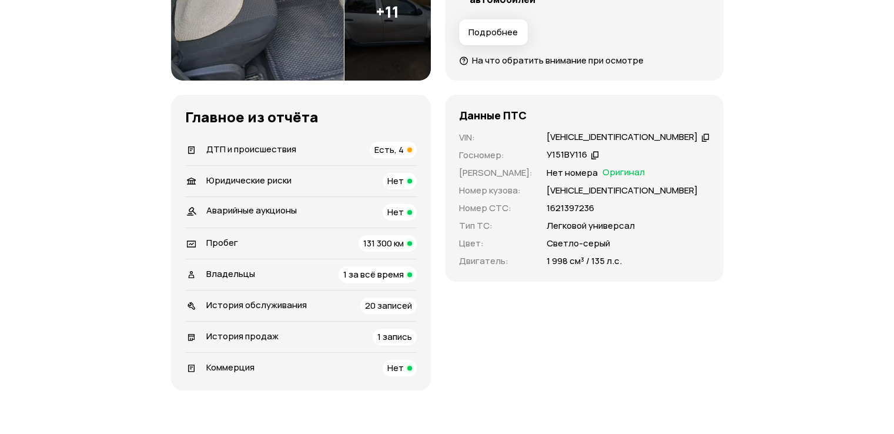
click at [387, 149] on span "Есть, 4" at bounding box center [388, 149] width 29 height 12
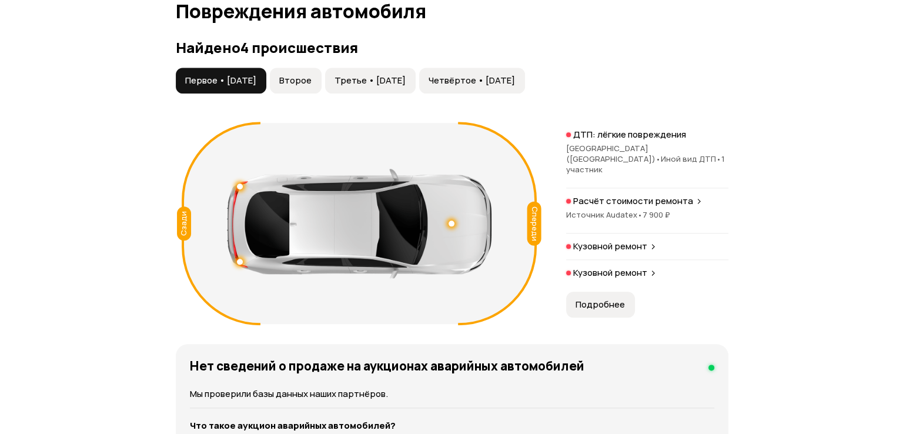
scroll to position [1269, 0]
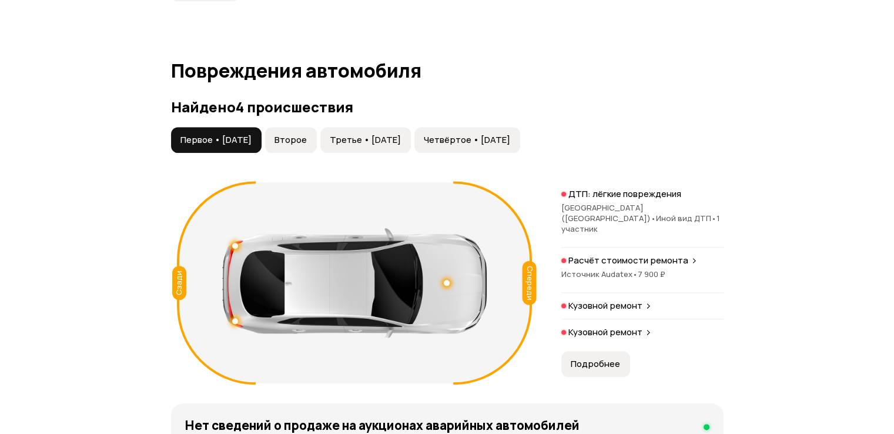
click at [618, 257] on p "Расчёт стоимости ремонта" at bounding box center [628, 260] width 120 height 12
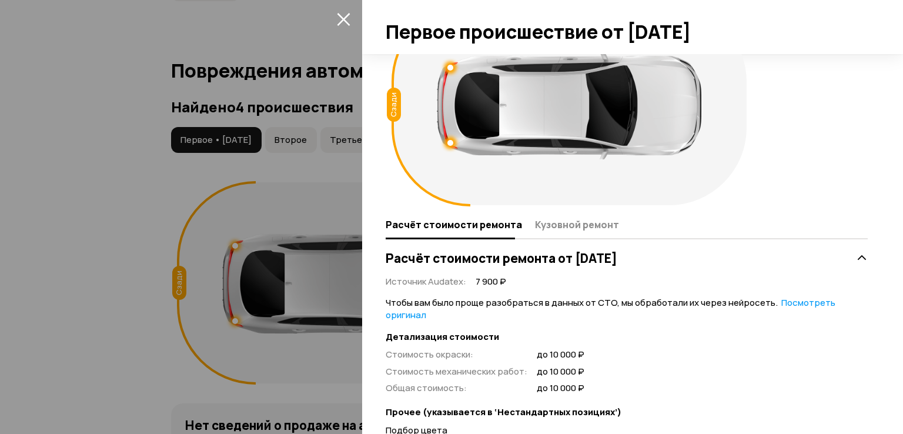
scroll to position [59, 0]
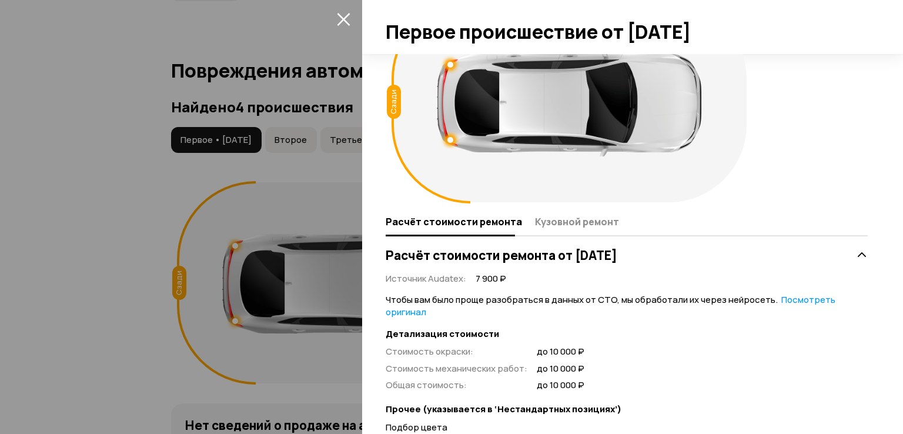
click at [802, 301] on link "Посмотреть оригинал" at bounding box center [610, 305] width 450 height 25
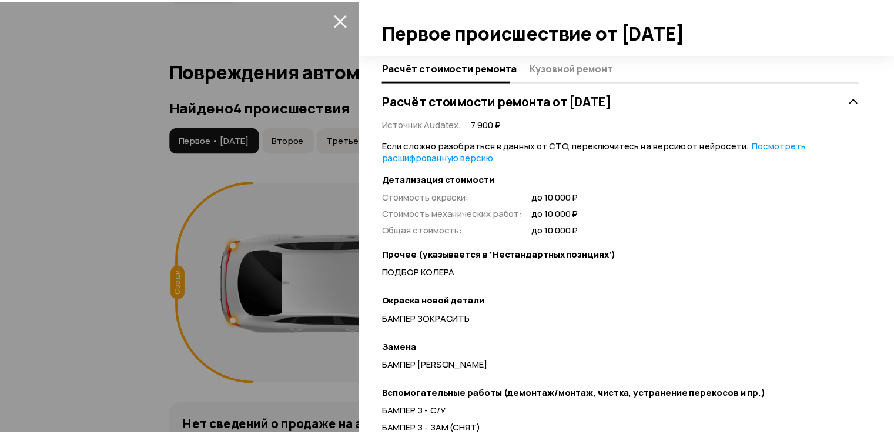
scroll to position [210, 0]
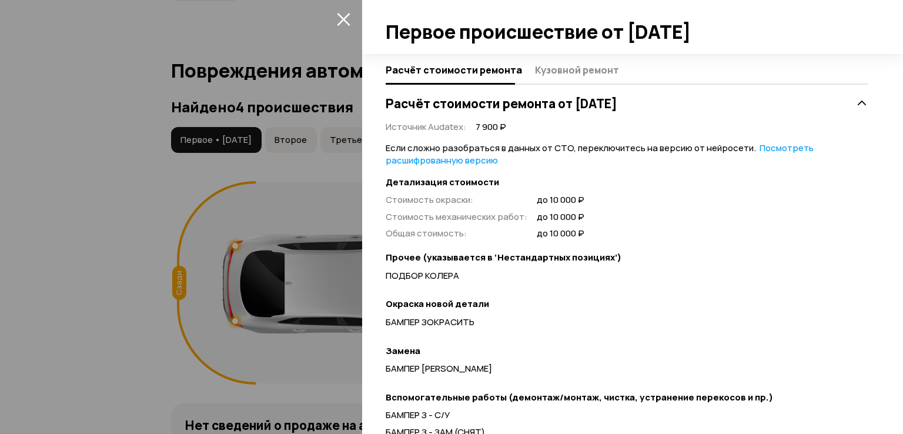
click at [304, 219] on div at bounding box center [451, 217] width 903 height 434
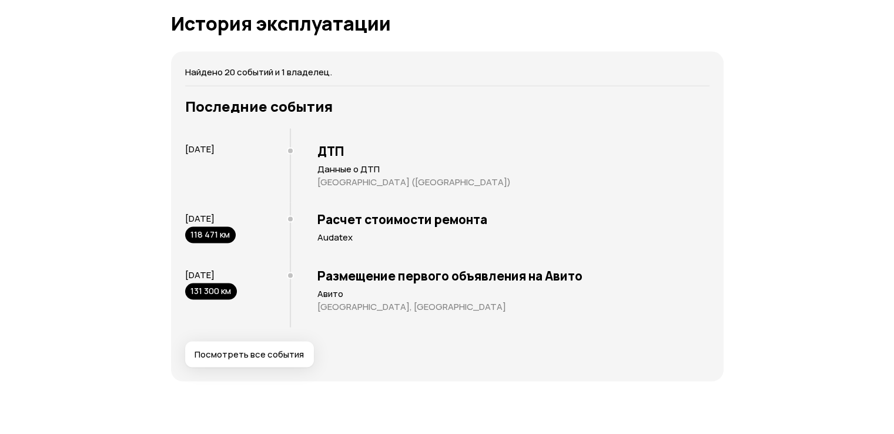
scroll to position [2385, 0]
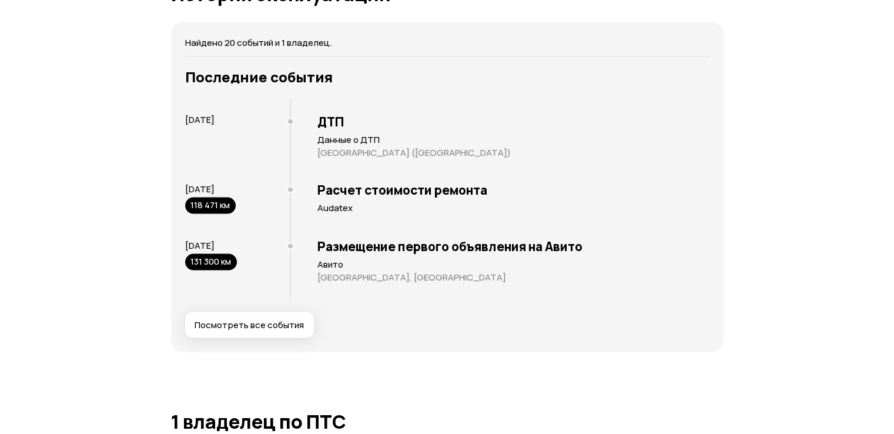
click at [290, 122] on div at bounding box center [290, 121] width 7 height 7
click at [290, 121] on div at bounding box center [290, 121] width 7 height 7
click at [214, 118] on span "[DATE]" at bounding box center [199, 119] width 29 height 12
click at [328, 137] on p "Данные о ДТП" at bounding box center [513, 140] width 392 height 12
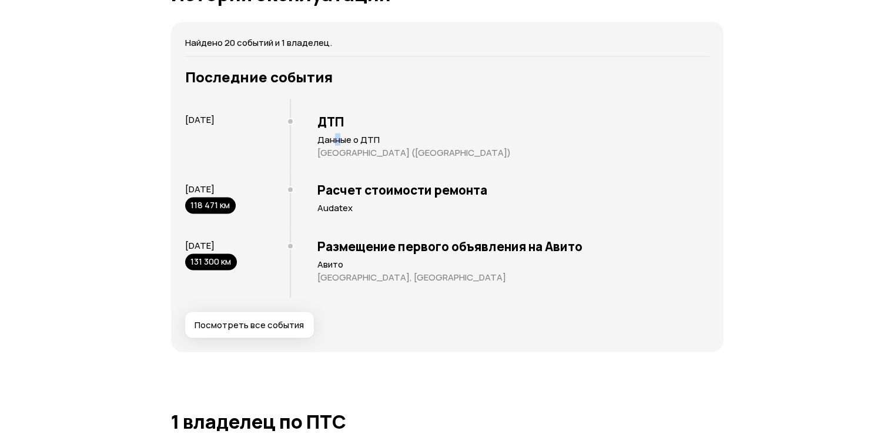
drag, startPoint x: 335, startPoint y: 139, endPoint x: 343, endPoint y: 141, distance: 8.6
click at [340, 140] on p "Данные о ДТП" at bounding box center [513, 140] width 392 height 12
click at [345, 141] on p "Данные о ДТП" at bounding box center [513, 140] width 392 height 12
click at [341, 143] on p "Данные о ДТП" at bounding box center [513, 140] width 392 height 12
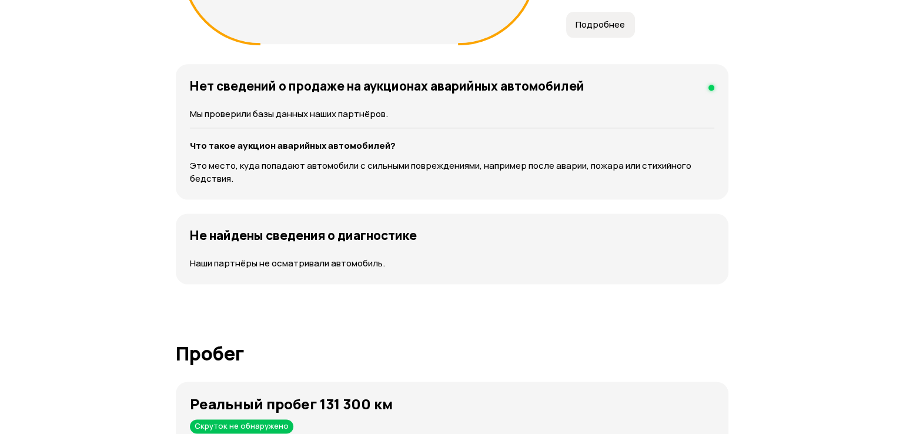
scroll to position [1373, 0]
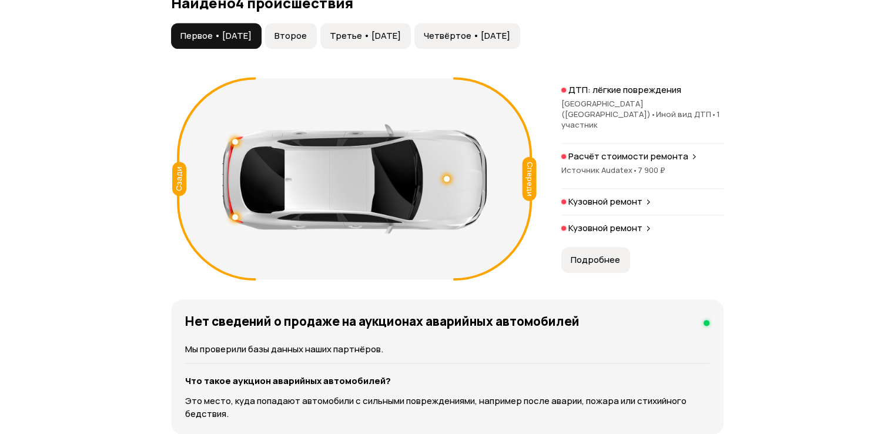
click at [233, 34] on span "Первое • [DATE]" at bounding box center [215, 36] width 71 height 12
click at [307, 38] on span "Второе" at bounding box center [290, 36] width 32 height 12
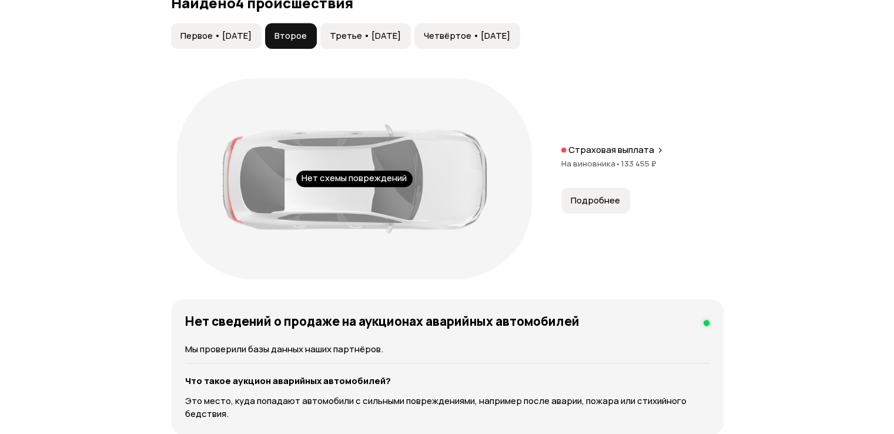
click at [373, 33] on span "Третье • [DATE]" at bounding box center [365, 36] width 71 height 12
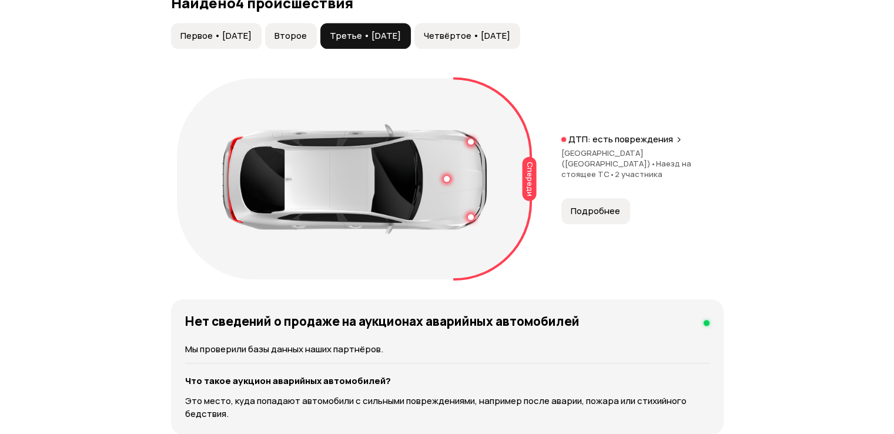
click at [590, 205] on span "Подробнее" at bounding box center [595, 211] width 49 height 12
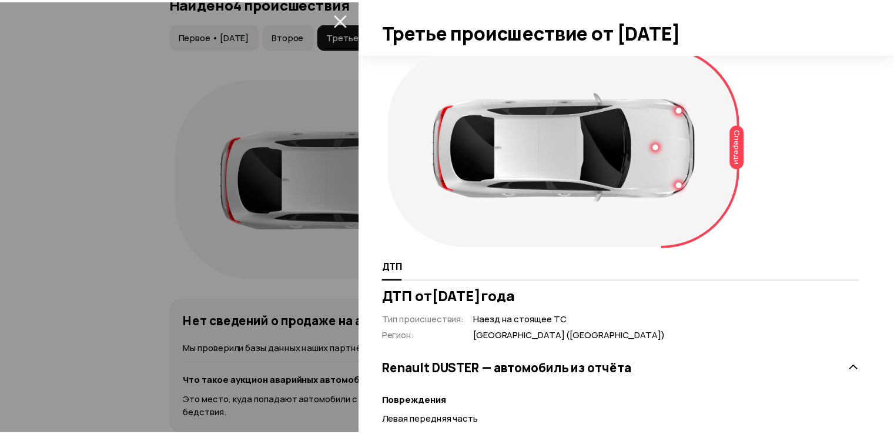
scroll to position [0, 0]
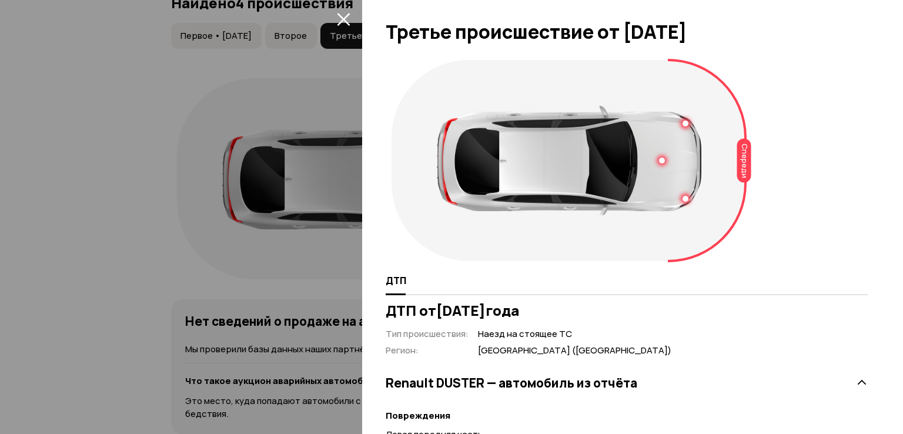
click at [343, 17] on icon "закрыть" at bounding box center [344, 19] width 14 height 14
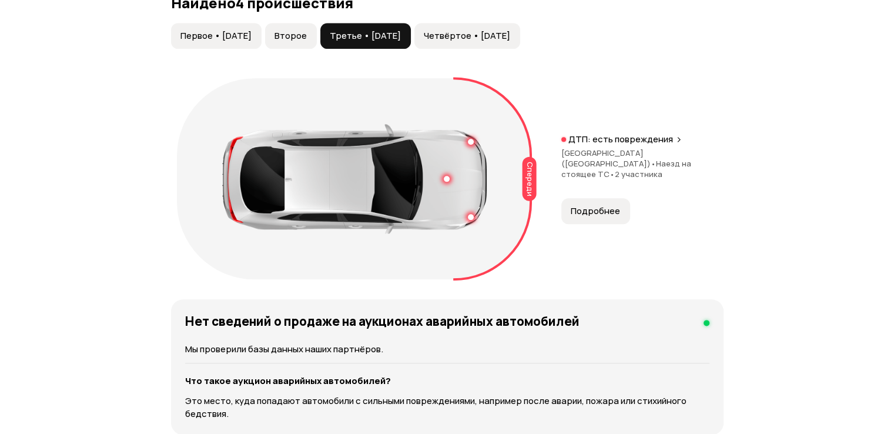
click at [515, 44] on button "Четвёртое • [DATE]" at bounding box center [467, 36] width 106 height 26
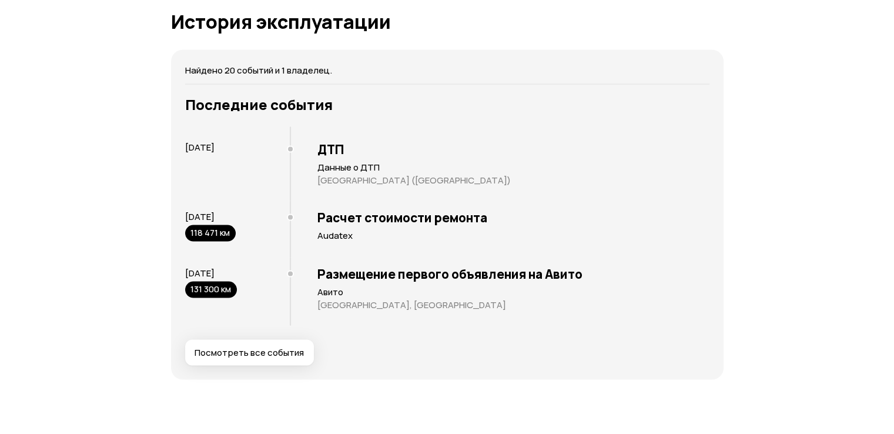
scroll to position [2372, 0]
